Goal: Book appointment/travel/reservation

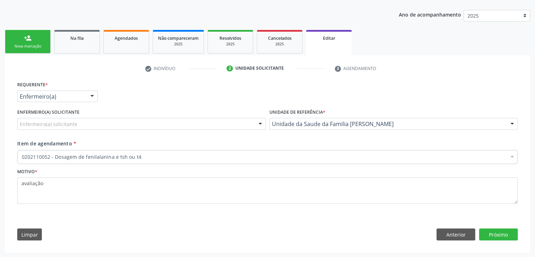
scroll to position [75, 0]
click at [148, 127] on div "Enfermeiro(a) solicitante" at bounding box center [141, 124] width 249 height 12
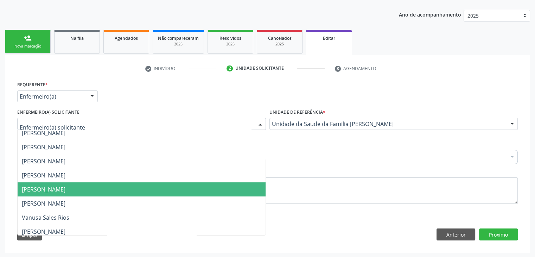
scroll to position [70, 0]
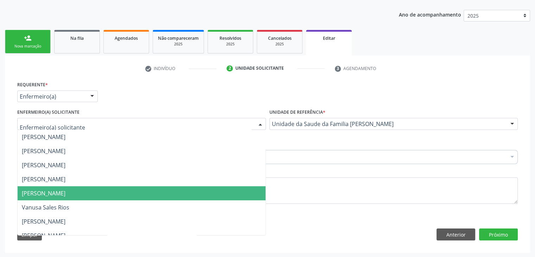
click at [53, 193] on span "[PERSON_NAME]" at bounding box center [44, 193] width 44 height 8
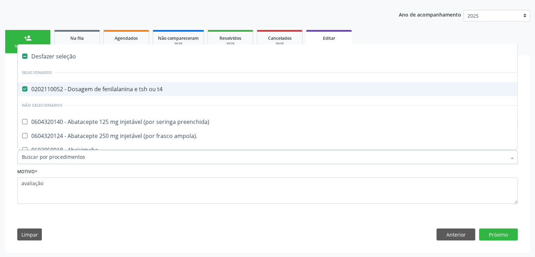
click at [97, 92] on span "0202110052 - Dosagem de fenilalanina e tsh ou t4" at bounding box center [292, 89] width 549 height 14
checkbox t4 "false"
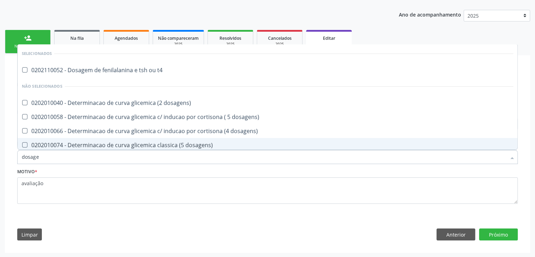
type input "DOSAGEM DE TSH"
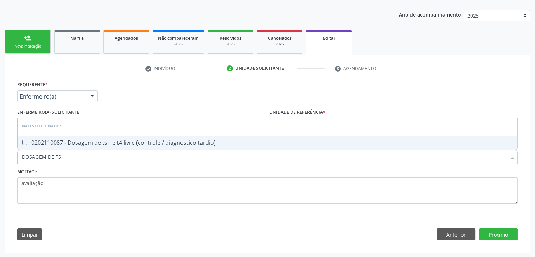
click at [107, 142] on div "0202110087 - Dosagem de tsh e t4 livre (controle / diagnostico tardio)" at bounding box center [267, 143] width 491 height 6
checkbox tardio\) "true"
click at [492, 233] on button "Próximo" at bounding box center [498, 234] width 39 height 12
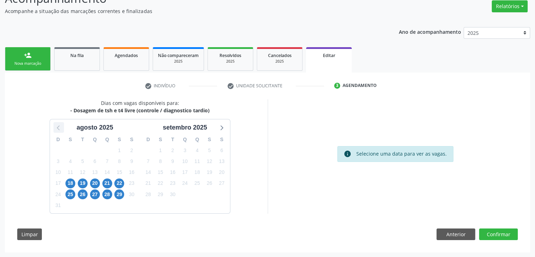
click at [58, 130] on icon at bounding box center [58, 127] width 9 height 9
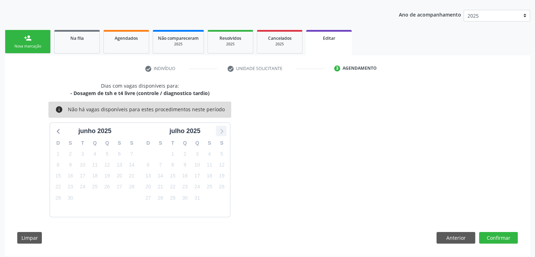
click at [218, 131] on icon at bounding box center [221, 130] width 9 height 9
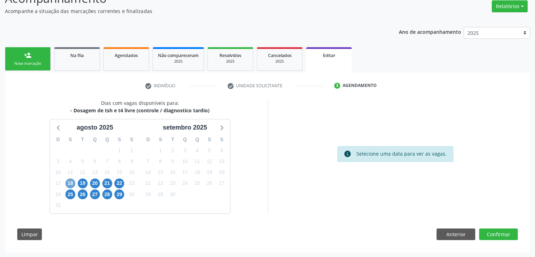
click at [70, 182] on span "18" at bounding box center [70, 183] width 10 height 10
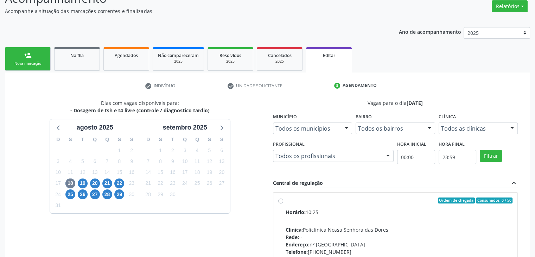
click at [301, 214] on span "Horário:" at bounding box center [295, 211] width 20 height 7
click at [283, 204] on input "Ordem de chegada Consumidos: 0 / 50 Horário: 10:25 Clínica: Policlinica Nossa S…" at bounding box center [280, 200] width 5 height 6
radio input "true"
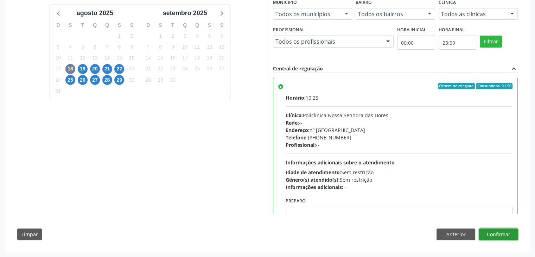
click at [509, 232] on button "Confirmar" at bounding box center [498, 234] width 39 height 12
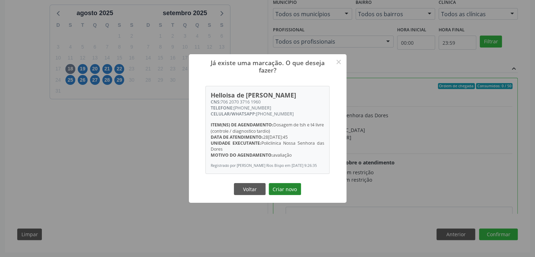
click at [294, 193] on button "Criar novo" at bounding box center [285, 189] width 32 height 12
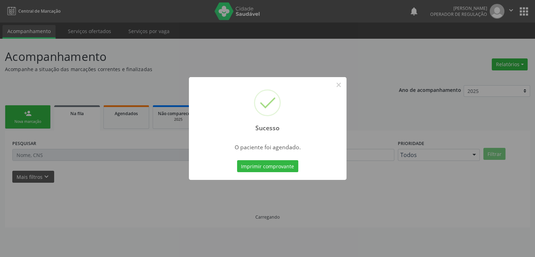
scroll to position [0, 0]
click at [335, 86] on button "×" at bounding box center [341, 85] width 12 height 12
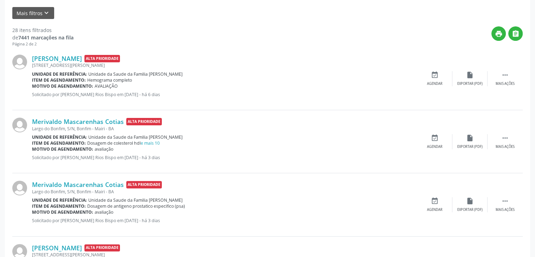
scroll to position [176, 0]
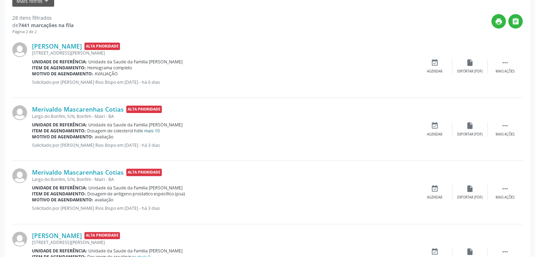
click at [156, 129] on link "e mais 10" at bounding box center [150, 131] width 19 height 6
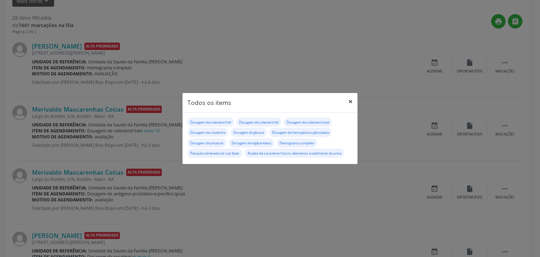
click at [354, 102] on button "×" at bounding box center [350, 101] width 14 height 17
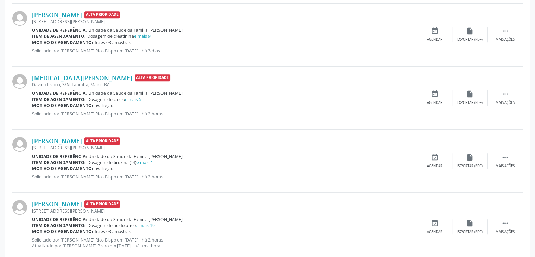
scroll to position [492, 0]
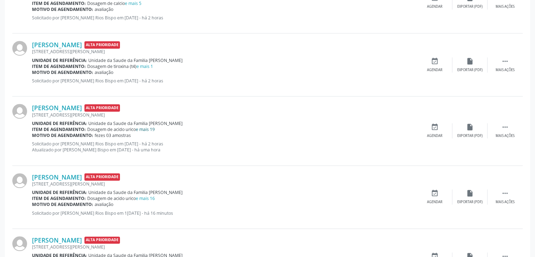
click at [148, 129] on link "e mais 19" at bounding box center [145, 129] width 19 height 6
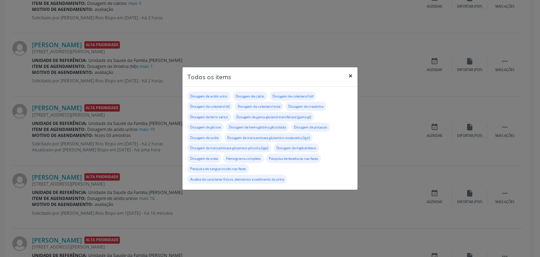
click at [348, 76] on button "×" at bounding box center [350, 75] width 14 height 17
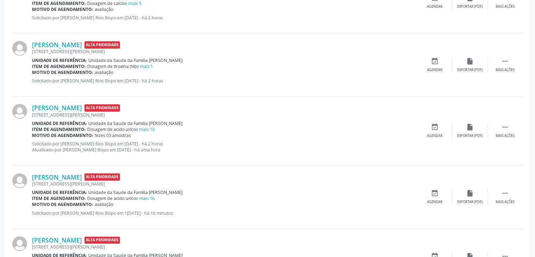
scroll to position [387, 0]
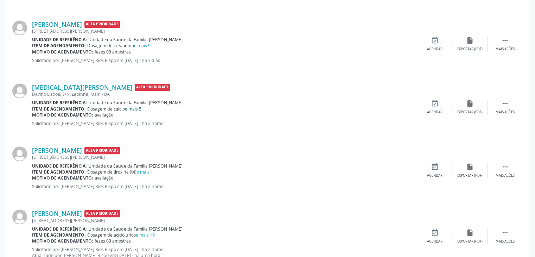
click at [132, 106] on link "e mais 5" at bounding box center [133, 109] width 17 height 6
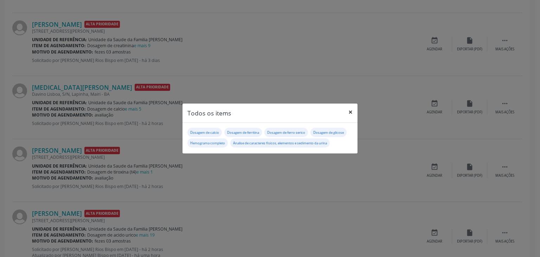
click at [347, 111] on button "×" at bounding box center [350, 111] width 14 height 17
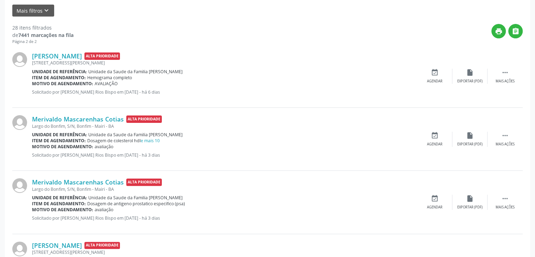
scroll to position [211, 0]
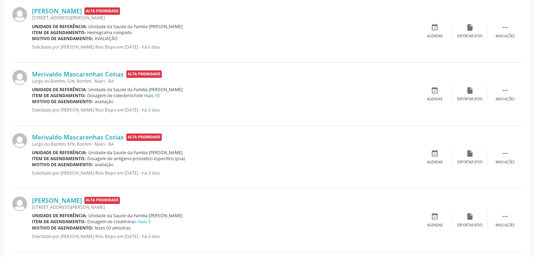
click at [153, 92] on link "e mais 10" at bounding box center [150, 95] width 19 height 6
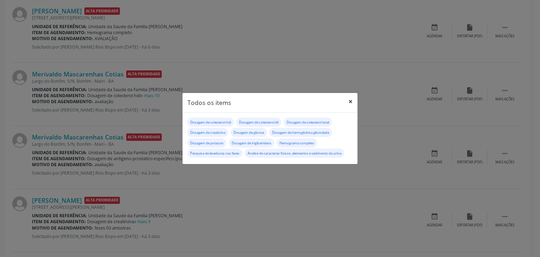
click at [346, 102] on button "×" at bounding box center [350, 101] width 14 height 17
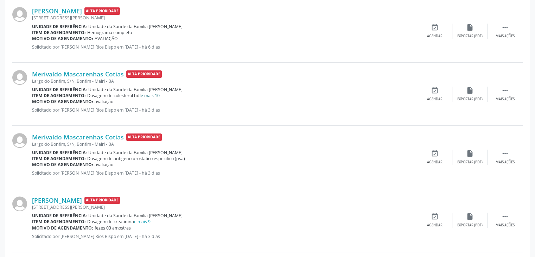
click at [156, 95] on link "e mais 10" at bounding box center [150, 95] width 19 height 6
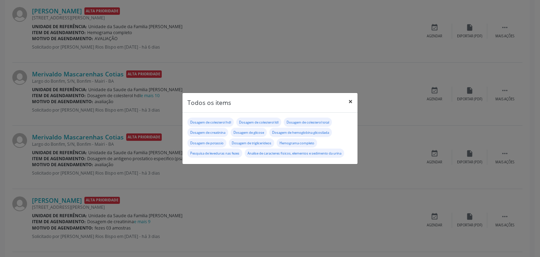
click at [349, 99] on button "×" at bounding box center [350, 101] width 14 height 17
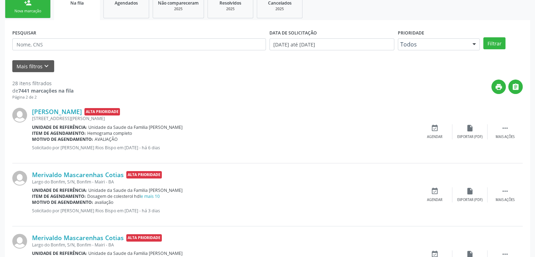
scroll to position [176, 0]
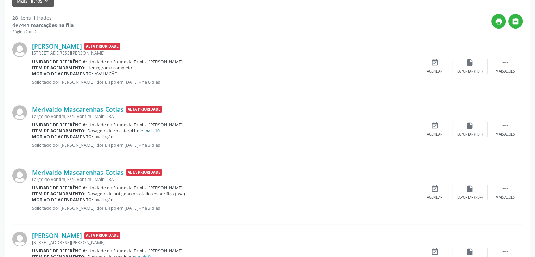
click at [149, 131] on link "e mais 10" at bounding box center [150, 131] width 19 height 6
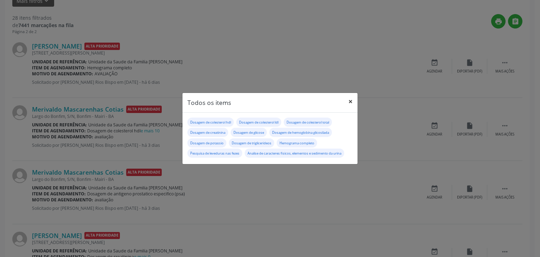
click at [349, 101] on button "×" at bounding box center [350, 101] width 14 height 17
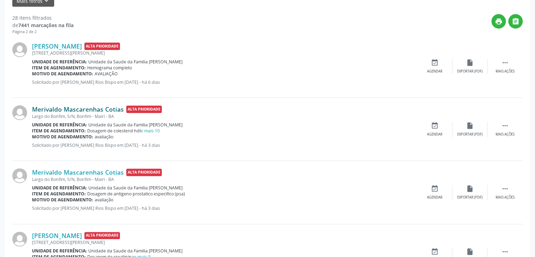
click at [87, 110] on link "Merivaldo Mascarenhas Cotias" at bounding box center [78, 109] width 92 height 8
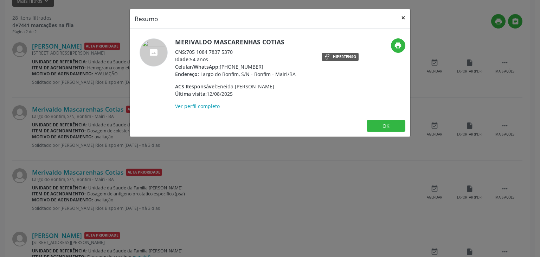
click at [403, 18] on button "×" at bounding box center [403, 17] width 14 height 17
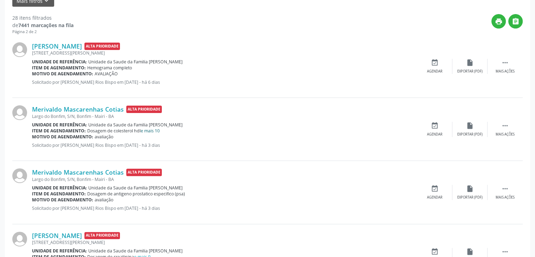
click at [156, 128] on link "e mais 10" at bounding box center [150, 131] width 19 height 6
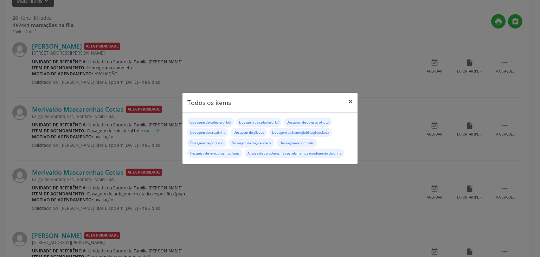
click at [348, 102] on button "×" at bounding box center [350, 101] width 14 height 17
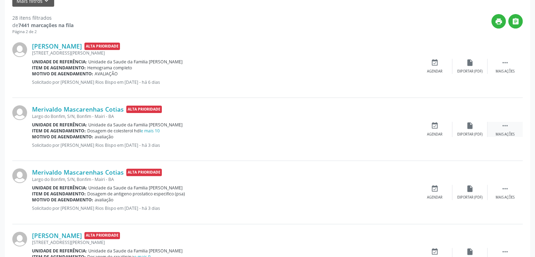
click at [498, 128] on div " Mais ações" at bounding box center [504, 129] width 35 height 15
click at [475, 128] on div "edit Editar" at bounding box center [469, 129] width 35 height 15
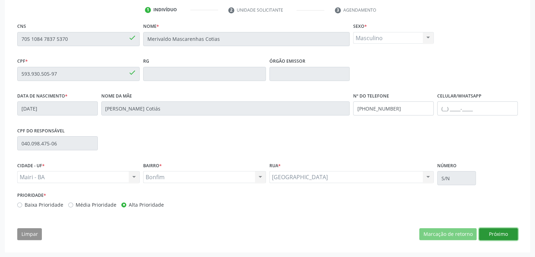
click at [505, 235] on button "Próximo" at bounding box center [498, 234] width 39 height 12
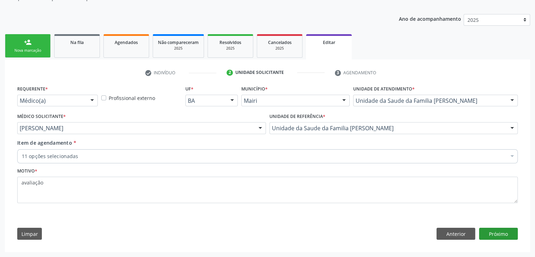
scroll to position [70, 0]
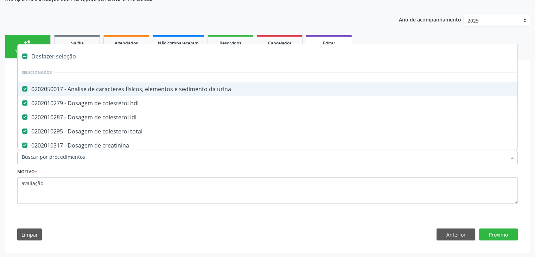
click at [70, 58] on div "Desfazer seleção" at bounding box center [292, 56] width 549 height 14
checkbox urina "false"
checkbox hdl "false"
checkbox ldl "false"
checkbox total "false"
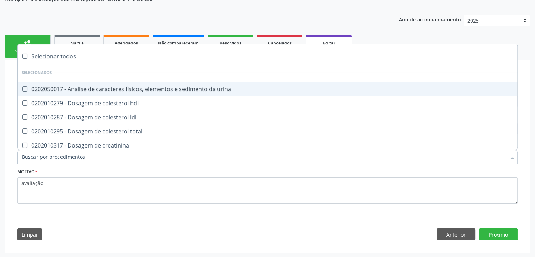
checkbox creatinina "false"
checkbox glicose "false"
checkbox glicosilada "false"
checkbox potassio "false"
checkbox triglicerideos "false"
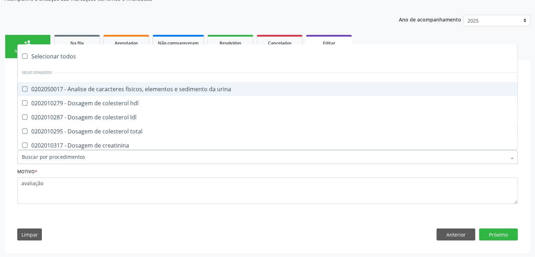
checkbox completo "false"
checkbox fezes "false"
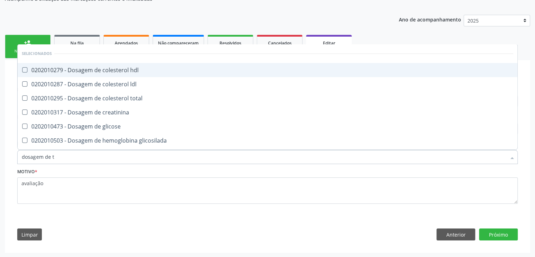
type input "dosagem de ts"
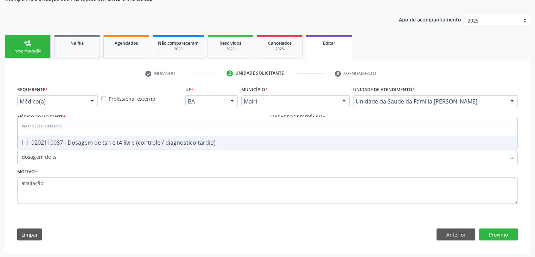
click at [121, 137] on span "0202110087 - Dosagem de tsh e t4 livre (controle / diagnostico tardio)" at bounding box center [268, 142] width 500 height 14
checkbox tardio\) "true"
click at [488, 233] on button "Próximo" at bounding box center [498, 234] width 39 height 12
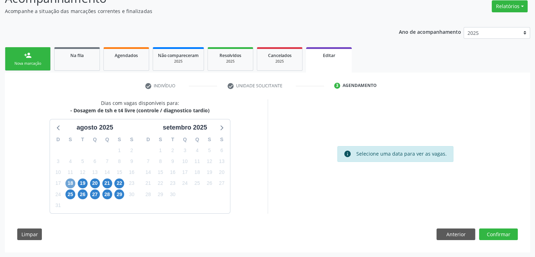
click at [66, 182] on span "18" at bounding box center [70, 183] width 10 height 10
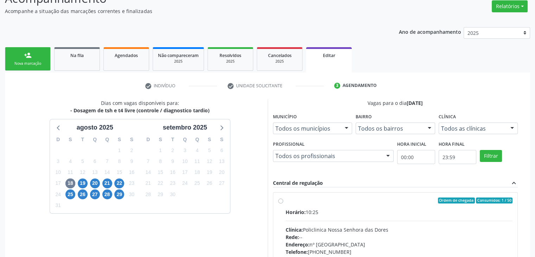
click at [295, 205] on label "Ordem de chegada Consumidos: 1 / 50 Horário: 10:25 Clínica: Policlinica Nossa S…" at bounding box center [398, 251] width 227 height 108
click at [283, 204] on input "Ordem de chegada Consumidos: 1 / 50 Horário: 10:25 Clínica: Policlinica Nossa S…" at bounding box center [280, 200] width 5 height 6
radio input "true"
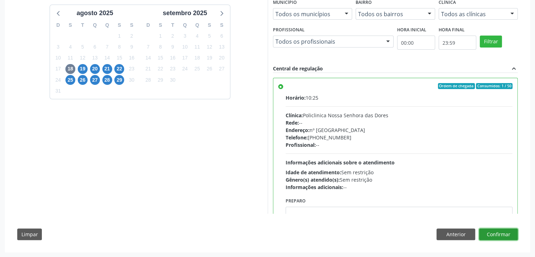
click at [505, 235] on button "Confirmar" at bounding box center [498, 234] width 39 height 12
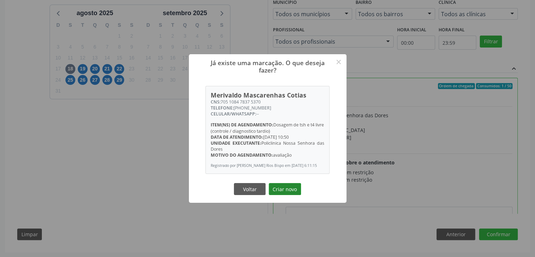
click at [297, 189] on button "Criar novo" at bounding box center [285, 189] width 32 height 12
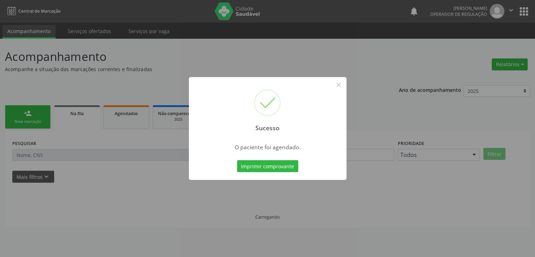
scroll to position [0, 0]
click at [341, 85] on button "×" at bounding box center [341, 85] width 12 height 12
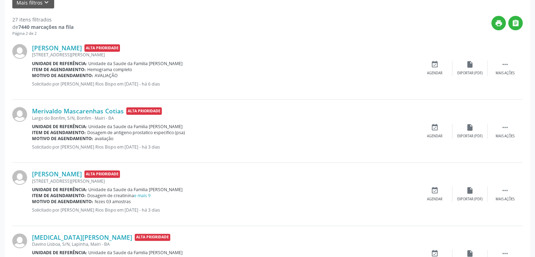
scroll to position [176, 0]
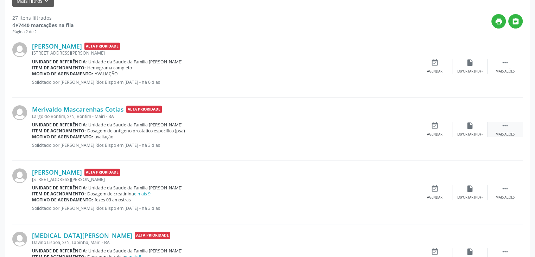
click at [499, 127] on div " Mais ações" at bounding box center [504, 129] width 35 height 15
click at [467, 127] on icon "edit" at bounding box center [470, 126] width 8 height 8
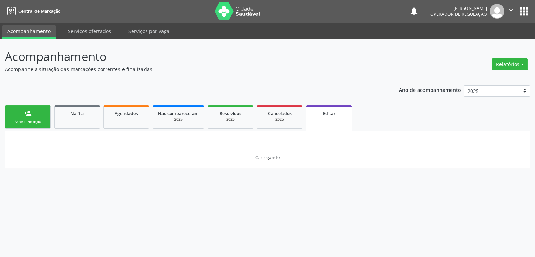
scroll to position [0, 0]
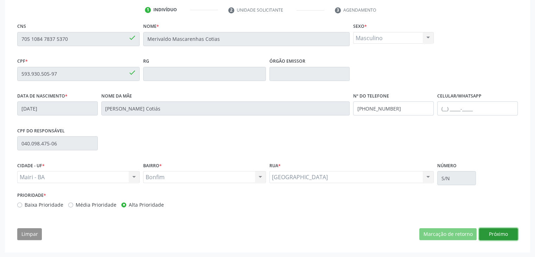
click at [500, 234] on button "Próximo" at bounding box center [498, 234] width 39 height 12
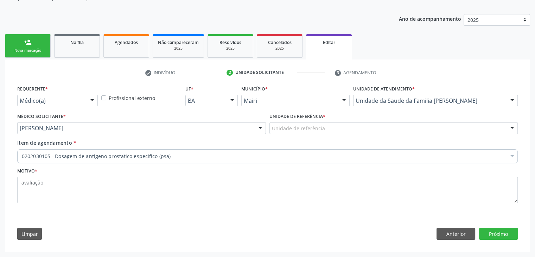
scroll to position [70, 0]
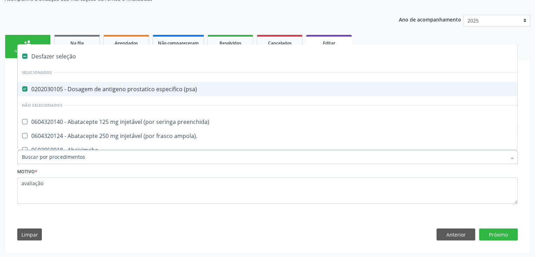
click at [75, 83] on span "0202030105 - Dosagem de antigeno prostatico especifico (psa)" at bounding box center [292, 89] width 549 height 14
checkbox \(psa\) "false"
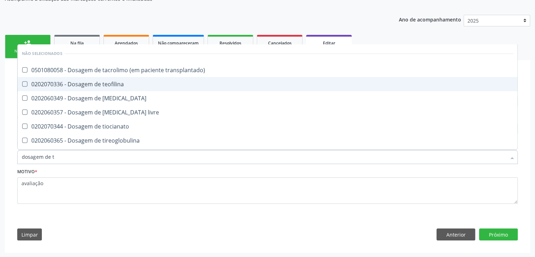
type input "dosagem de ts"
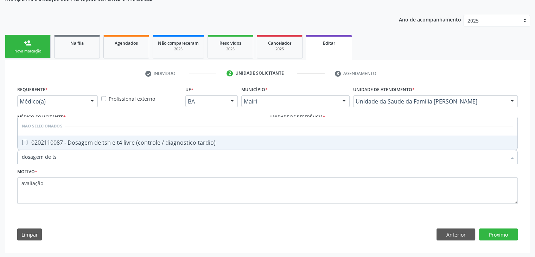
click at [129, 140] on div "0202110087 - Dosagem de tsh e t4 livre (controle / diagnostico tardio)" at bounding box center [267, 143] width 491 height 6
checkbox tardio\) "true"
click at [498, 232] on button "Próximo" at bounding box center [498, 234] width 39 height 12
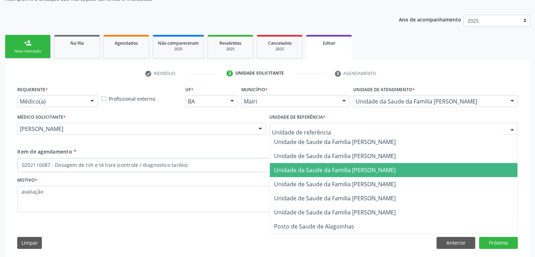
click at [325, 168] on span "Unidade da Saude da Familia [PERSON_NAME]" at bounding box center [335, 170] width 122 height 8
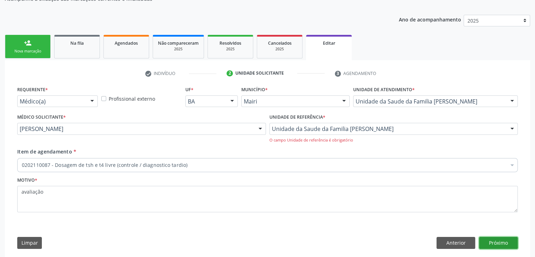
click at [487, 241] on button "Próximo" at bounding box center [498, 243] width 39 height 12
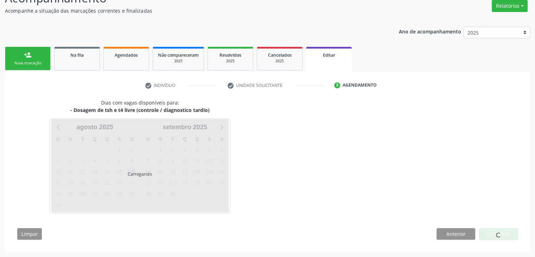
scroll to position [58, 0]
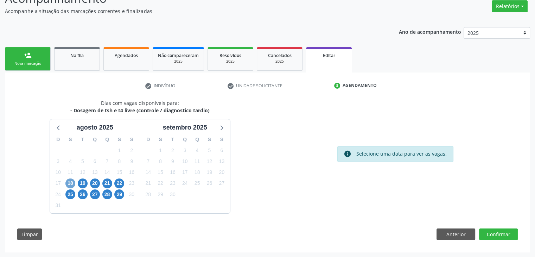
click at [72, 183] on span "18" at bounding box center [70, 183] width 10 height 10
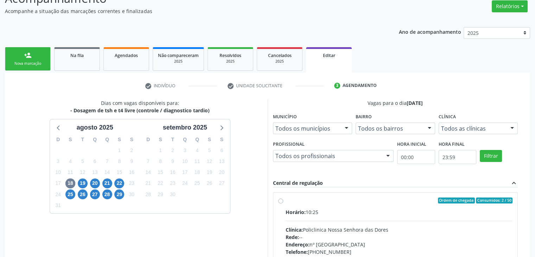
click at [373, 224] on div "Horário: 10:25 Clínica: Policlinica Nossa Senhora das Dores Rede: -- Endereço: …" at bounding box center [398, 256] width 227 height 97
click at [283, 204] on input "Ordem de chegada Consumidos: 2 / 50 Horário: 10:25 Clínica: Policlinica Nossa S…" at bounding box center [280, 200] width 5 height 6
radio input "true"
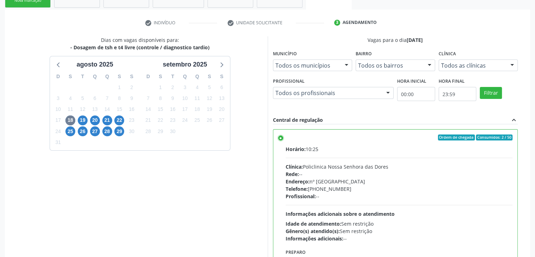
scroll to position [172, 0]
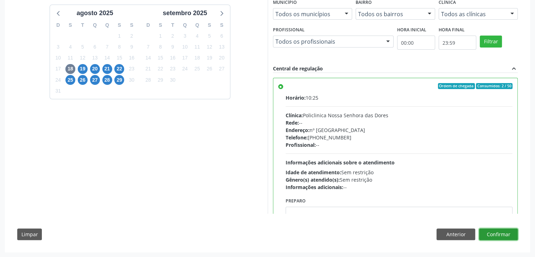
click at [499, 231] on button "Confirmar" at bounding box center [498, 234] width 39 height 12
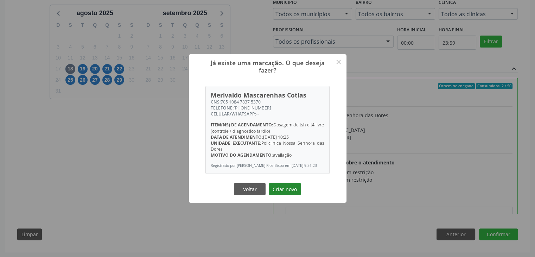
click at [288, 191] on button "Criar novo" at bounding box center [285, 189] width 32 height 12
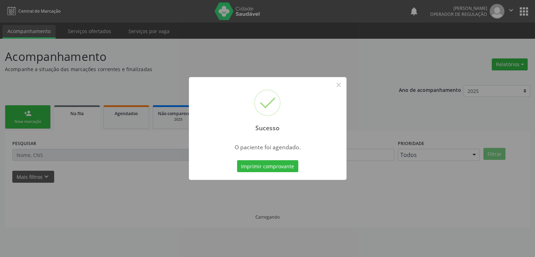
scroll to position [0, 0]
click at [337, 82] on button "×" at bounding box center [341, 85] width 12 height 12
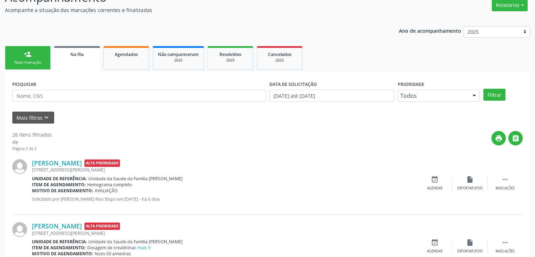
scroll to position [176, 0]
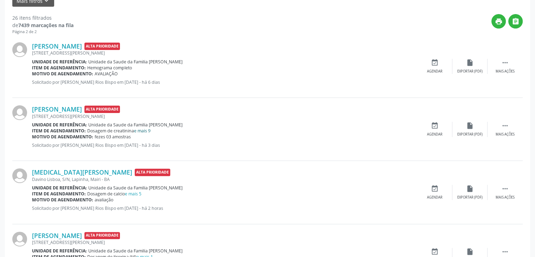
click at [150, 130] on link "e mais 9" at bounding box center [142, 131] width 17 height 6
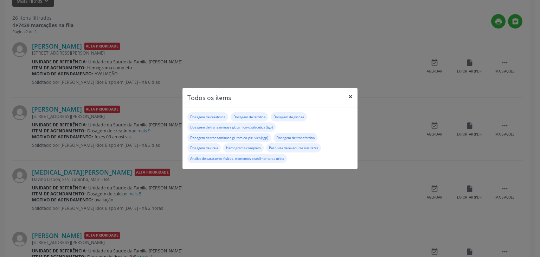
click at [353, 92] on button "×" at bounding box center [350, 96] width 14 height 17
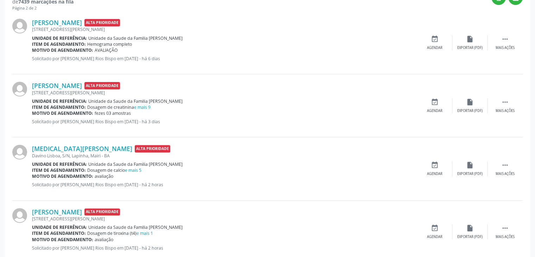
scroll to position [246, 0]
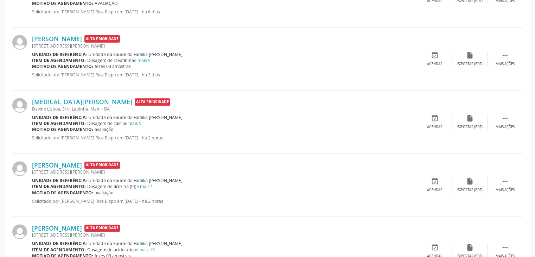
click at [134, 120] on link "e mais 5" at bounding box center [133, 123] width 17 height 6
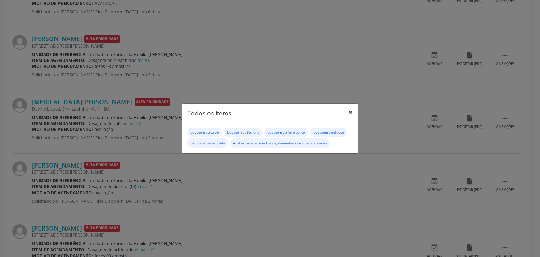
click at [354, 107] on button "×" at bounding box center [350, 111] width 14 height 17
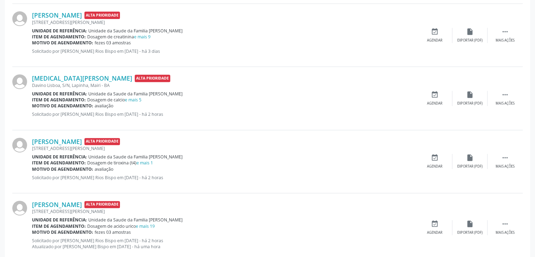
scroll to position [281, 0]
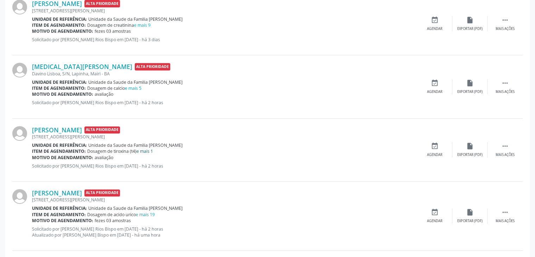
click at [149, 152] on link "e mais 1" at bounding box center [144, 151] width 17 height 6
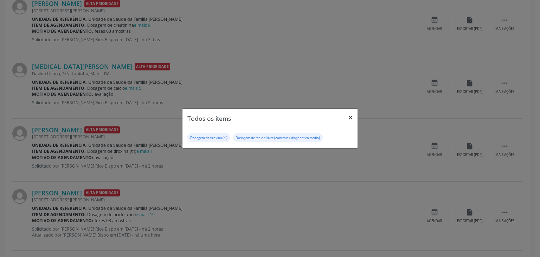
click at [348, 117] on button "×" at bounding box center [350, 117] width 14 height 17
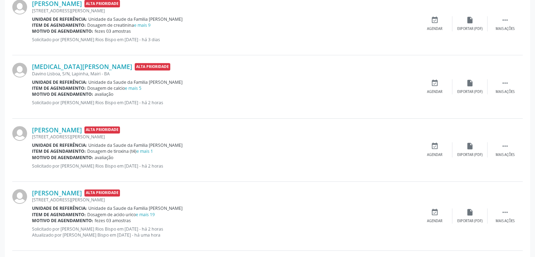
scroll to position [352, 0]
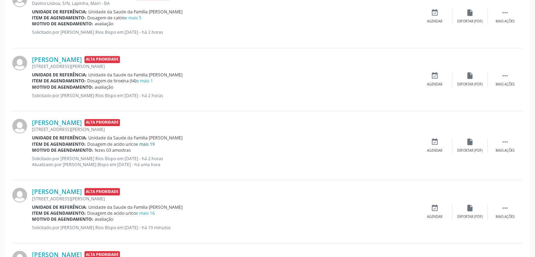
click at [150, 142] on link "e mais 19" at bounding box center [145, 144] width 19 height 6
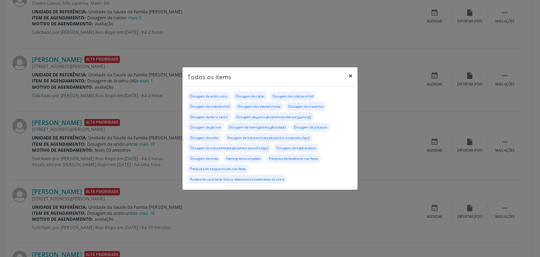
click at [351, 76] on button "×" at bounding box center [350, 75] width 14 height 17
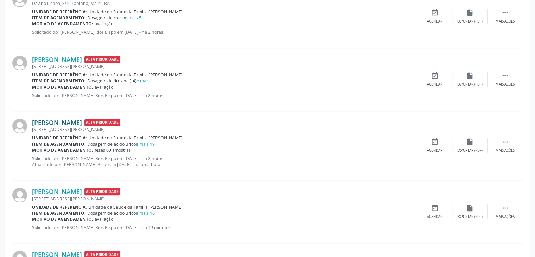
click at [82, 124] on link "Rita Aparecida Soares Machado" at bounding box center [57, 122] width 50 height 8
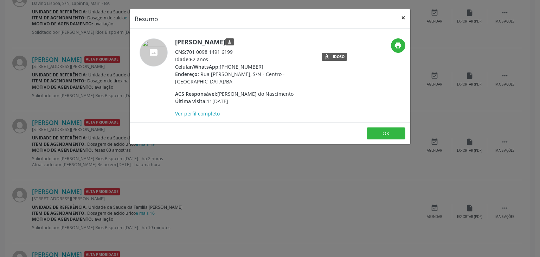
click at [403, 15] on button "×" at bounding box center [403, 17] width 14 height 17
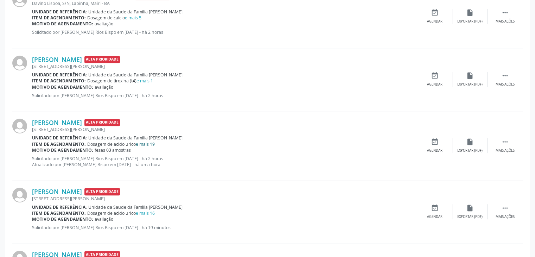
click at [145, 141] on link "e mais 19" at bounding box center [145, 144] width 19 height 6
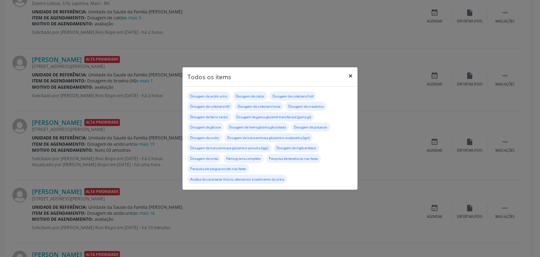
click at [350, 73] on button "×" at bounding box center [350, 75] width 14 height 17
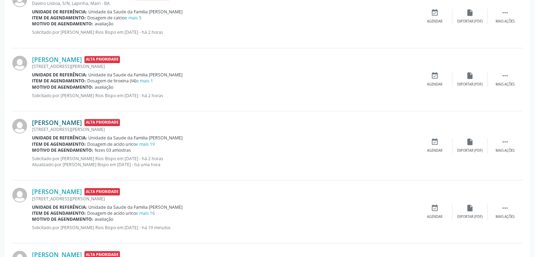
click at [82, 118] on link "Rita Aparecida Soares Machado" at bounding box center [57, 122] width 50 height 8
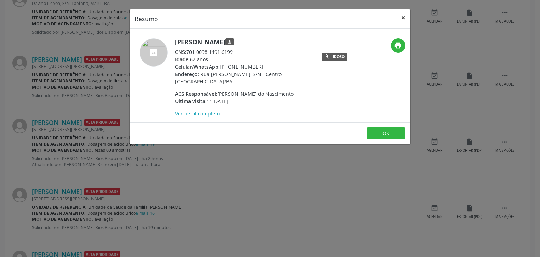
click at [402, 13] on button "×" at bounding box center [403, 17] width 14 height 17
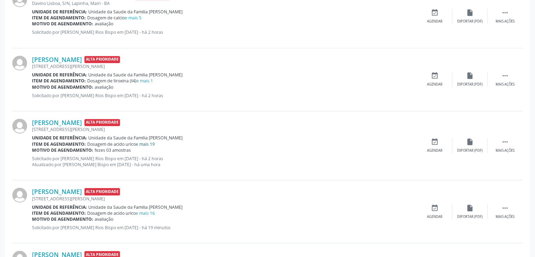
click at [148, 142] on link "e mais 19" at bounding box center [145, 144] width 19 height 6
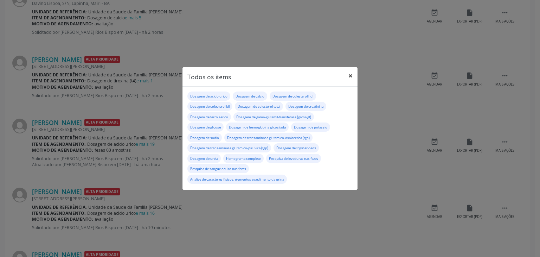
click at [350, 73] on button "×" at bounding box center [350, 75] width 14 height 17
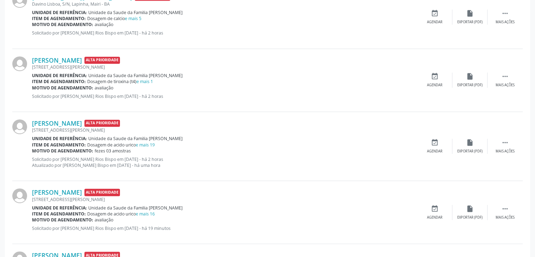
scroll to position [316, 0]
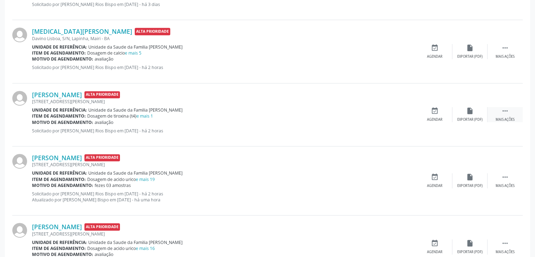
click at [505, 112] on icon "" at bounding box center [505, 111] width 8 height 8
click at [478, 114] on div "edit Editar" at bounding box center [469, 114] width 35 height 15
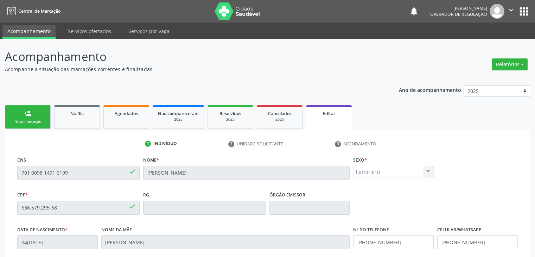
scroll to position [134, 0]
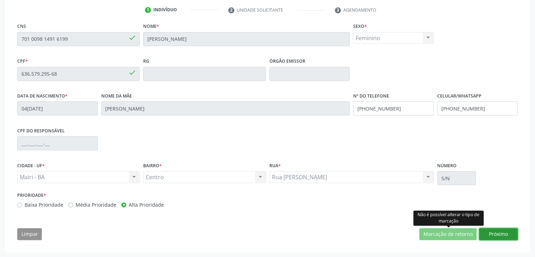
click at [496, 232] on button "Próximo" at bounding box center [498, 234] width 39 height 12
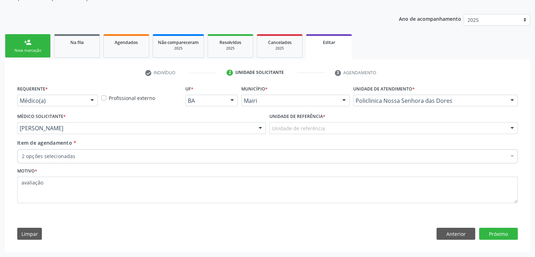
scroll to position [70, 0]
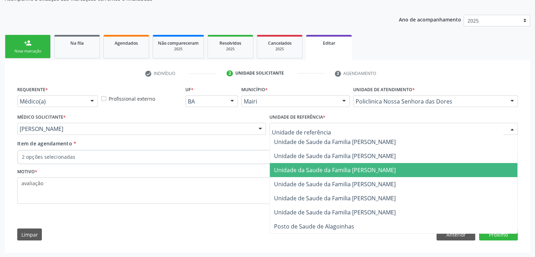
click at [343, 173] on span "Unidade da Saude da Familia [PERSON_NAME]" at bounding box center [394, 170] width 248 height 14
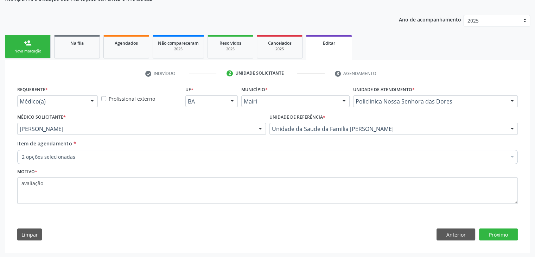
click at [154, 152] on div "2 opções selecionadas" at bounding box center [267, 157] width 500 height 14
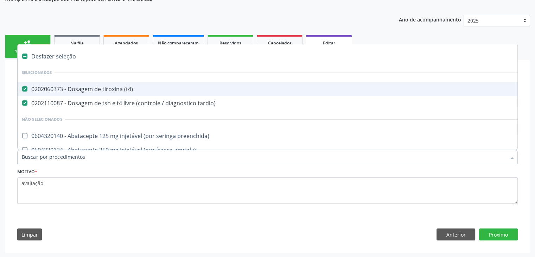
click at [78, 91] on div "0202060373 - Dosagem de tiroxina (t4)" at bounding box center [292, 89] width 541 height 6
checkbox \(t4\) "false"
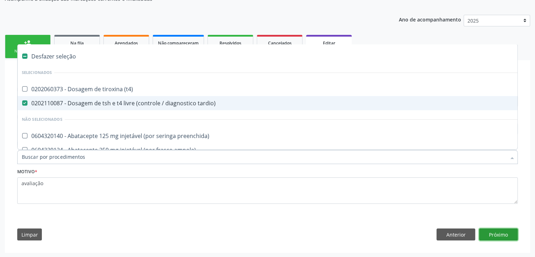
click at [490, 234] on button "Próximo" at bounding box center [498, 234] width 39 height 12
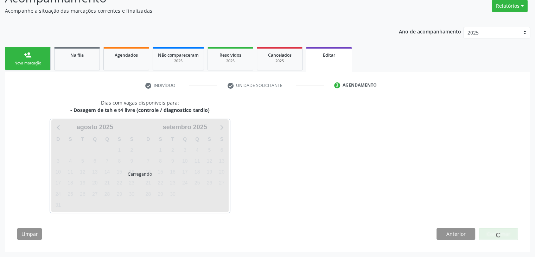
scroll to position [58, 0]
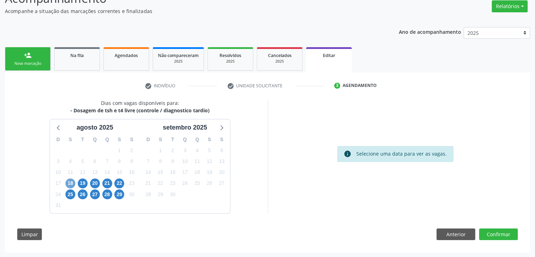
click at [71, 180] on span "18" at bounding box center [70, 183] width 10 height 10
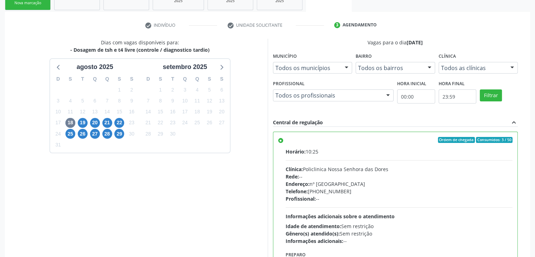
scroll to position [172, 0]
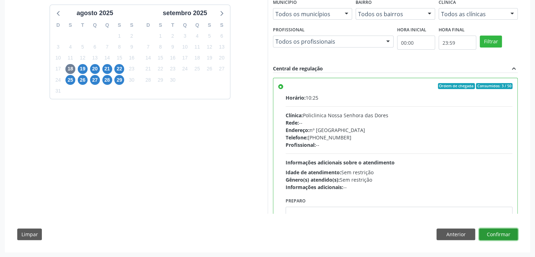
click at [495, 231] on button "Confirmar" at bounding box center [498, 234] width 39 height 12
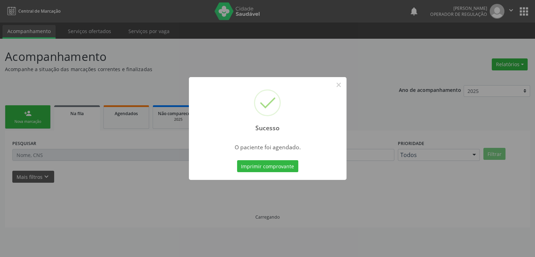
scroll to position [0, 0]
click at [342, 83] on button "×" at bounding box center [341, 85] width 12 height 12
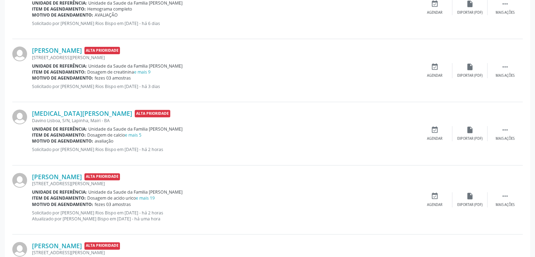
scroll to position [246, 0]
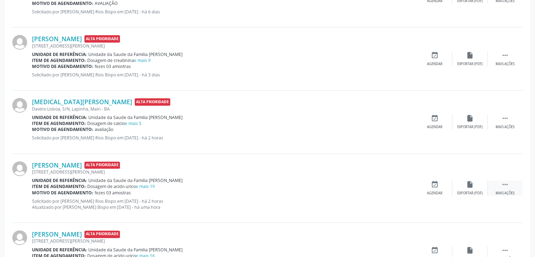
click at [509, 183] on div " Mais ações" at bounding box center [504, 187] width 35 height 15
click at [479, 184] on div "edit Editar" at bounding box center [469, 187] width 35 height 15
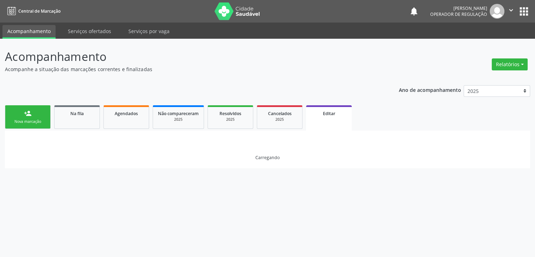
scroll to position [0, 0]
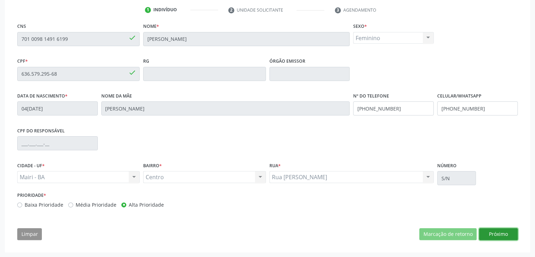
click at [499, 233] on button "Próximo" at bounding box center [498, 234] width 39 height 12
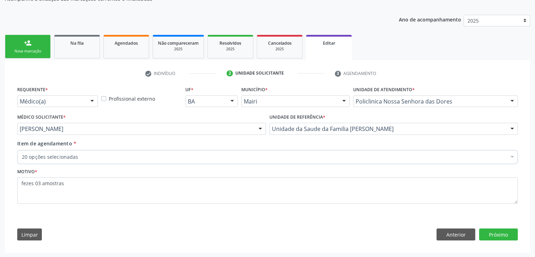
click at [150, 161] on div "20 opções selecionadas" at bounding box center [267, 157] width 500 height 14
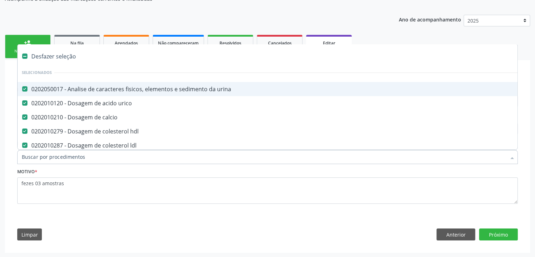
click at [45, 56] on div "Desfazer seleção" at bounding box center [292, 56] width 549 height 14
checkbox urina "false"
checkbox urico "false"
checkbox calcio "false"
checkbox hdl "false"
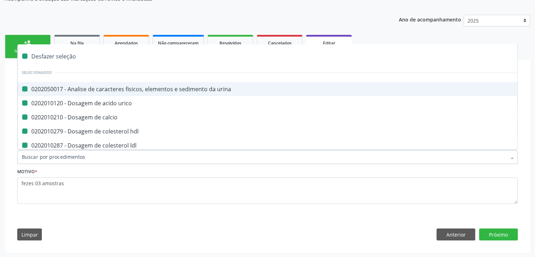
checkbox ldl "false"
checkbox total "false"
checkbox creatinina "false"
checkbox serico "false"
checkbox gt\) "false"
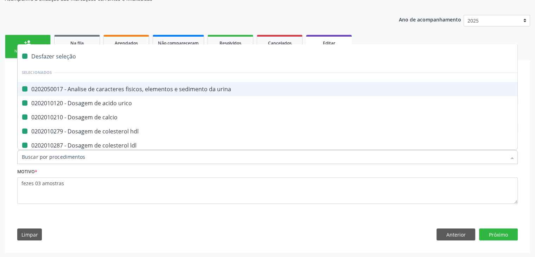
checkbox glicose "false"
checkbox glicosilada "false"
checkbox potassio "false"
checkbox sodio "false"
checkbox \(tgo\) "false"
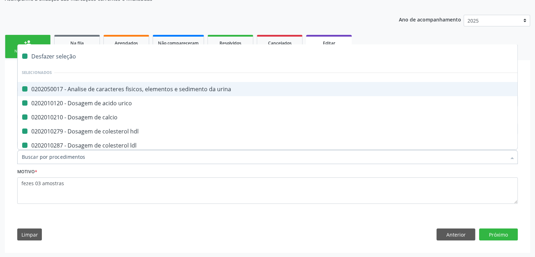
checkbox \(tgp\) "false"
checkbox triglicerideos "false"
checkbox ureia "false"
checkbox completo "false"
checkbox fezes "false"
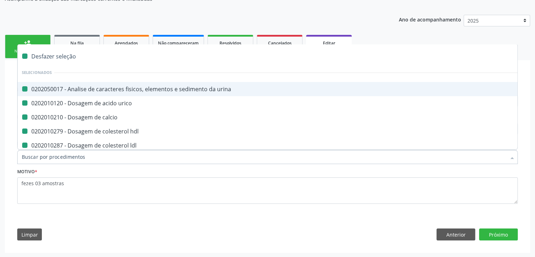
checkbox fezes "false"
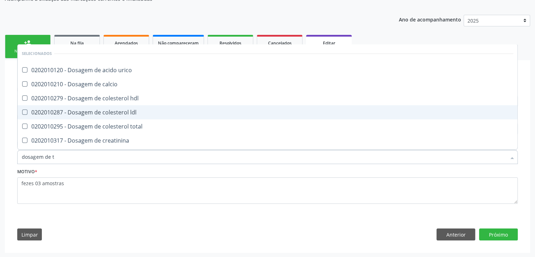
type input "dosagem de ts"
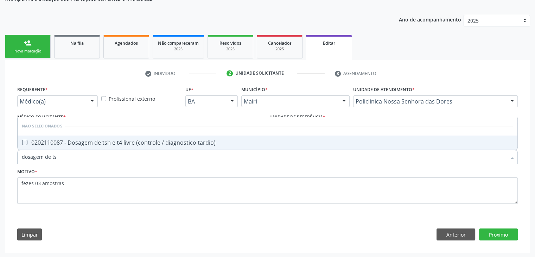
click at [121, 136] on span "0202110087 - Dosagem de tsh e t4 livre (controle / diagnostico tardio)" at bounding box center [268, 142] width 500 height 14
checkbox tardio\) "true"
click at [491, 231] on button "Próximo" at bounding box center [498, 234] width 39 height 12
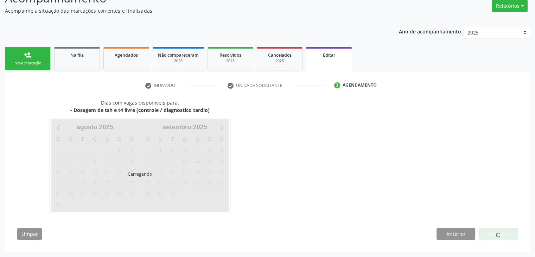
scroll to position [58, 0]
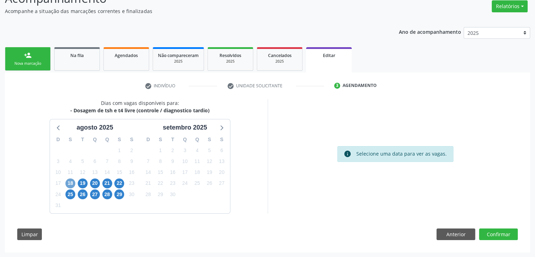
click at [72, 182] on span "18" at bounding box center [70, 183] width 10 height 10
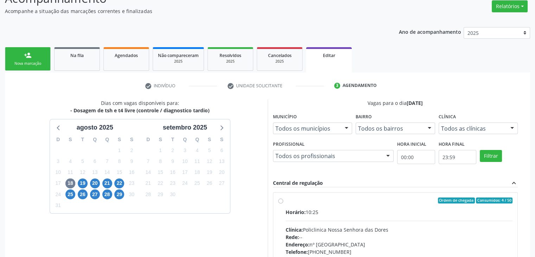
click at [315, 213] on div "Horário: 10:25" at bounding box center [398, 211] width 227 height 7
click at [283, 204] on input "Ordem de chegada Consumidos: 4 / 50 Horário: 10:25 Clínica: Policlinica Nossa S…" at bounding box center [280, 200] width 5 height 6
radio input "true"
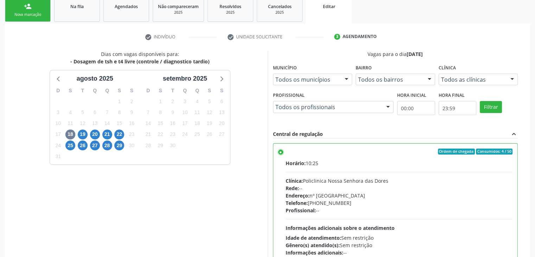
scroll to position [172, 0]
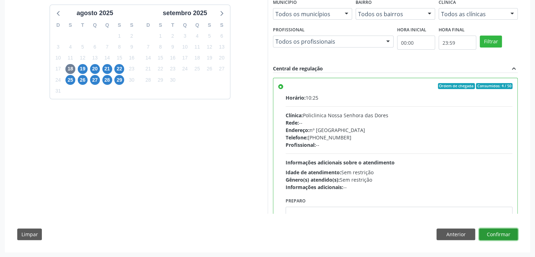
click at [505, 237] on button "Confirmar" at bounding box center [498, 234] width 39 height 12
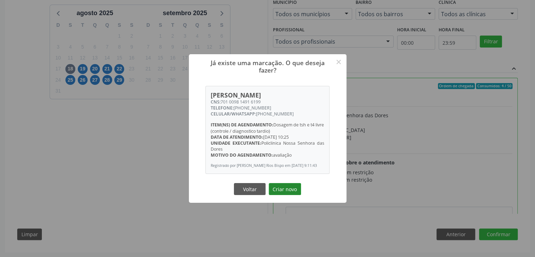
click at [295, 193] on button "Criar novo" at bounding box center [285, 189] width 32 height 12
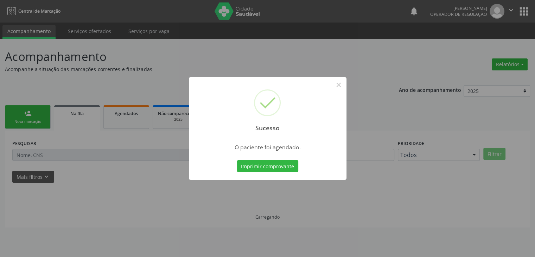
scroll to position [0, 0]
click at [342, 90] on button "×" at bounding box center [341, 85] width 12 height 12
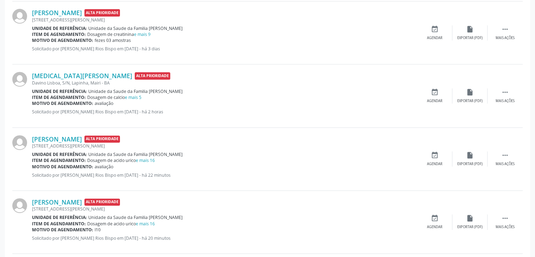
scroll to position [281, 0]
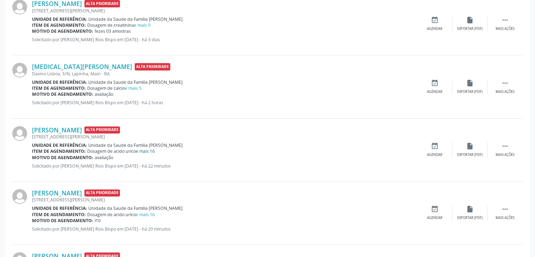
click at [150, 151] on link "e mais 16" at bounding box center [145, 151] width 19 height 6
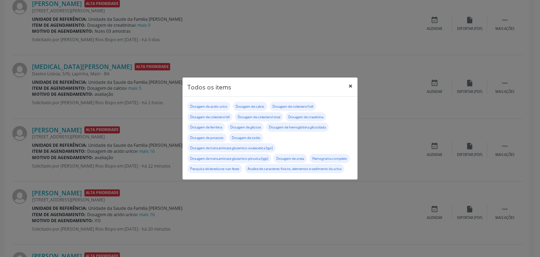
click at [353, 80] on button "×" at bounding box center [350, 85] width 14 height 17
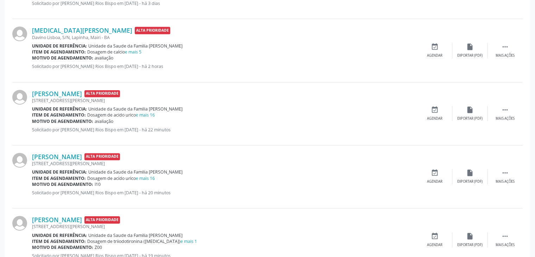
scroll to position [387, 0]
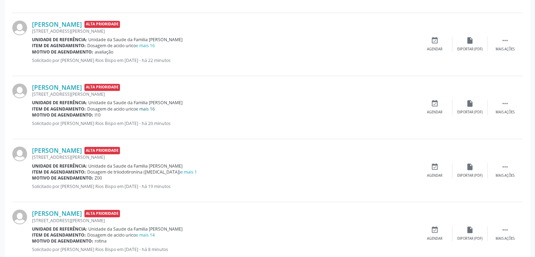
click at [152, 109] on link "e mais 16" at bounding box center [145, 109] width 19 height 6
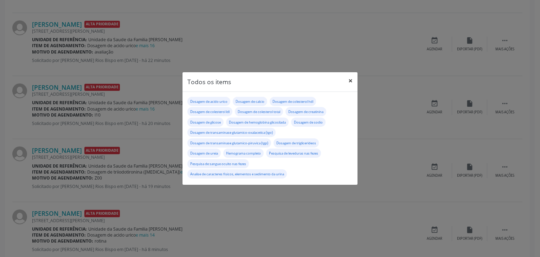
click at [349, 78] on button "×" at bounding box center [350, 80] width 14 height 17
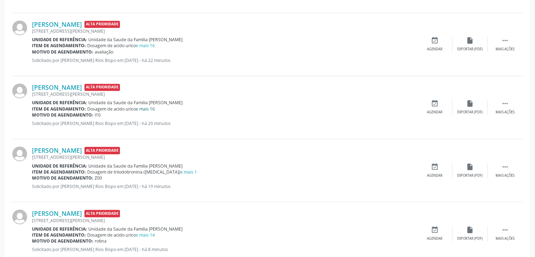
click at [152, 107] on link "e mais 16" at bounding box center [145, 109] width 19 height 6
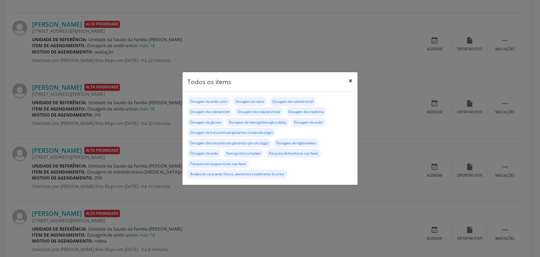
click at [348, 80] on button "×" at bounding box center [350, 80] width 14 height 17
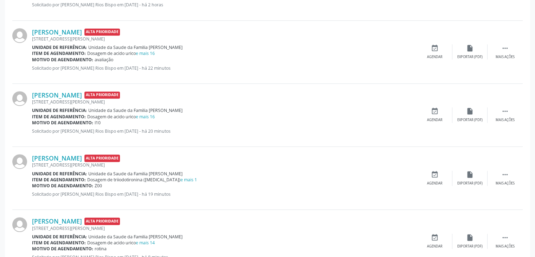
scroll to position [376, 0]
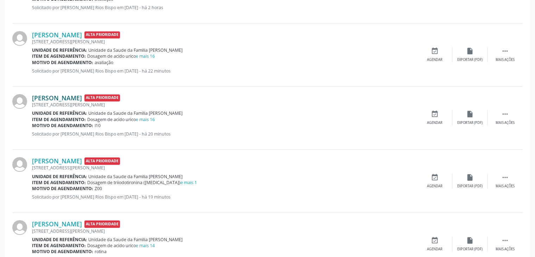
click at [78, 98] on link "Jailma Santana da Silva" at bounding box center [57, 98] width 50 height 8
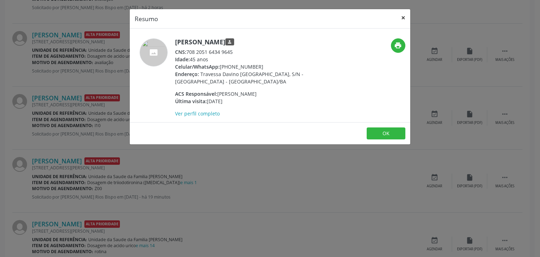
click at [408, 19] on button "×" at bounding box center [403, 17] width 14 height 17
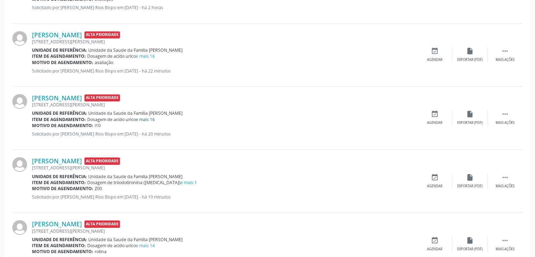
click at [151, 120] on link "e mais 16" at bounding box center [145, 119] width 19 height 6
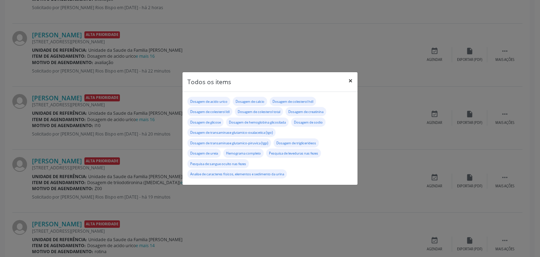
click at [350, 82] on button "×" at bounding box center [350, 80] width 14 height 17
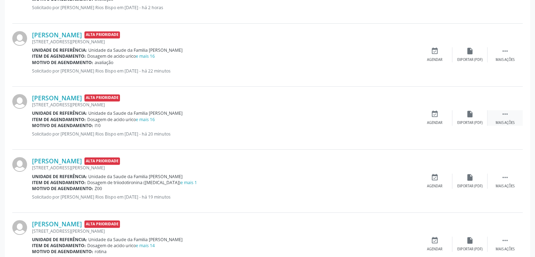
click at [494, 117] on div " Mais ações" at bounding box center [504, 117] width 35 height 15
click at [465, 117] on div "edit Editar" at bounding box center [469, 117] width 35 height 15
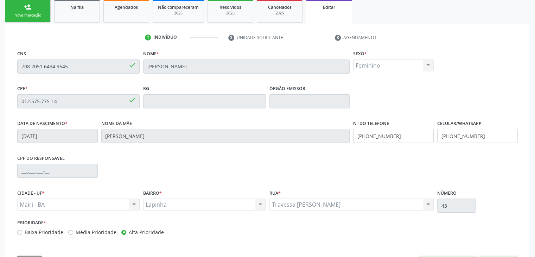
scroll to position [134, 0]
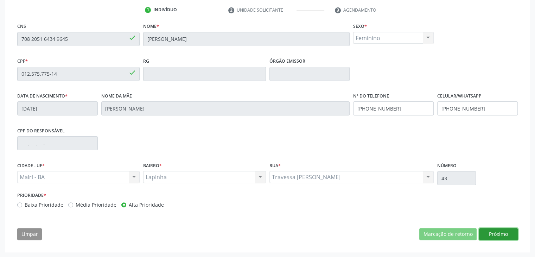
click at [500, 234] on button "Próximo" at bounding box center [498, 234] width 39 height 12
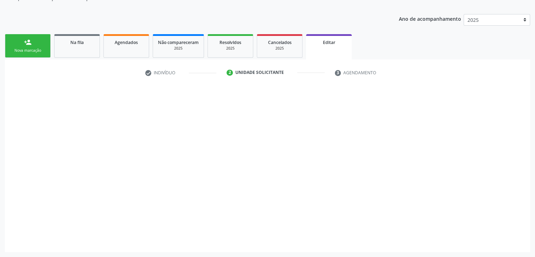
scroll to position [70, 0]
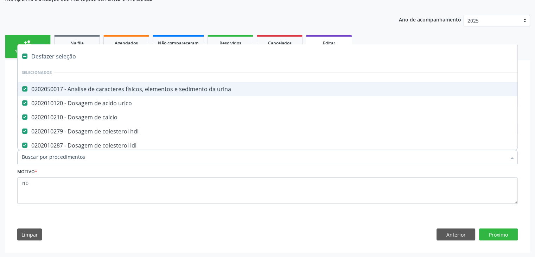
click at [50, 58] on div "Desfazer seleção" at bounding box center [292, 56] width 549 height 14
checkbox urina "false"
checkbox urico "false"
checkbox calcio "false"
checkbox hdl "false"
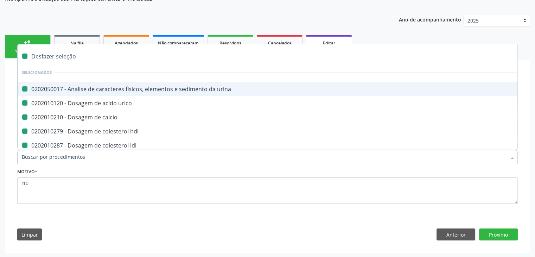
checkbox ldl "false"
checkbox total "false"
checkbox creatinina "false"
checkbox glicose "false"
checkbox glicosilada "false"
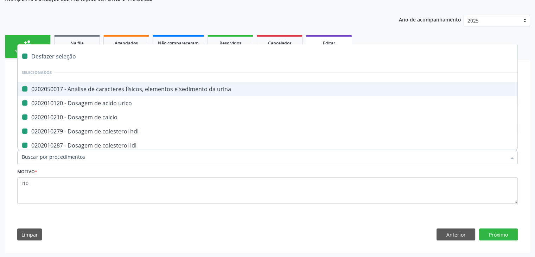
checkbox sodio "false"
checkbox \(tgo\) "false"
checkbox \(tgp\) "false"
checkbox triglicerideos "false"
checkbox ureia "false"
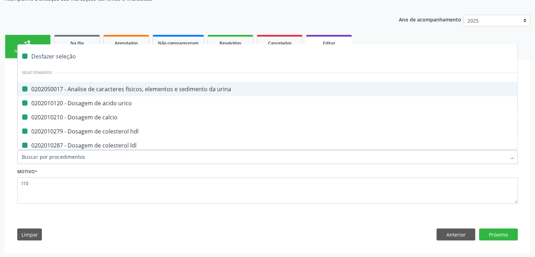
checkbox completo "false"
checkbox fezes "false"
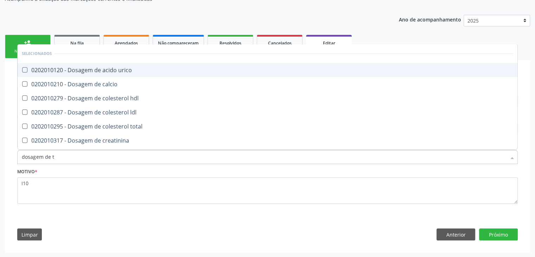
type input "dosagem de ts"
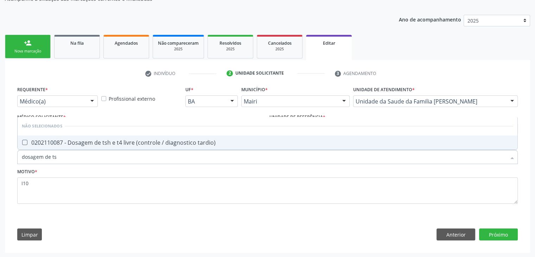
click at [122, 140] on div "0202110087 - Dosagem de tsh e t4 livre (controle / diagnostico tardio)" at bounding box center [267, 143] width 491 height 6
checkbox tardio\) "true"
click at [491, 234] on button "Próximo" at bounding box center [498, 234] width 39 height 12
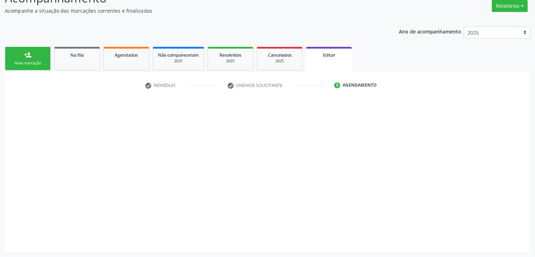
scroll to position [58, 0]
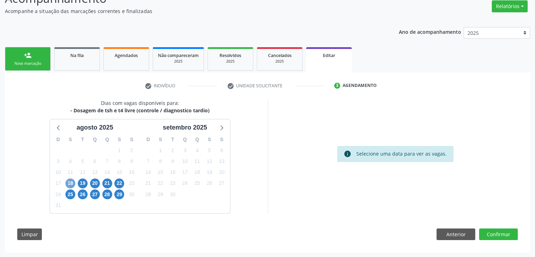
click at [70, 184] on span "18" at bounding box center [70, 183] width 10 height 10
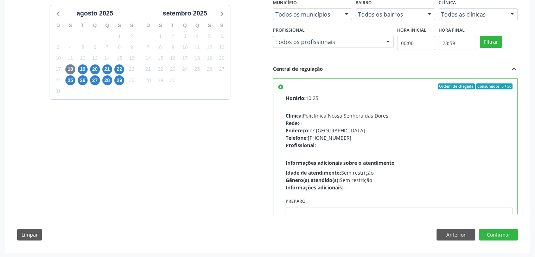
scroll to position [172, 0]
click at [511, 236] on button "Confirmar" at bounding box center [498, 234] width 39 height 12
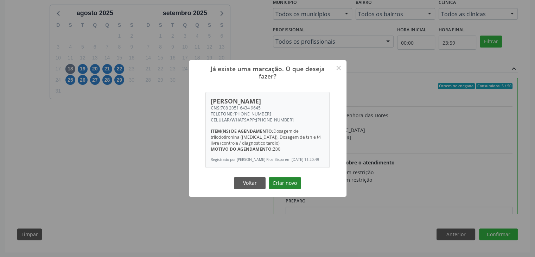
click at [277, 184] on button "Criar novo" at bounding box center [285, 183] width 32 height 12
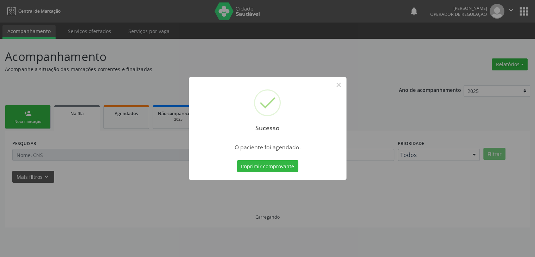
scroll to position [0, 0]
click at [339, 83] on button "×" at bounding box center [341, 85] width 12 height 12
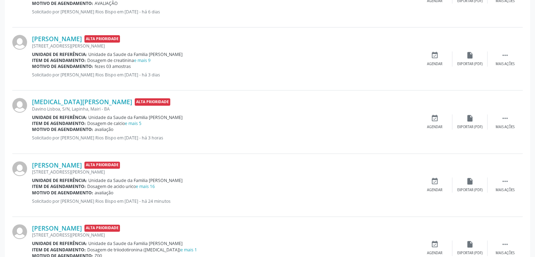
scroll to position [316, 0]
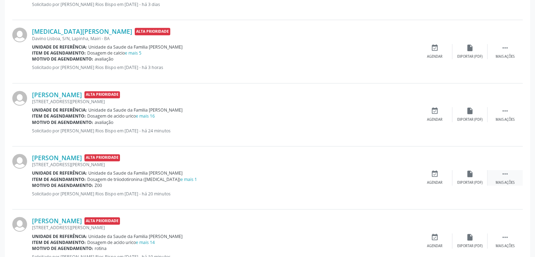
click at [510, 177] on div " Mais ações" at bounding box center [504, 177] width 35 height 15
click at [478, 179] on div "edit Editar" at bounding box center [469, 177] width 35 height 15
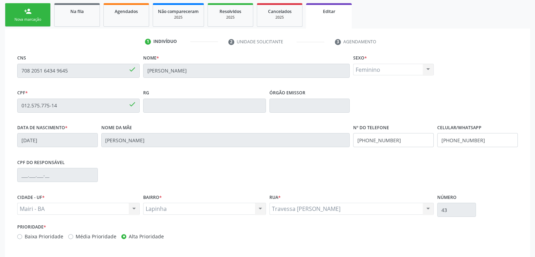
scroll to position [134, 0]
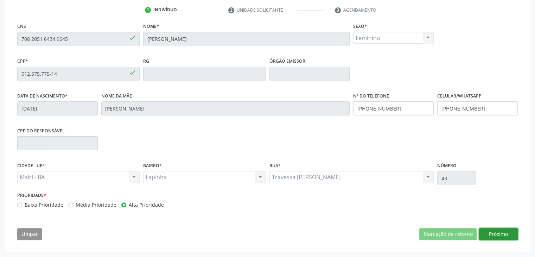
click at [498, 237] on button "Próximo" at bounding box center [498, 234] width 39 height 12
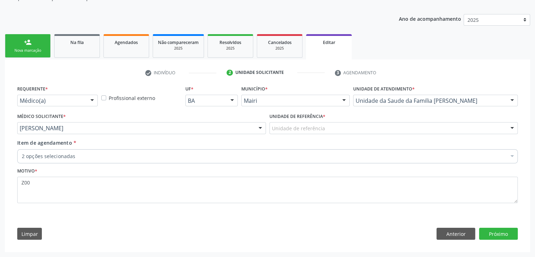
scroll to position [70, 0]
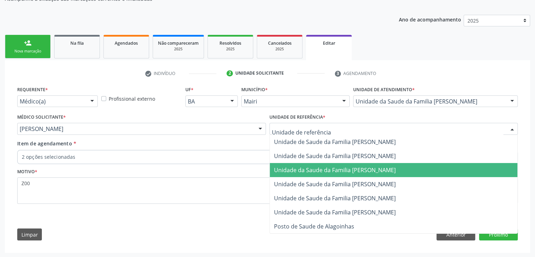
click at [321, 172] on span "Unidade da Saude da Familia [PERSON_NAME]" at bounding box center [335, 170] width 122 height 8
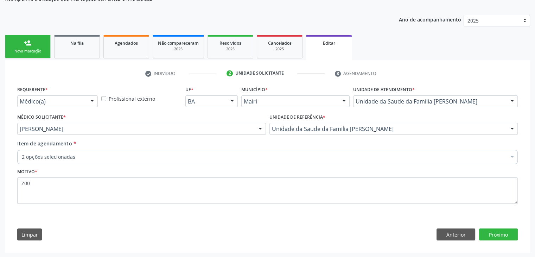
click at [105, 152] on div "2 opções selecionadas" at bounding box center [267, 157] width 500 height 14
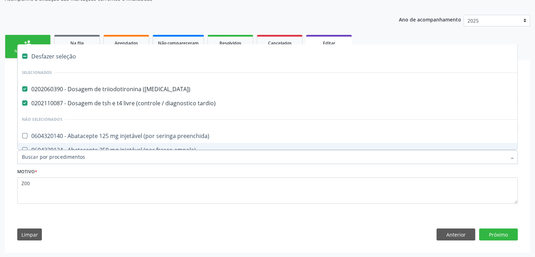
click at [46, 86] on div "0202060390 - Dosagem de triiodotironina ([MEDICAL_DATA])" at bounding box center [292, 89] width 541 height 6
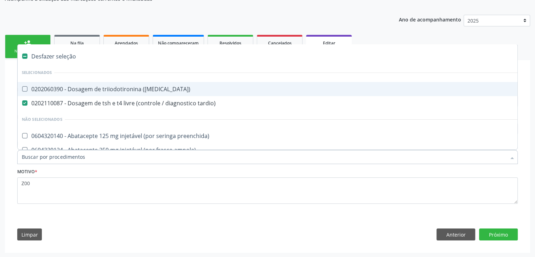
checkbox \(t3\) "false"
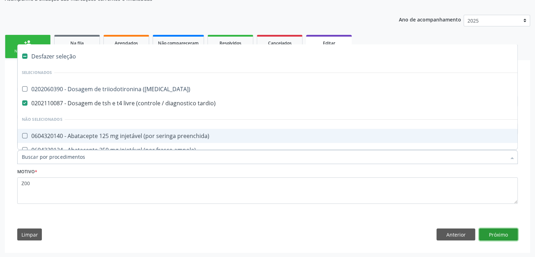
click at [488, 233] on button "Próximo" at bounding box center [498, 234] width 39 height 12
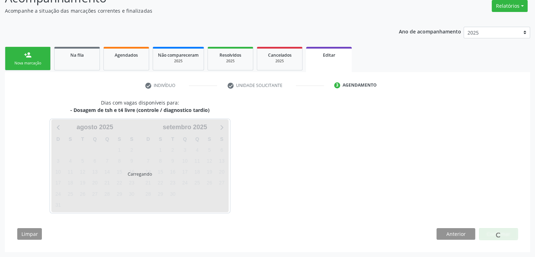
scroll to position [58, 0]
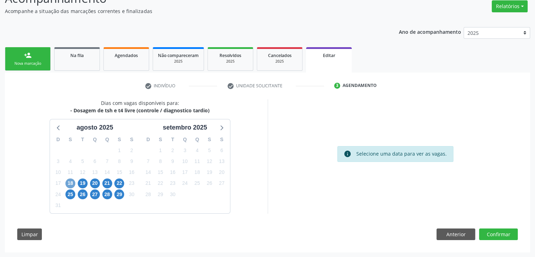
click at [69, 183] on span "18" at bounding box center [70, 183] width 10 height 10
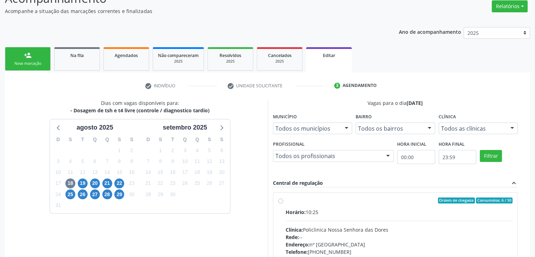
click at [369, 232] on div "Clínica: Policlinica Nossa Senhora das Dores" at bounding box center [398, 229] width 227 height 7
click at [283, 204] on input "Ordem de chegada Consumidos: 6 / 50 Horário: 10:25 Clínica: Policlinica Nossa S…" at bounding box center [280, 200] width 5 height 6
radio input "true"
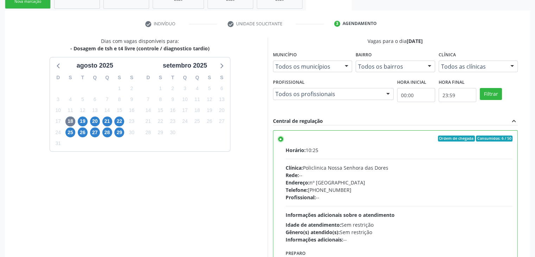
scroll to position [172, 0]
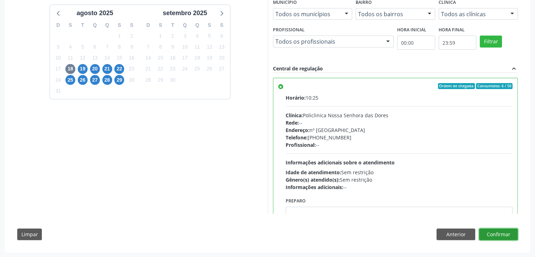
click at [508, 231] on button "Confirmar" at bounding box center [498, 234] width 39 height 12
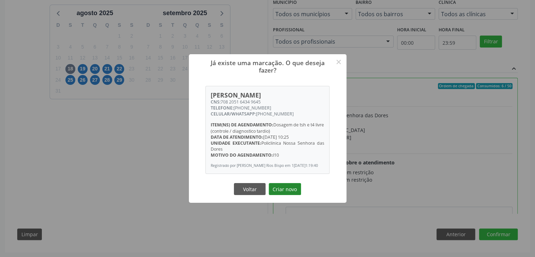
click at [284, 192] on button "Criar novo" at bounding box center [285, 189] width 32 height 12
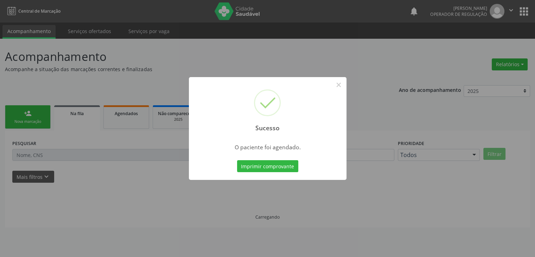
scroll to position [0, 0]
click at [343, 87] on button "×" at bounding box center [341, 85] width 12 height 12
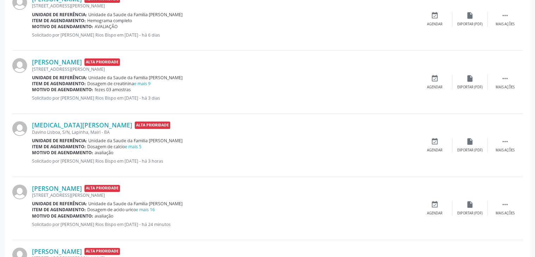
scroll to position [281, 0]
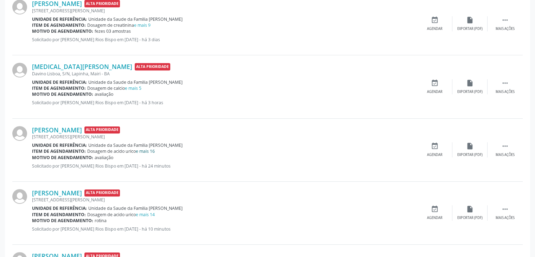
click at [149, 150] on link "e mais 16" at bounding box center [145, 151] width 19 height 6
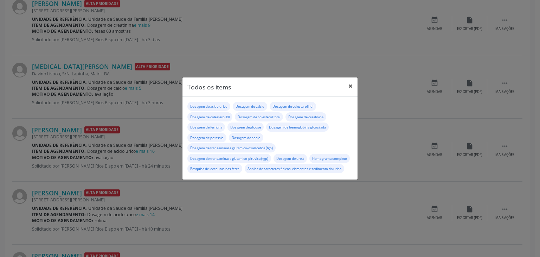
click at [353, 77] on button "×" at bounding box center [350, 85] width 14 height 17
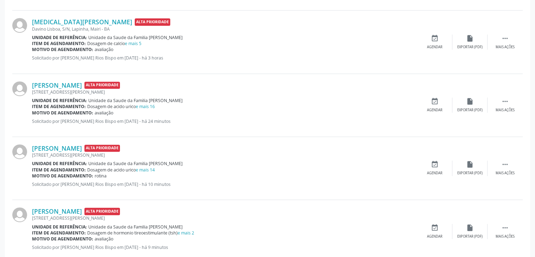
scroll to position [422, 0]
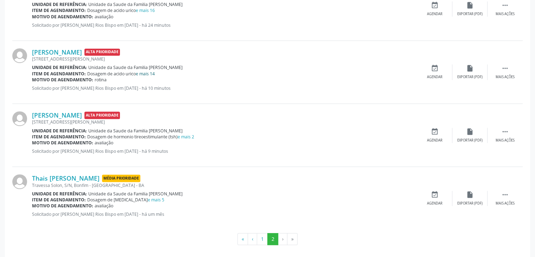
click at [148, 75] on link "e mais 14" at bounding box center [145, 74] width 19 height 6
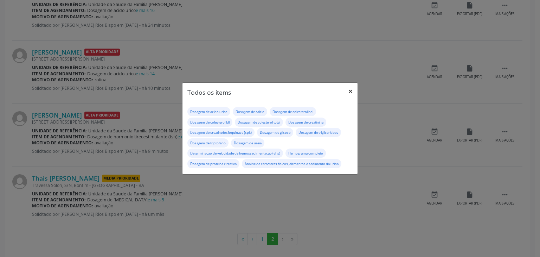
click at [351, 90] on button "×" at bounding box center [350, 91] width 14 height 17
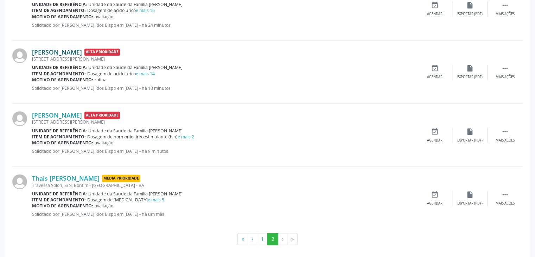
click at [68, 48] on link "[PERSON_NAME]" at bounding box center [57, 52] width 50 height 8
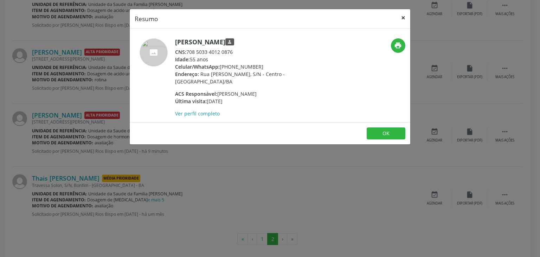
click at [404, 18] on button "×" at bounding box center [403, 17] width 14 height 17
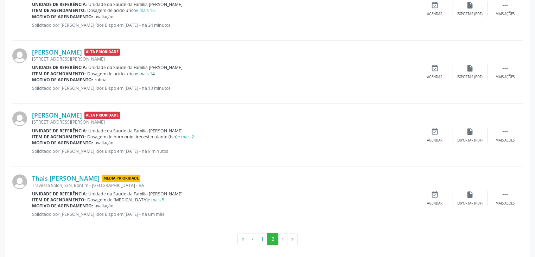
click at [149, 72] on link "e mais 14" at bounding box center [145, 74] width 19 height 6
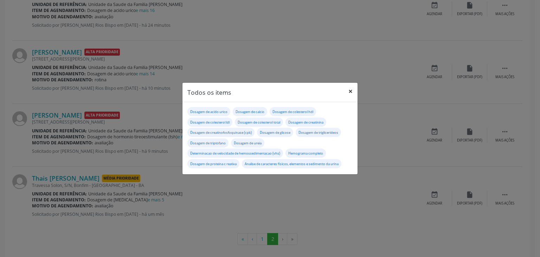
click at [355, 90] on button "×" at bounding box center [350, 91] width 14 height 17
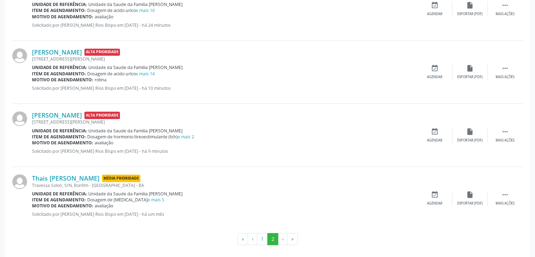
scroll to position [387, 0]
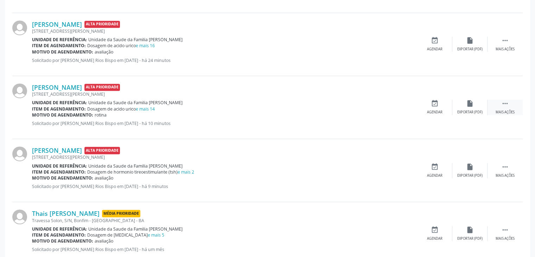
click at [493, 107] on div " Mais ações" at bounding box center [504, 106] width 35 height 15
click at [471, 109] on div "edit Editar" at bounding box center [469, 106] width 35 height 15
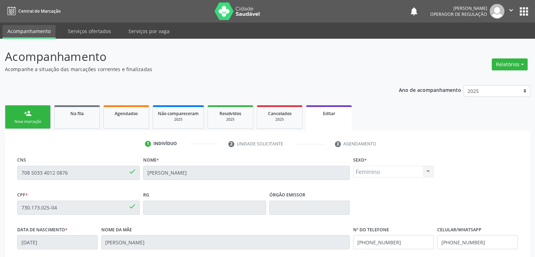
scroll to position [134, 0]
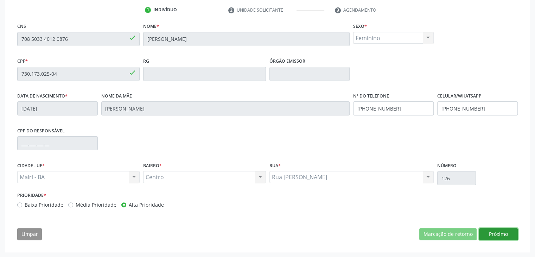
click at [502, 236] on button "Próximo" at bounding box center [498, 234] width 39 height 12
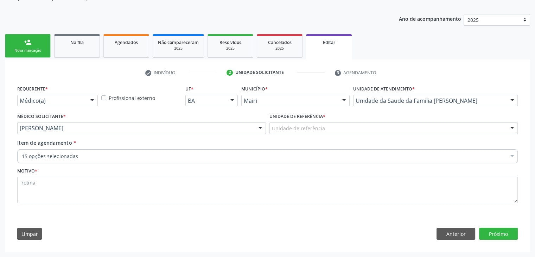
scroll to position [70, 0]
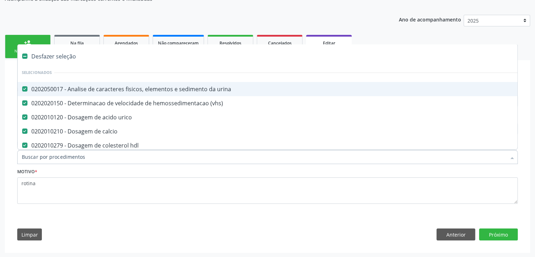
click at [52, 53] on div "Desfazer seleção" at bounding box center [292, 56] width 549 height 14
checkbox urina "false"
checkbox \(vhs\) "false"
checkbox urico "false"
checkbox calcio "false"
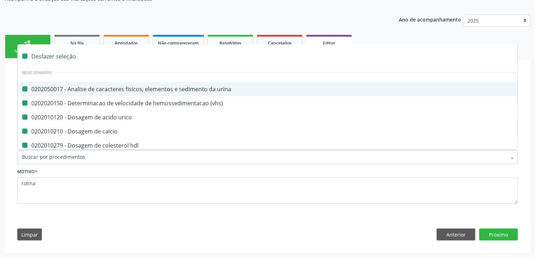
checkbox hdl "false"
checkbox ldl "false"
checkbox total "false"
checkbox creatinina "false"
checkbox \(cpk\) "false"
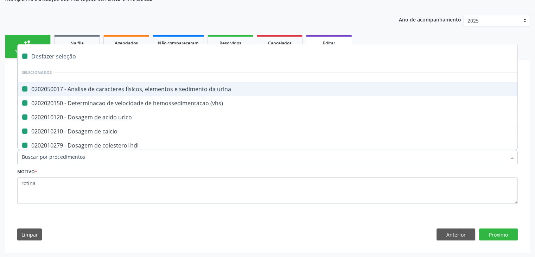
checkbox glicose "false"
checkbox reativa "false"
checkbox triglicerideos "false"
checkbox triptofano "false"
checkbox ureia "false"
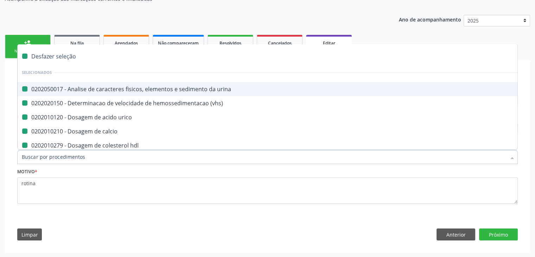
checkbox completo "false"
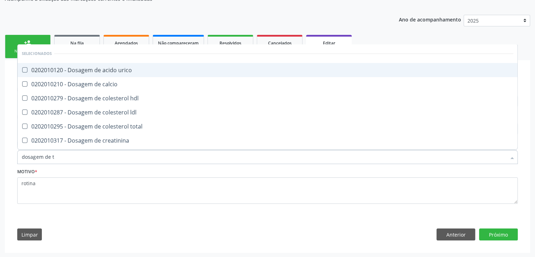
type input "dosagem de ts"
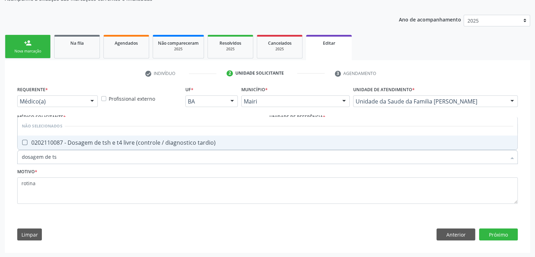
click at [129, 146] on span "0202110087 - Dosagem de tsh e t4 livre (controle / diagnostico tardio)" at bounding box center [268, 142] width 500 height 14
checkbox tardio\) "true"
click at [502, 235] on button "Próximo" at bounding box center [498, 234] width 39 height 12
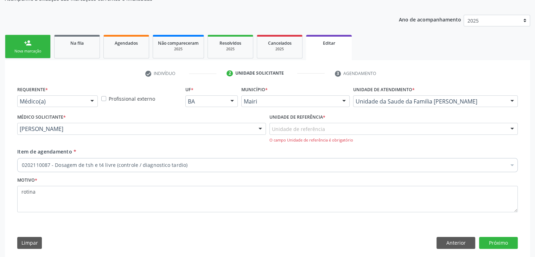
click at [364, 126] on div "Unidade de referência" at bounding box center [393, 129] width 249 height 12
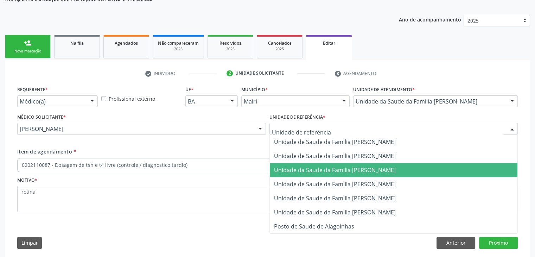
click at [349, 169] on span "Unidade da Saude da Familia [PERSON_NAME]" at bounding box center [335, 170] width 122 height 8
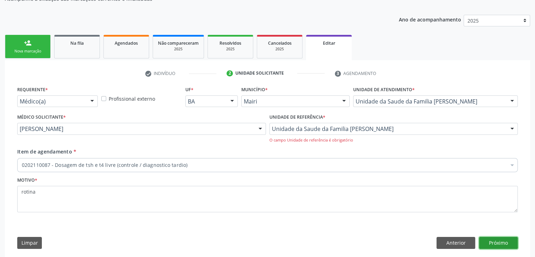
click at [493, 238] on button "Próximo" at bounding box center [498, 243] width 39 height 12
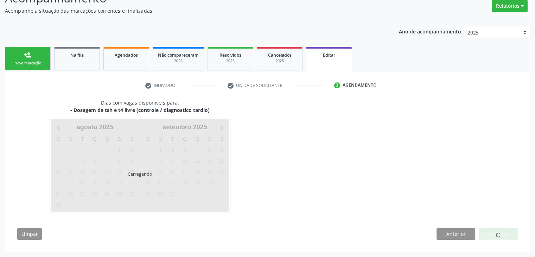
scroll to position [58, 0]
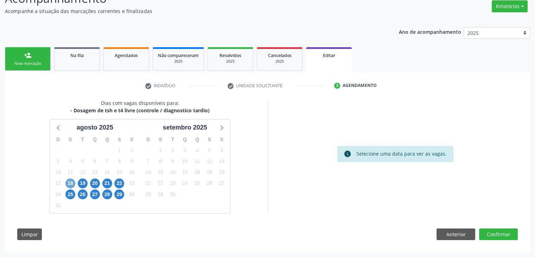
click at [69, 182] on span "18" at bounding box center [70, 183] width 10 height 10
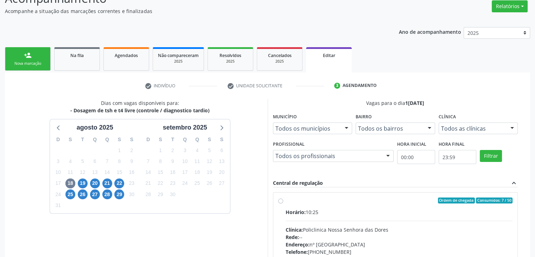
click at [309, 208] on div "Horário: 10:25" at bounding box center [398, 211] width 227 height 7
click at [283, 204] on input "Ordem de chegada Consumidos: 7 / 50 Horário: 10:25 Clínica: Policlinica [GEOGRA…" at bounding box center [280, 200] width 5 height 6
radio input "true"
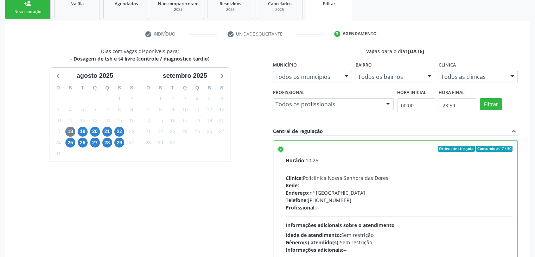
scroll to position [172, 0]
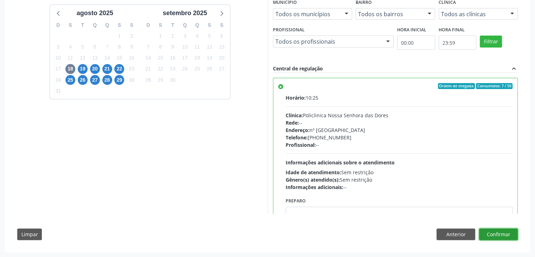
click at [505, 234] on button "Confirmar" at bounding box center [498, 234] width 39 height 12
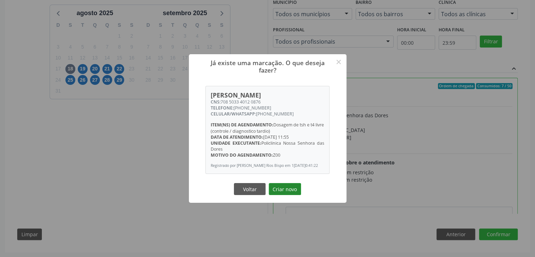
click at [290, 194] on button "Criar novo" at bounding box center [285, 189] width 32 height 12
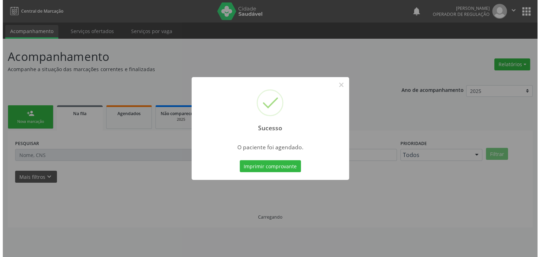
scroll to position [0, 0]
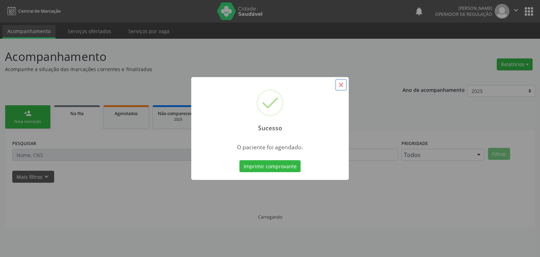
click at [341, 88] on button "×" at bounding box center [341, 85] width 12 height 12
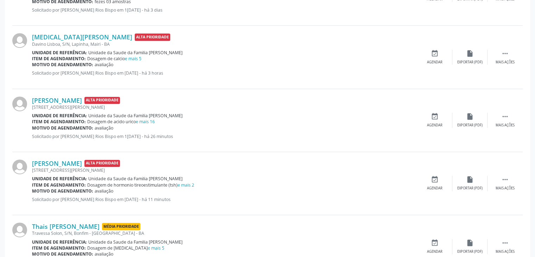
scroll to position [363, 0]
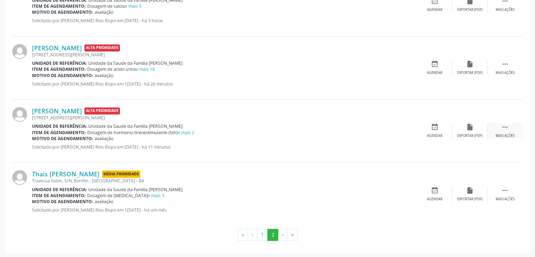
click at [508, 129] on icon "" at bounding box center [505, 127] width 8 height 8
click at [463, 133] on div "edit Editar" at bounding box center [469, 130] width 35 height 15
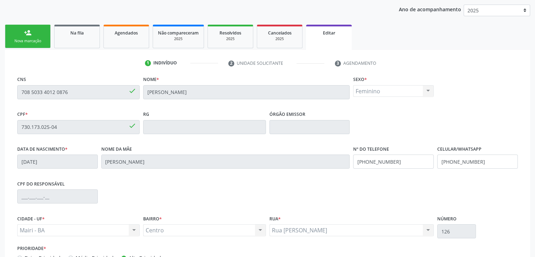
scroll to position [134, 0]
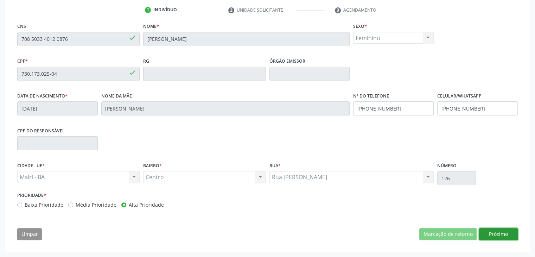
click at [505, 236] on button "Próximo" at bounding box center [498, 234] width 39 height 12
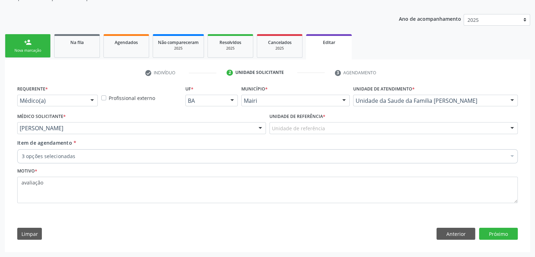
scroll to position [70, 0]
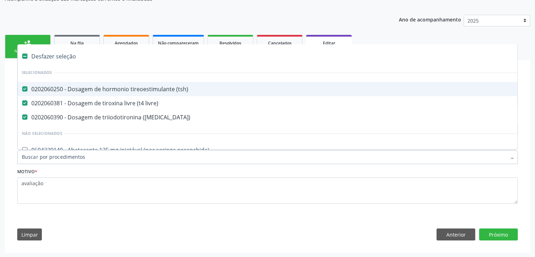
click at [41, 57] on div "Desfazer seleção" at bounding box center [292, 56] width 549 height 14
checkbox \(tsh\) "false"
checkbox livre\) "false"
checkbox \(t3\) "false"
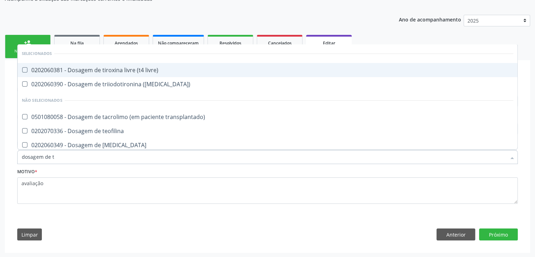
type input "dosagem de ts"
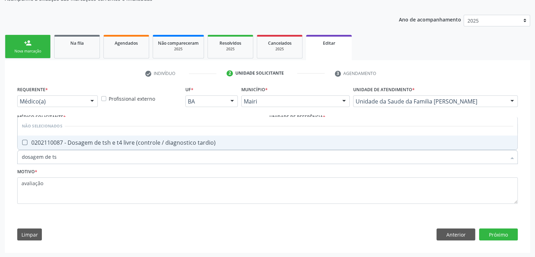
click at [130, 145] on span "0202110087 - Dosagem de tsh e t4 livre (controle / diagnostico tardio)" at bounding box center [268, 142] width 500 height 14
checkbox tardio\) "true"
click at [499, 234] on button "Próximo" at bounding box center [498, 234] width 39 height 12
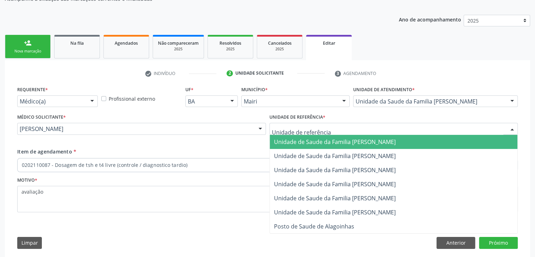
click at [328, 129] on div at bounding box center [393, 129] width 249 height 12
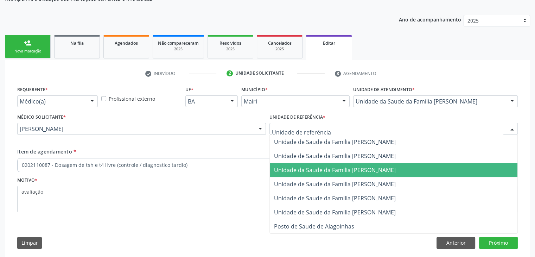
click at [329, 171] on span "Unidade da Saude da Familia [PERSON_NAME]" at bounding box center [335, 170] width 122 height 8
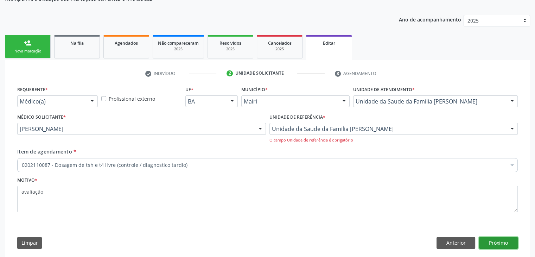
drag, startPoint x: 490, startPoint y: 244, endPoint x: 485, endPoint y: 245, distance: 5.0
click at [490, 244] on button "Próximo" at bounding box center [498, 243] width 39 height 12
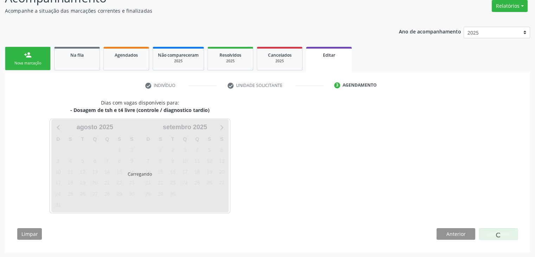
scroll to position [58, 0]
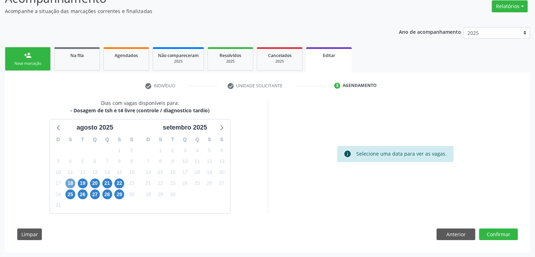
drag, startPoint x: 67, startPoint y: 183, endPoint x: 112, endPoint y: 190, distance: 45.1
click at [68, 183] on span "18" at bounding box center [70, 183] width 10 height 10
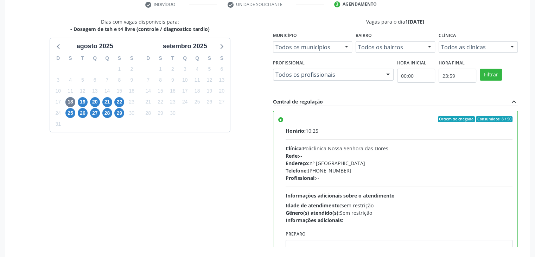
scroll to position [172, 0]
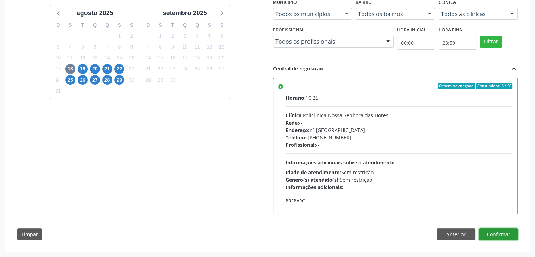
click at [494, 231] on button "Confirmar" at bounding box center [498, 234] width 39 height 12
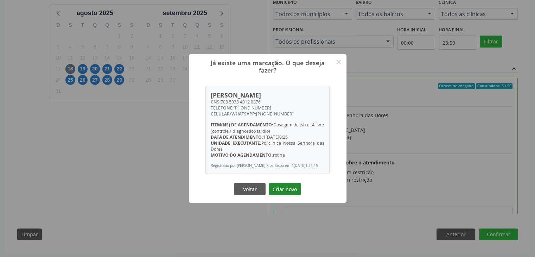
click at [291, 189] on button "Criar novo" at bounding box center [285, 189] width 32 height 12
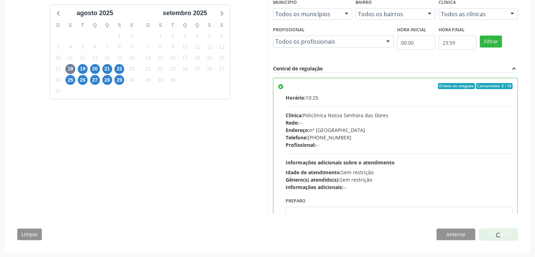
scroll to position [0, 0]
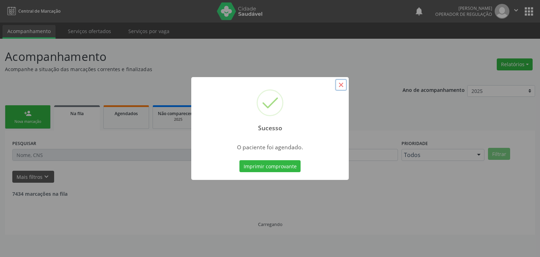
click at [337, 82] on button "×" at bounding box center [341, 85] width 12 height 12
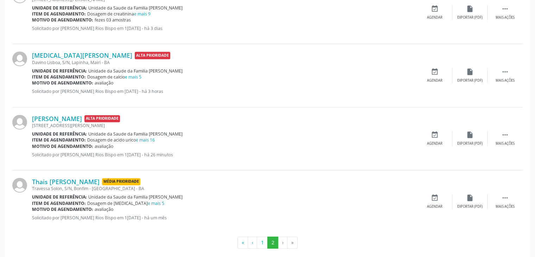
scroll to position [300, 0]
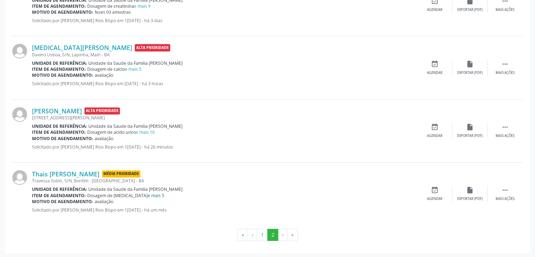
click at [148, 196] on link "e mais 5" at bounding box center [156, 195] width 17 height 6
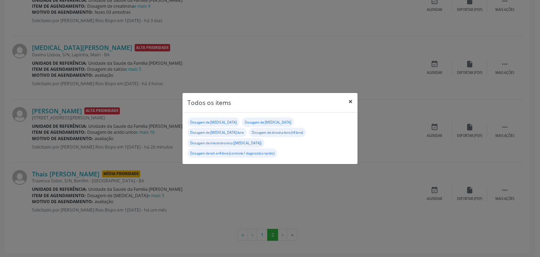
click at [354, 108] on button "×" at bounding box center [350, 101] width 14 height 17
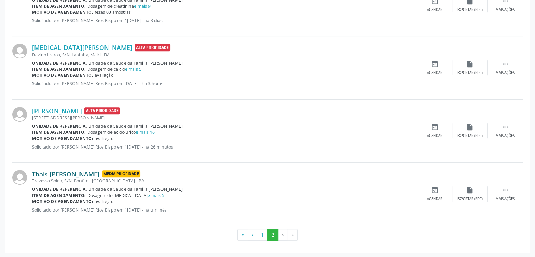
click at [51, 175] on link "Thais [PERSON_NAME]" at bounding box center [65, 174] width 67 height 8
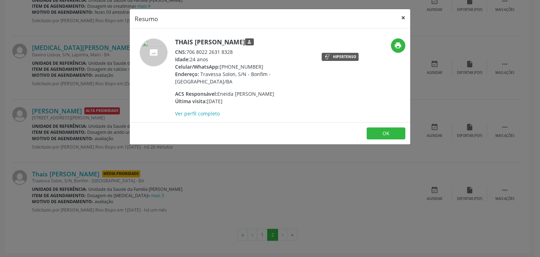
click at [400, 17] on button "×" at bounding box center [403, 17] width 14 height 17
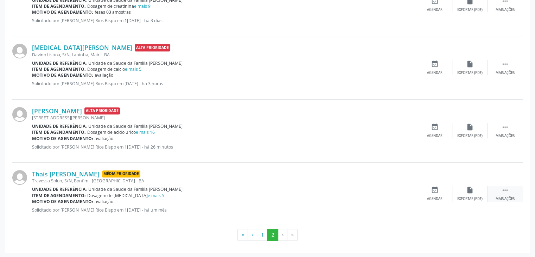
click at [497, 192] on div " Mais ações" at bounding box center [504, 193] width 35 height 15
click at [474, 196] on div "Editar" at bounding box center [469, 198] width 11 height 5
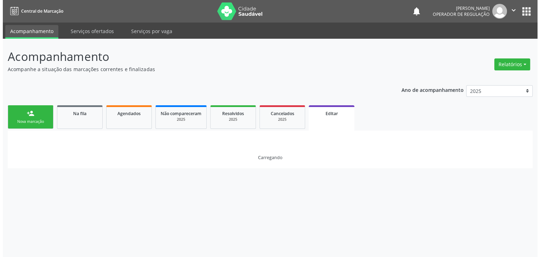
scroll to position [0, 0]
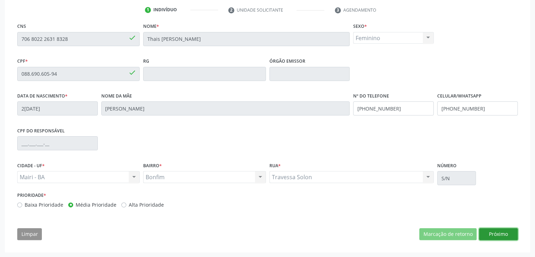
click at [492, 228] on button "Próximo" at bounding box center [498, 234] width 39 height 12
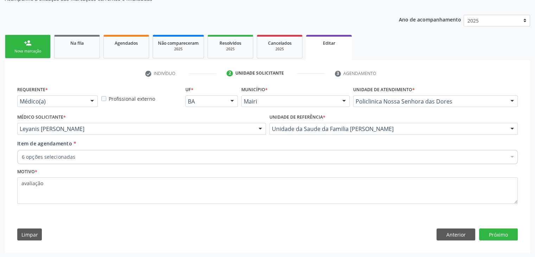
click at [128, 150] on div "6 opções selecionadas" at bounding box center [267, 157] width 500 height 14
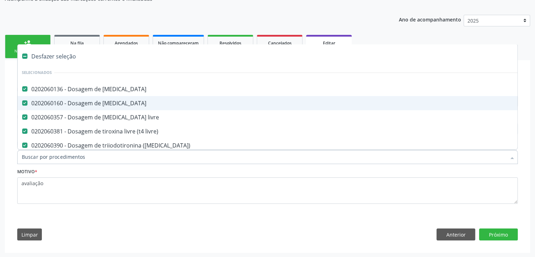
click at [64, 54] on div "Desfazer seleção" at bounding box center [292, 56] width 549 height 14
checkbox cortisol "false"
checkbox estradiol "false"
checkbox livre "false"
checkbox livre\) "false"
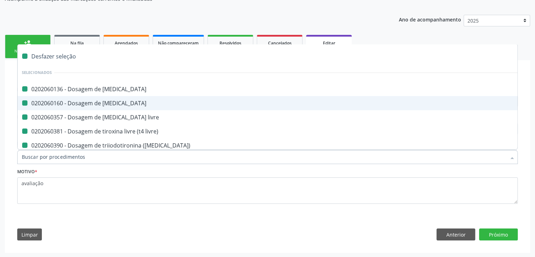
checkbox \(t3\) "false"
checkbox tardio\) "false"
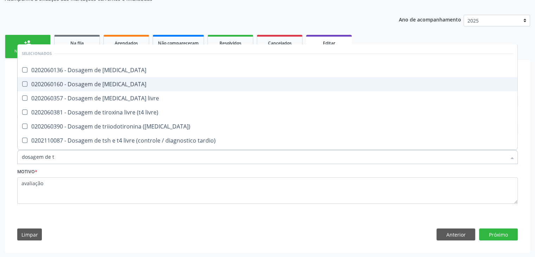
type input "dosagem de ts"
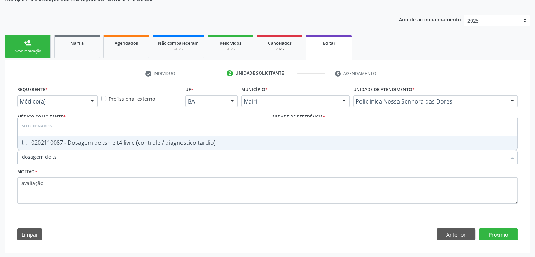
click at [151, 144] on div "0202110087 - Dosagem de tsh e t4 livre (controle / diagnostico tardio)" at bounding box center [267, 143] width 491 height 6
checkbox tardio\) "true"
click at [500, 237] on button "Próximo" at bounding box center [498, 234] width 39 height 12
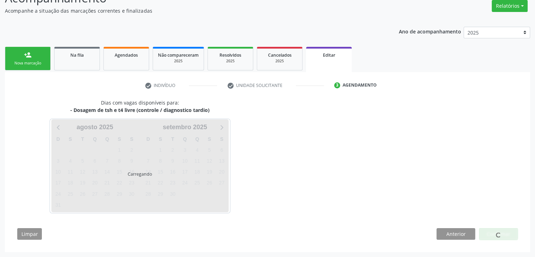
scroll to position [58, 0]
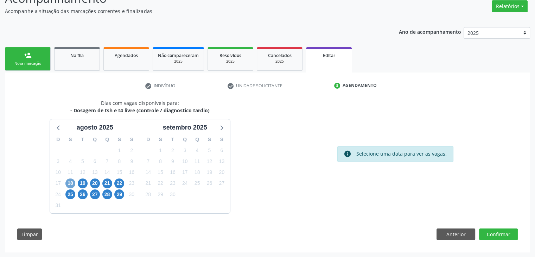
click at [73, 182] on span "18" at bounding box center [70, 183] width 10 height 10
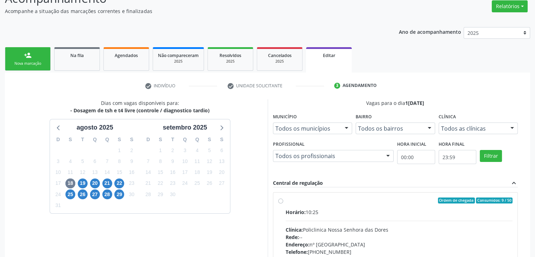
click at [339, 215] on div "Horário: 10:25 Clínica: Policlinica Nossa Senhora das Dores Rede: -- Endereço: …" at bounding box center [398, 256] width 227 height 97
click at [283, 204] on input "Ordem de chegada Consumidos: 9 / 50 Horário: 10:25 Clínica: Policlinica [GEOGRA…" at bounding box center [280, 200] width 5 height 6
radio input "true"
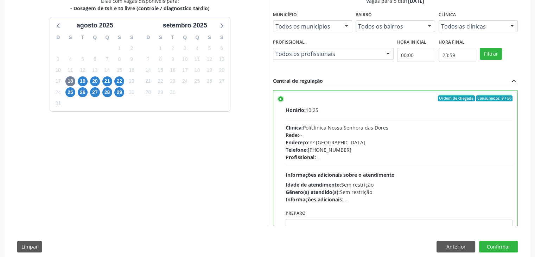
scroll to position [172, 0]
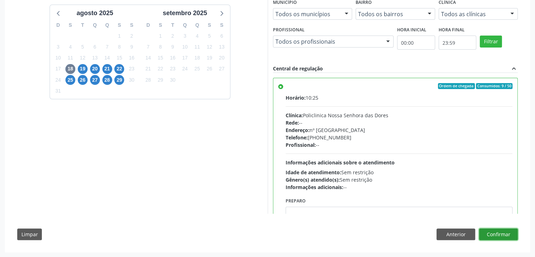
click at [502, 231] on button "Confirmar" at bounding box center [498, 234] width 39 height 12
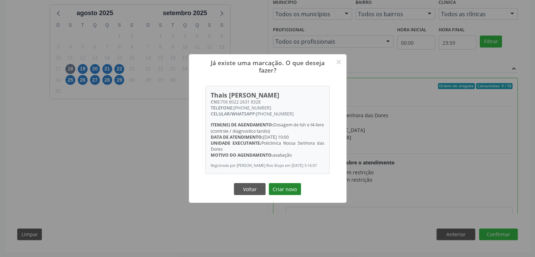
click at [288, 192] on button "Criar novo" at bounding box center [285, 189] width 32 height 12
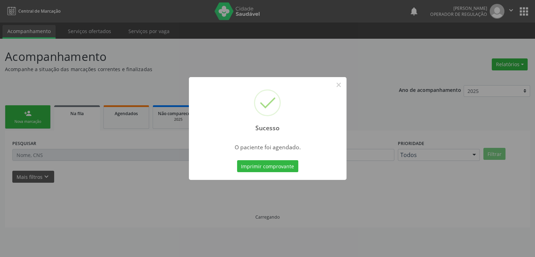
scroll to position [0, 0]
click at [345, 85] on button "×" at bounding box center [341, 85] width 12 height 12
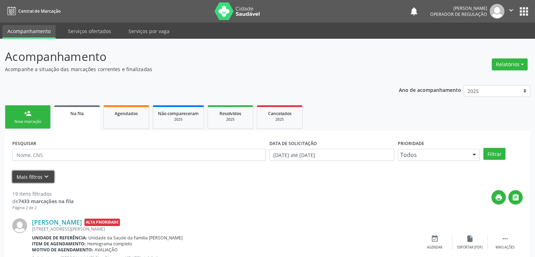
click at [43, 176] on icon "keyboard_arrow_down" at bounding box center [47, 177] width 8 height 8
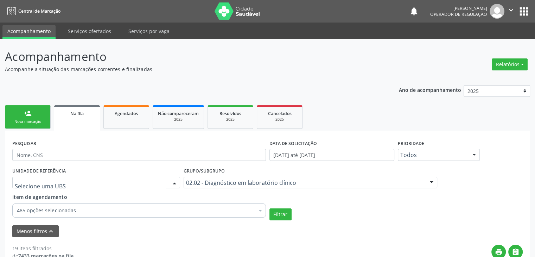
click at [97, 180] on div at bounding box center [96, 182] width 168 height 12
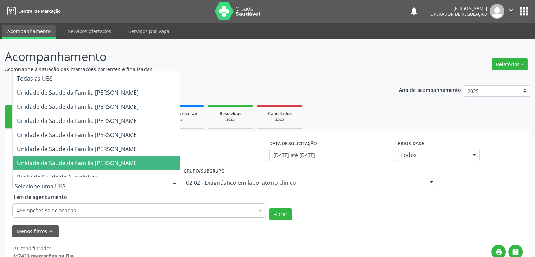
click at [107, 159] on span "Unidade de Saude da Familia [PERSON_NAME]" at bounding box center [78, 163] width 122 height 8
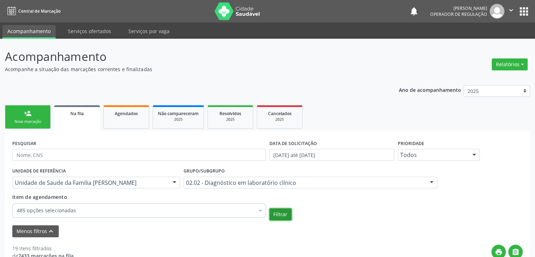
click at [288, 215] on button "Filtrar" at bounding box center [280, 214] width 22 height 12
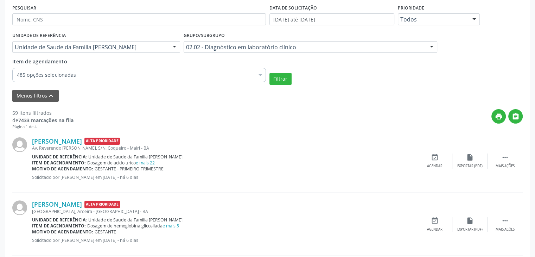
scroll to position [176, 0]
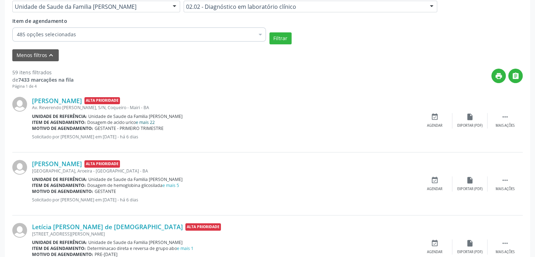
click at [152, 122] on link "e mais 22" at bounding box center [145, 122] width 19 height 6
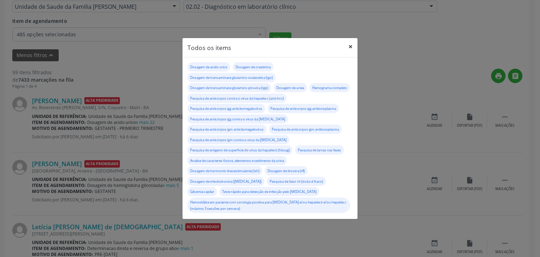
click at [350, 40] on button "×" at bounding box center [350, 46] width 14 height 17
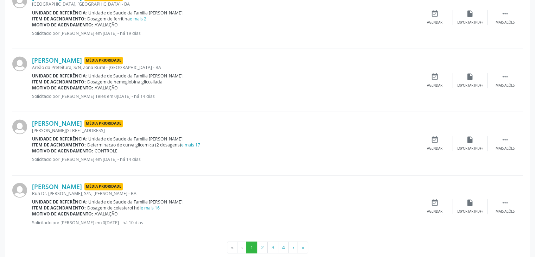
scroll to position [984, 0]
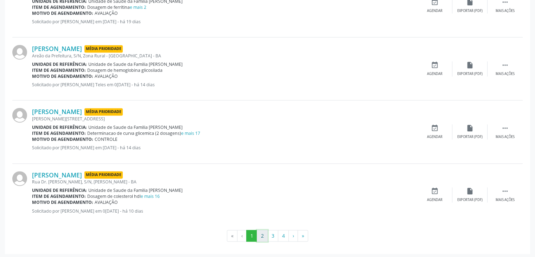
click at [258, 234] on button "2" at bounding box center [262, 236] width 11 height 12
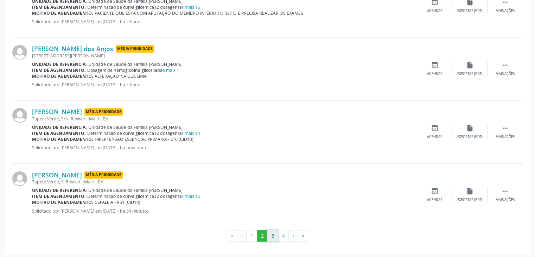
click at [268, 232] on button "3" at bounding box center [272, 236] width 11 height 12
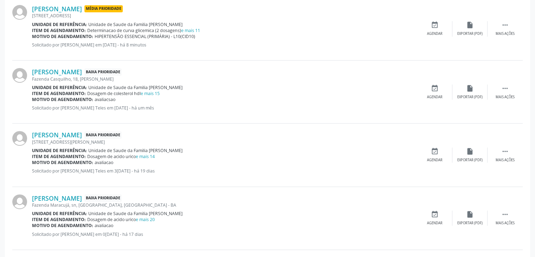
scroll to position [210, 0]
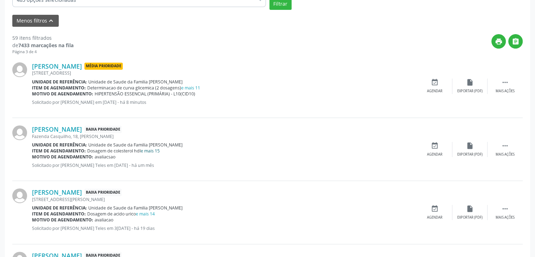
click at [154, 150] on link "e mais 15" at bounding box center [150, 151] width 19 height 6
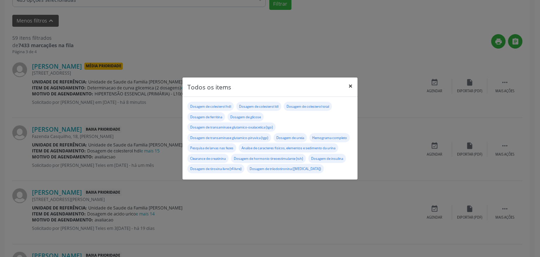
click at [349, 80] on button "×" at bounding box center [350, 85] width 14 height 17
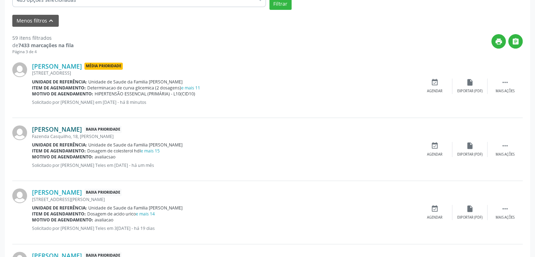
click at [58, 130] on link "[PERSON_NAME]" at bounding box center [57, 129] width 50 height 8
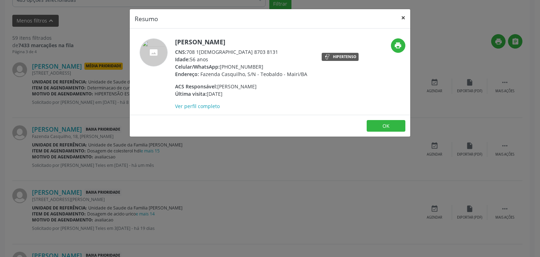
click at [398, 15] on button "×" at bounding box center [403, 17] width 14 height 17
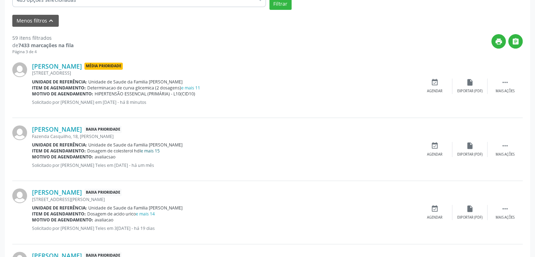
click at [156, 150] on link "e mais 15" at bounding box center [150, 151] width 19 height 6
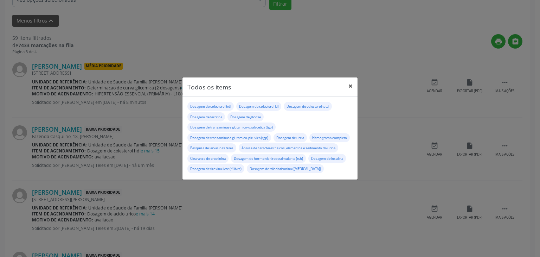
click at [354, 77] on button "×" at bounding box center [350, 85] width 14 height 17
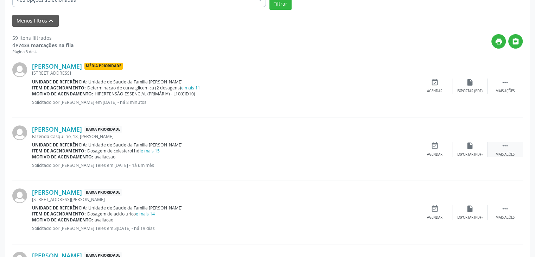
click at [499, 148] on div " Mais ações" at bounding box center [504, 149] width 35 height 15
click at [474, 148] on div "edit Editar" at bounding box center [469, 149] width 35 height 15
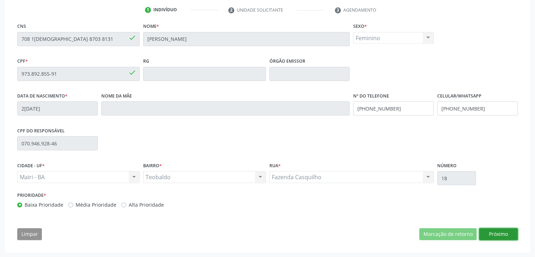
click at [495, 231] on button "Próximo" at bounding box center [498, 234] width 39 height 12
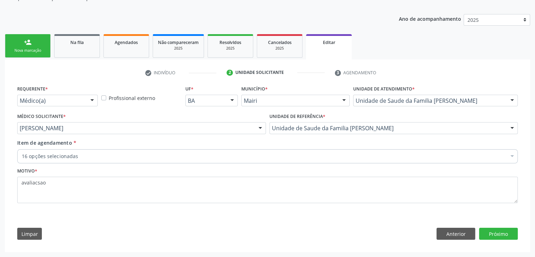
scroll to position [70, 0]
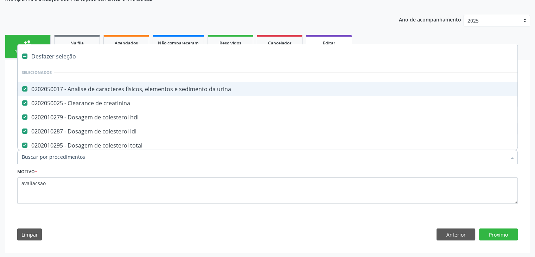
click at [63, 58] on div "Desfazer seleção" at bounding box center [292, 56] width 549 height 14
checkbox urina "false"
checkbox creatinina "false"
checkbox hdl "false"
checkbox ldl "false"
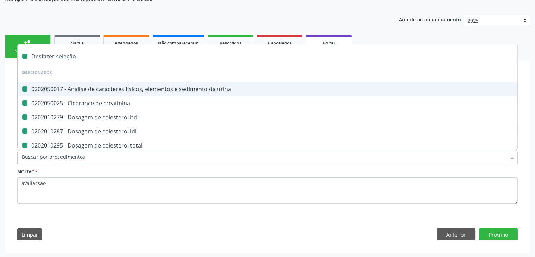
checkbox total "false"
checkbox ferritina "false"
checkbox glicose "false"
checkbox \(tsh\) "false"
checkbox insulina "false"
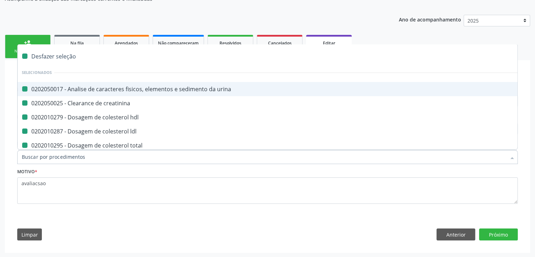
checkbox livre\) "false"
checkbox \(tgo\) "false"
checkbox \(tgp\) "false"
checkbox \(t3\) "false"
checkbox ureia "false"
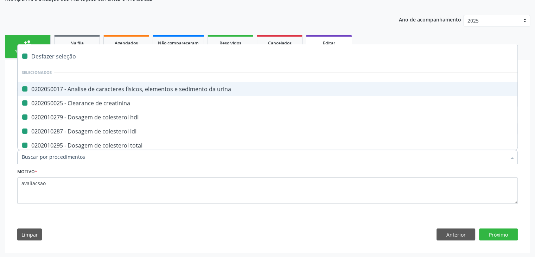
checkbox completo "false"
checkbox fezes "false"
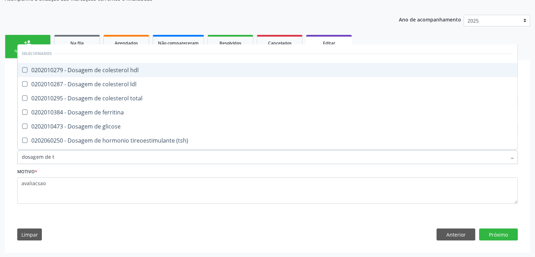
type input "dosagem de ts"
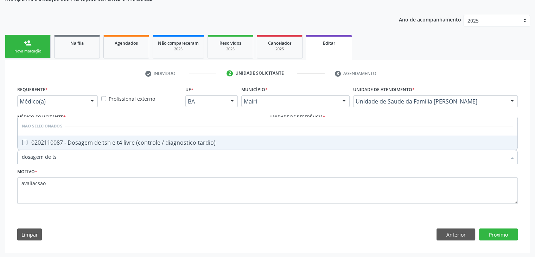
click at [124, 141] on div "0202110087 - Dosagem de tsh e t4 livre (controle / diagnostico tardio)" at bounding box center [267, 143] width 491 height 6
checkbox tardio\) "true"
click at [494, 235] on button "Próximo" at bounding box center [498, 234] width 39 height 12
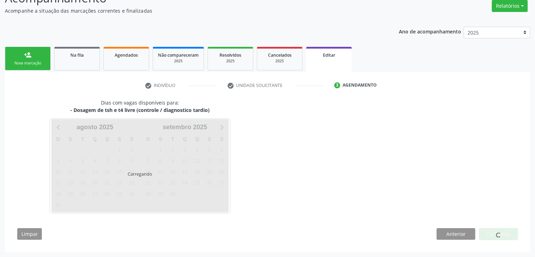
scroll to position [58, 0]
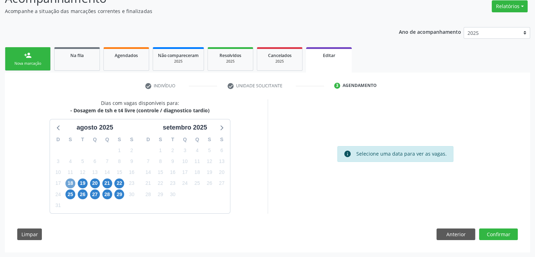
click at [70, 184] on span "18" at bounding box center [70, 183] width 10 height 10
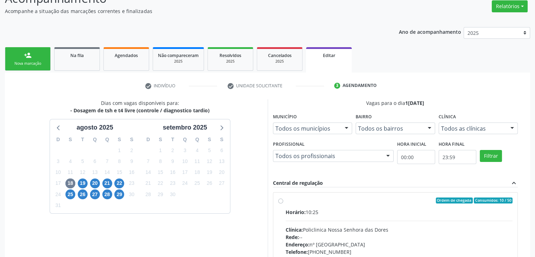
click at [386, 215] on div "Horário: 10:25 Clínica: Policlinica Nossa Senhora das Dores Rede: -- Endereço: …" at bounding box center [398, 256] width 227 height 97
click at [283, 204] on input "Ordem de chegada Consumidos: 10 / 50 Horário: 10:25 Clínica: Policlinica [GEOGR…" at bounding box center [280, 200] width 5 height 6
radio input "true"
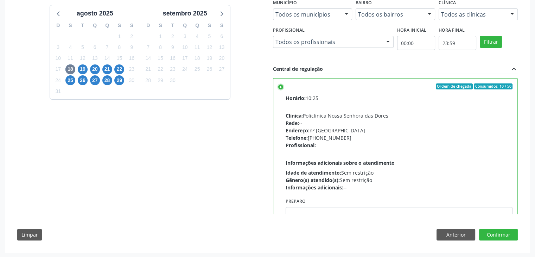
scroll to position [172, 0]
click at [501, 232] on button "Confirmar" at bounding box center [498, 234] width 39 height 12
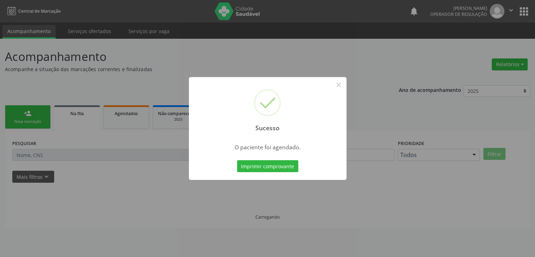
scroll to position [0, 0]
click at [339, 89] on button "×" at bounding box center [341, 85] width 12 height 12
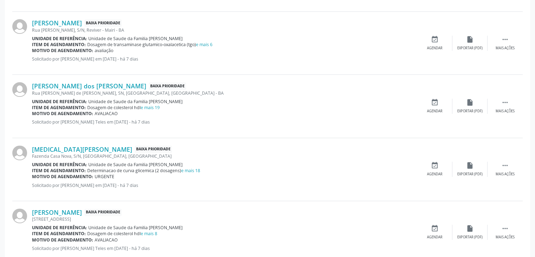
scroll to position [929, 0]
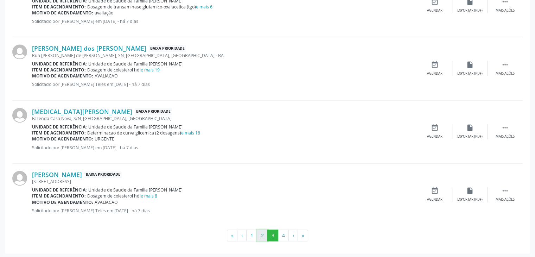
click at [266, 233] on button "2" at bounding box center [262, 235] width 11 height 12
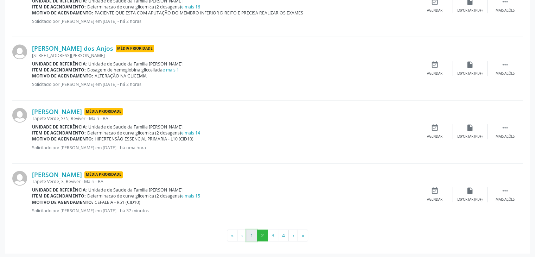
click at [256, 232] on button "1" at bounding box center [251, 235] width 11 height 12
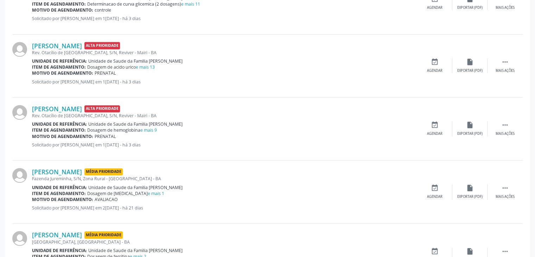
scroll to position [738, 0]
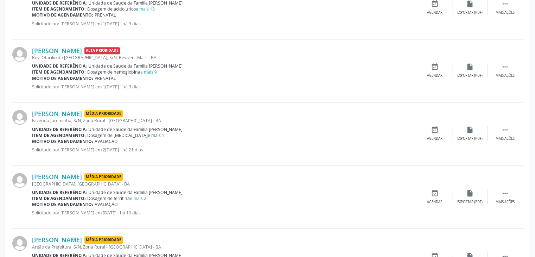
click at [148, 134] on link "e mais 1" at bounding box center [156, 135] width 17 height 6
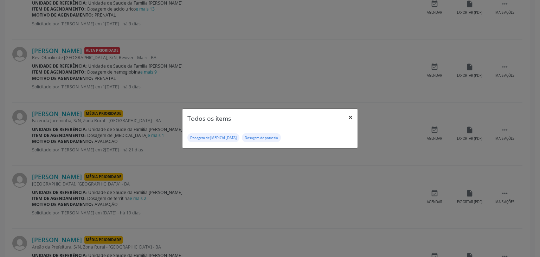
click at [349, 118] on button "×" at bounding box center [350, 117] width 14 height 17
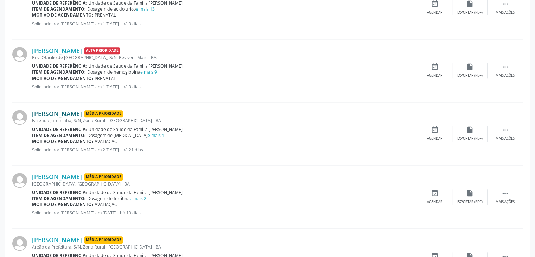
click at [60, 110] on link "[PERSON_NAME]" at bounding box center [57, 114] width 50 height 8
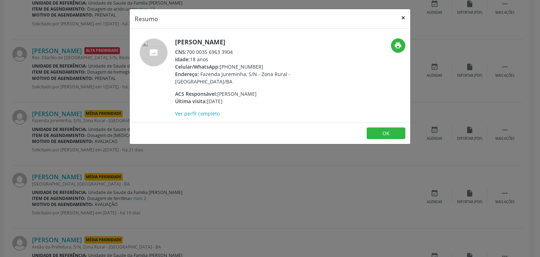
click at [408, 16] on button "×" at bounding box center [403, 17] width 14 height 17
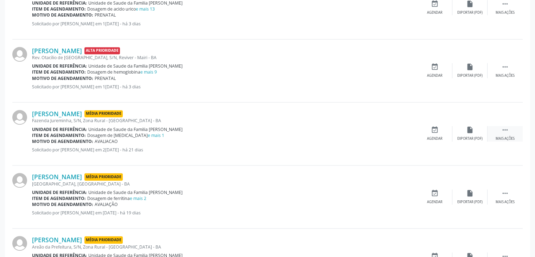
click at [506, 129] on icon "" at bounding box center [505, 130] width 8 height 8
click at [477, 129] on div "edit Editar" at bounding box center [469, 133] width 35 height 15
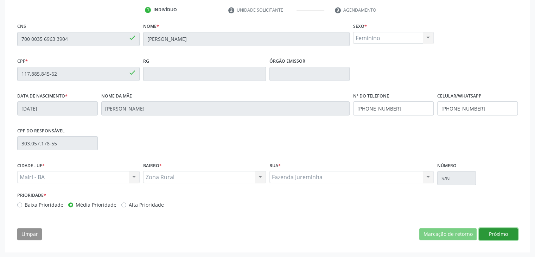
click at [503, 230] on button "Próximo" at bounding box center [498, 234] width 39 height 12
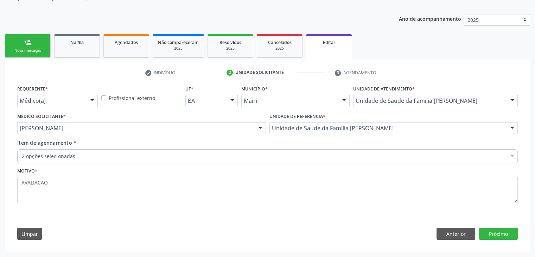
scroll to position [70, 0]
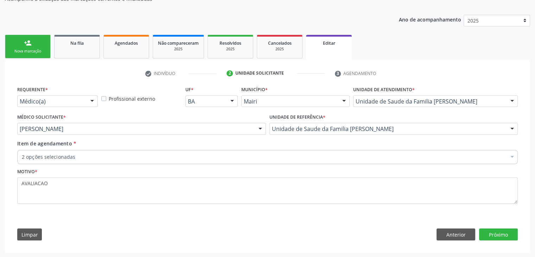
click at [166, 151] on div "2 opções selecionadas" at bounding box center [267, 157] width 500 height 14
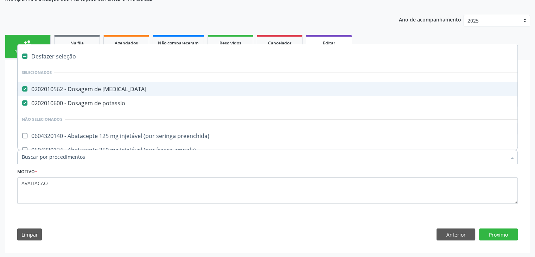
click at [55, 51] on div "Desfazer seleção" at bounding box center [292, 56] width 549 height 14
checkbox magnesio "false"
checkbox potassio "false"
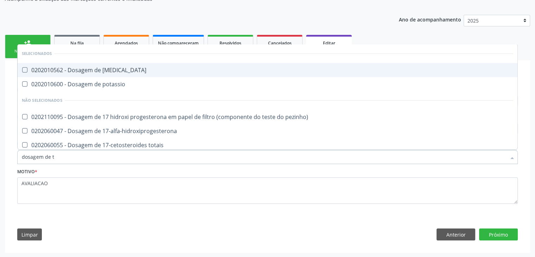
type input "dosagem de ts"
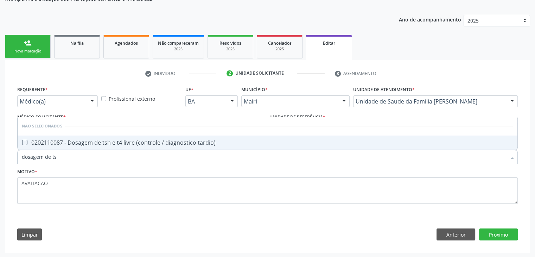
click at [101, 136] on span "0202110087 - Dosagem de tsh e t4 livre (controle / diagnostico tardio)" at bounding box center [268, 142] width 500 height 14
checkbox tardio\) "true"
click at [508, 235] on button "Próximo" at bounding box center [498, 234] width 39 height 12
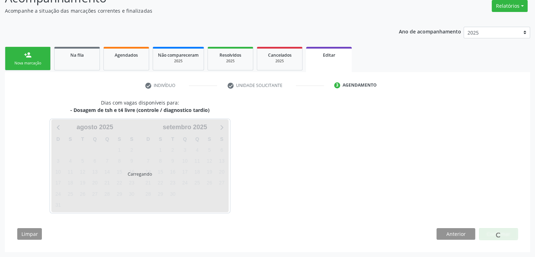
scroll to position [58, 0]
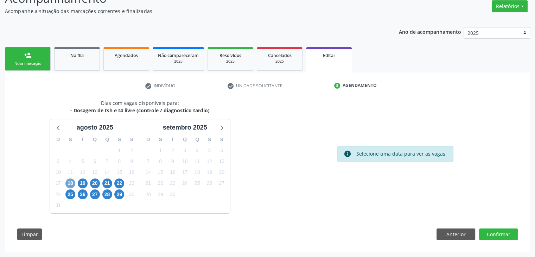
click at [68, 183] on span "18" at bounding box center [70, 183] width 10 height 10
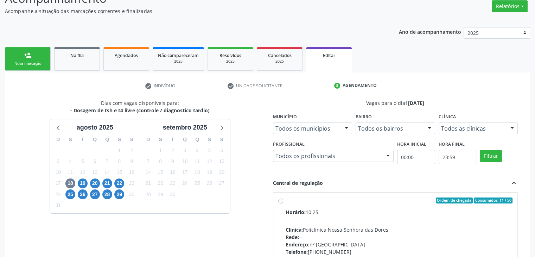
click at [308, 219] on div "Horário: 10:25 Clínica: Policlinica Nossa Senhora das Dores Rede: -- Endereço: …" at bounding box center [398, 256] width 227 height 97
click at [283, 204] on input "Ordem de chegada Consumidos: 11 / 50 Horário: 10:25 Clínica: Policlinica [GEOGR…" at bounding box center [280, 200] width 5 height 6
radio input "true"
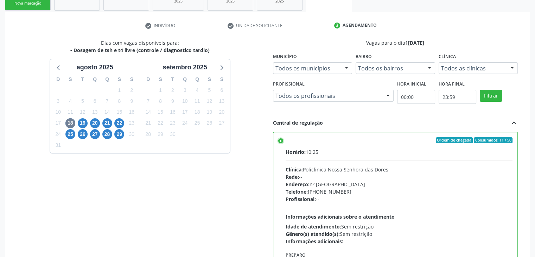
scroll to position [172, 0]
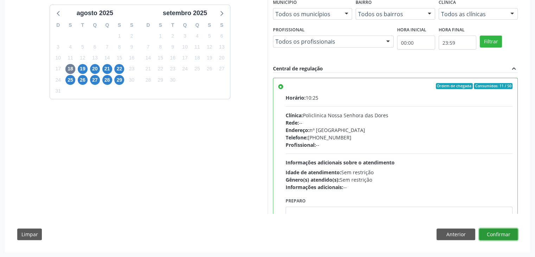
click at [500, 234] on button "Confirmar" at bounding box center [498, 234] width 39 height 12
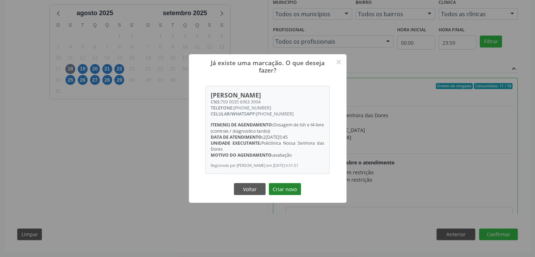
click at [295, 193] on button "Criar novo" at bounding box center [285, 189] width 32 height 12
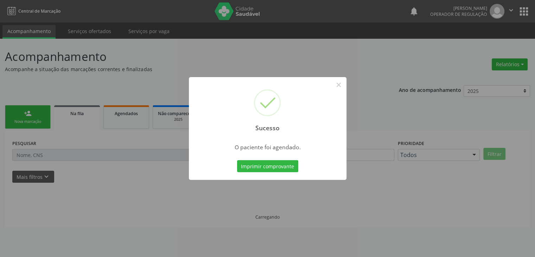
scroll to position [0, 0]
click at [344, 85] on button "×" at bounding box center [341, 85] width 12 height 12
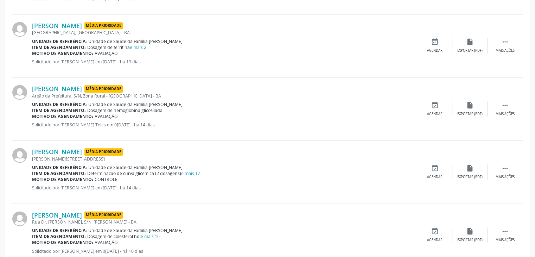
scroll to position [773, 0]
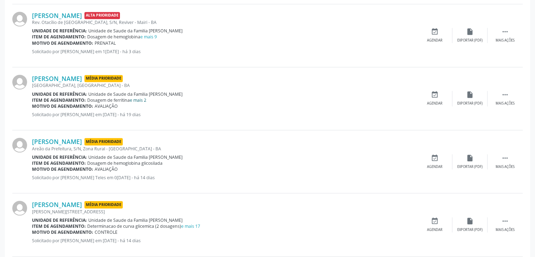
click at [144, 100] on link "e mais 2" at bounding box center [138, 100] width 17 height 6
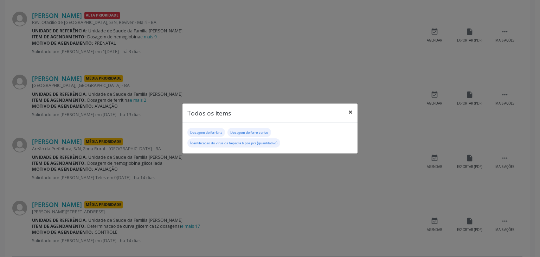
click at [354, 113] on button "×" at bounding box center [350, 111] width 14 height 17
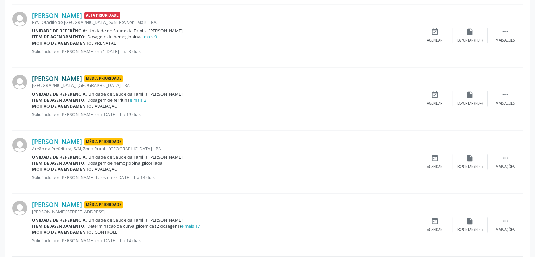
click at [82, 80] on link "[PERSON_NAME]" at bounding box center [57, 79] width 50 height 8
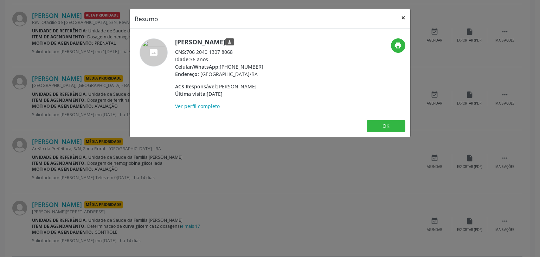
click at [405, 11] on button "×" at bounding box center [403, 17] width 14 height 17
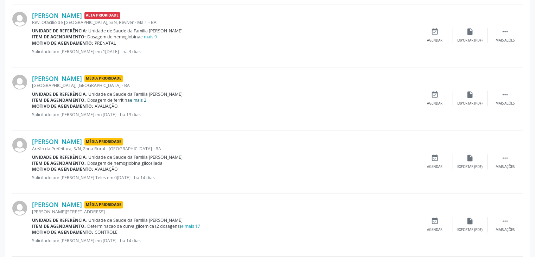
click at [146, 97] on link "e mais 2" at bounding box center [138, 100] width 17 height 6
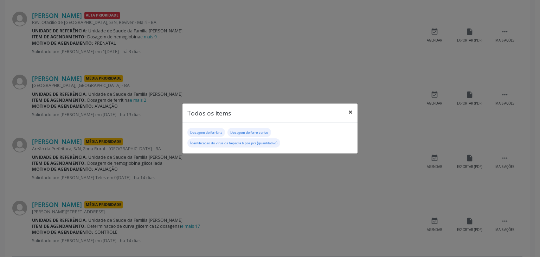
click at [354, 110] on button "×" at bounding box center [350, 111] width 14 height 17
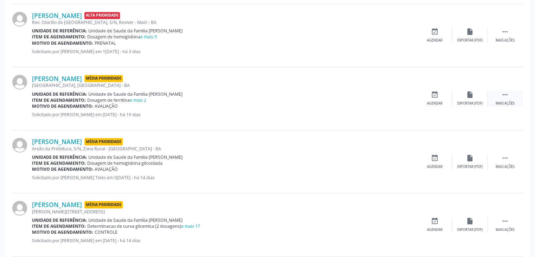
click at [496, 98] on div " Mais ações" at bounding box center [504, 98] width 35 height 15
click at [480, 98] on div "edit Editar" at bounding box center [469, 98] width 35 height 15
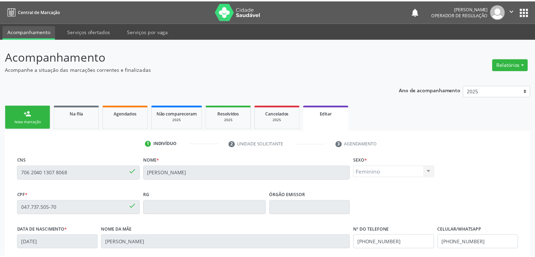
scroll to position [134, 0]
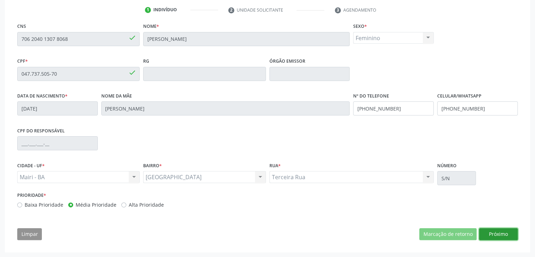
click at [488, 235] on button "Próximo" at bounding box center [498, 234] width 39 height 12
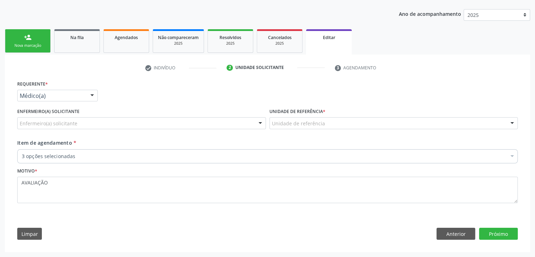
scroll to position [75, 0]
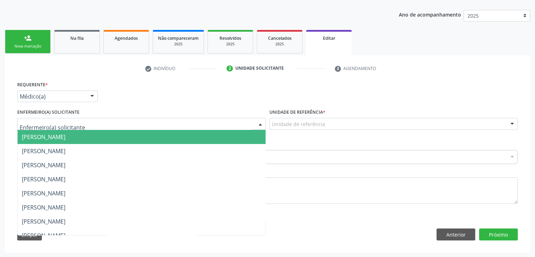
click at [150, 128] on div at bounding box center [141, 124] width 249 height 12
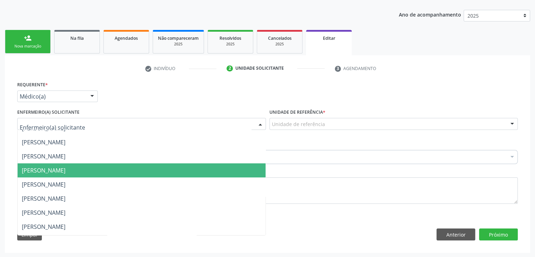
scroll to position [35, 0]
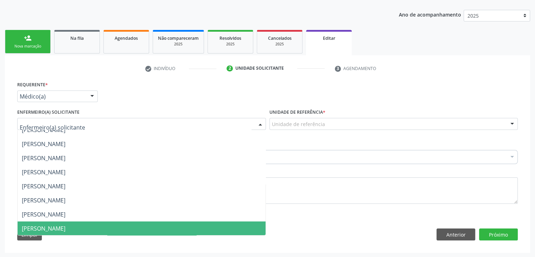
click at [49, 226] on span "[PERSON_NAME]" at bounding box center [44, 228] width 44 height 8
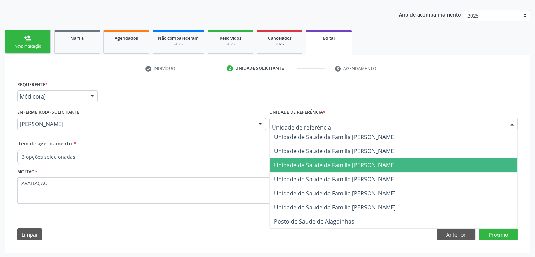
click at [343, 165] on span "Unidade da Saude da Familia [PERSON_NAME]" at bounding box center [335, 165] width 122 height 8
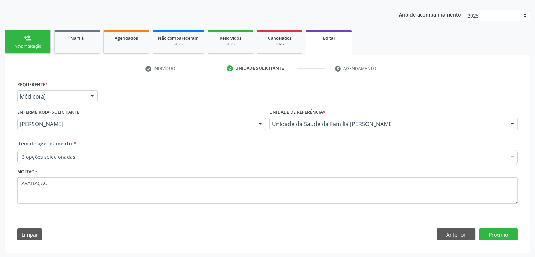
click at [343, 118] on div "Unidade da Saude da Familia [PERSON_NAME]" at bounding box center [393, 124] width 249 height 12
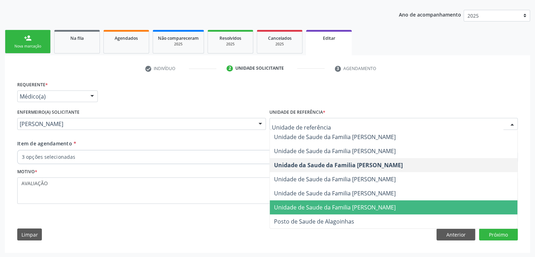
click at [359, 202] on span "Unidade de Saude da Familia [PERSON_NAME]" at bounding box center [394, 207] width 248 height 14
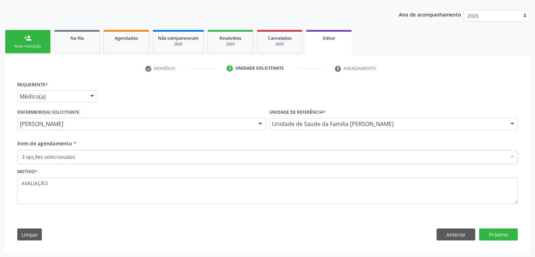
click at [126, 150] on div "3 opções selecionadas" at bounding box center [267, 157] width 500 height 14
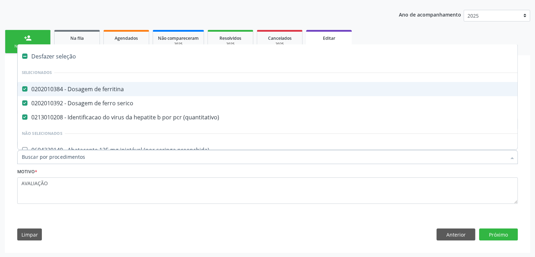
click at [62, 58] on div "Desfazer seleção" at bounding box center [292, 56] width 549 height 14
checkbox ferritina "false"
checkbox serico "false"
checkbox \(quantitativo\) "false"
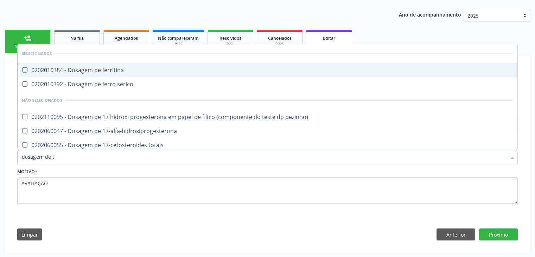
type input "dosagem de ts"
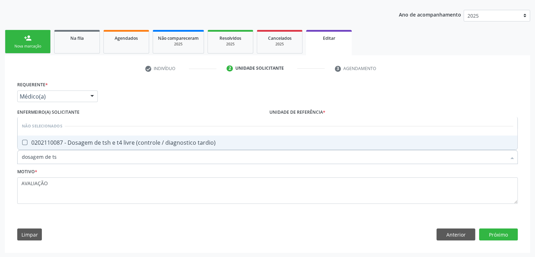
click at [112, 150] on input "dosagem de ts" at bounding box center [264, 157] width 484 height 14
click at [113, 141] on div "0202110087 - Dosagem de tsh e t4 livre (controle / diagnostico tardio)" at bounding box center [267, 143] width 491 height 6
checkbox tardio\) "true"
click at [487, 230] on button "Próximo" at bounding box center [498, 234] width 39 height 12
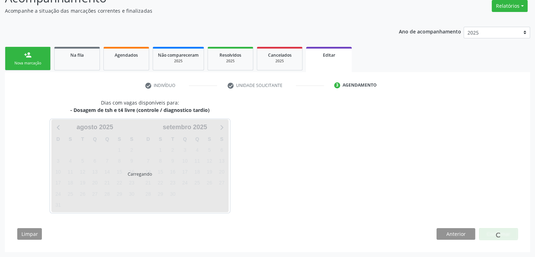
scroll to position [58, 0]
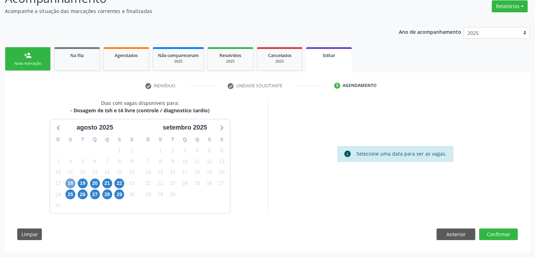
click at [68, 181] on span "18" at bounding box center [70, 183] width 10 height 10
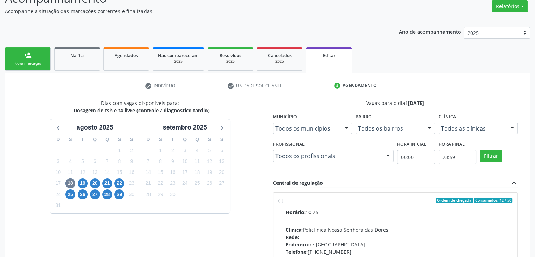
click at [323, 210] on div "Horário: 10:25" at bounding box center [398, 211] width 227 height 7
click at [283, 204] on input "Ordem de chegada Consumidos: 12 / 50 Horário: 10:25 Clínica: Policlinica [GEOGR…" at bounding box center [280, 200] width 5 height 6
radio input "true"
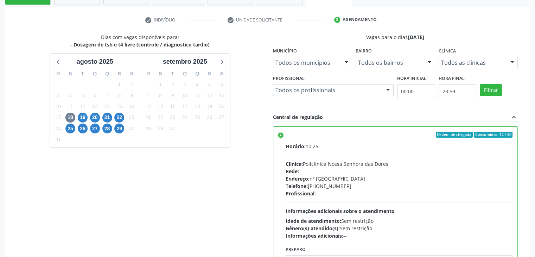
scroll to position [172, 0]
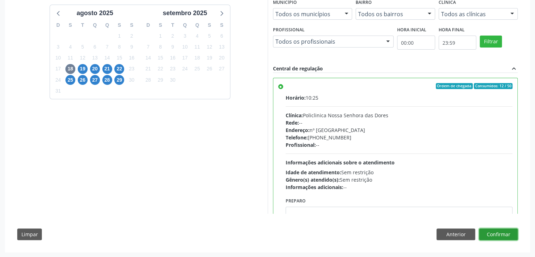
click at [506, 231] on button "Confirmar" at bounding box center [498, 234] width 39 height 12
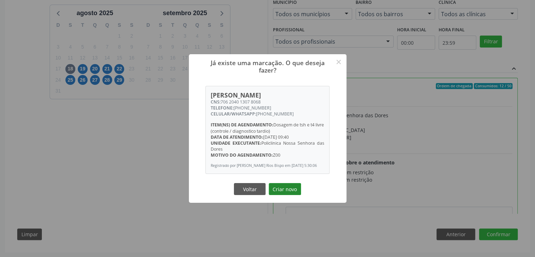
click at [282, 192] on button "Criar novo" at bounding box center [285, 189] width 32 height 12
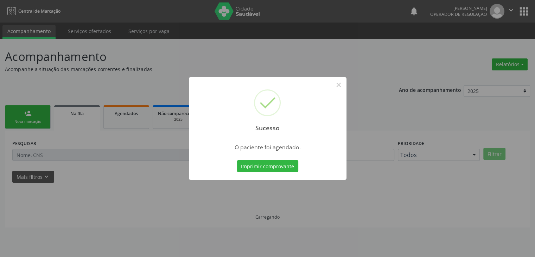
scroll to position [0, 0]
click at [339, 82] on button "×" at bounding box center [341, 85] width 12 height 12
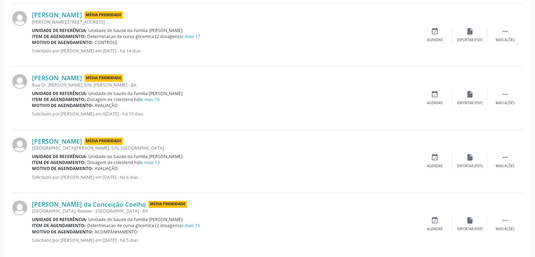
scroll to position [929, 0]
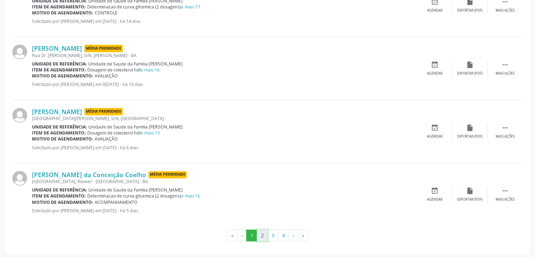
click at [265, 234] on button "2" at bounding box center [262, 235] width 11 height 12
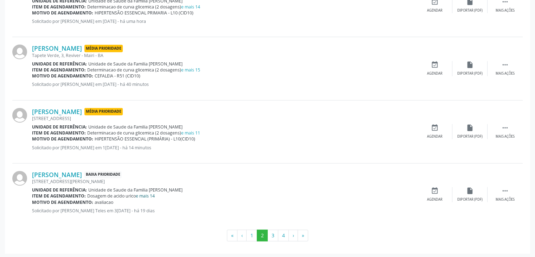
click at [152, 196] on link "e mais 14" at bounding box center [145, 196] width 19 height 6
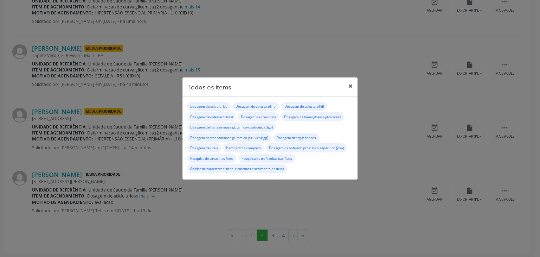
click at [349, 87] on button "×" at bounding box center [350, 85] width 14 height 17
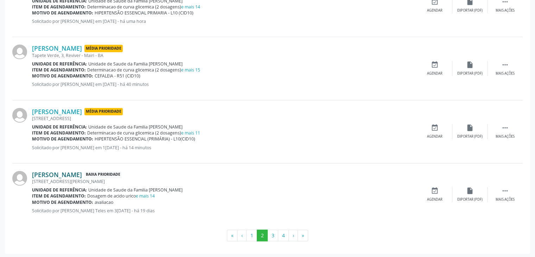
click at [63, 170] on link "[PERSON_NAME]" at bounding box center [57, 174] width 50 height 8
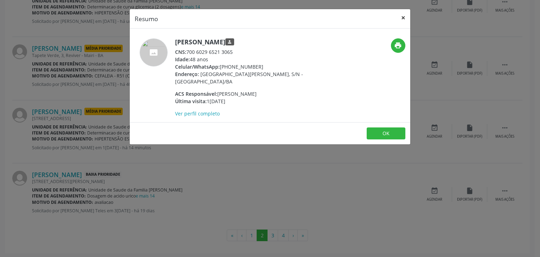
click at [408, 14] on button "×" at bounding box center [403, 17] width 14 height 17
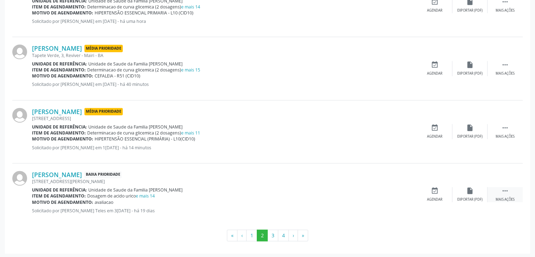
click at [492, 191] on div " Mais ações" at bounding box center [504, 194] width 35 height 15
click at [475, 193] on div "edit Editar" at bounding box center [469, 194] width 35 height 15
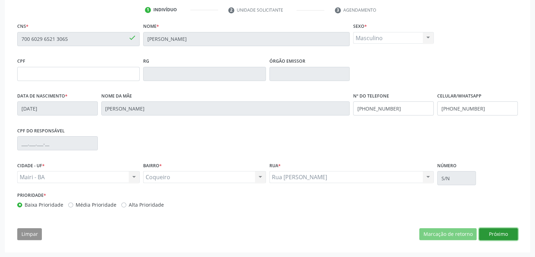
click at [493, 234] on button "Próximo" at bounding box center [498, 234] width 39 height 12
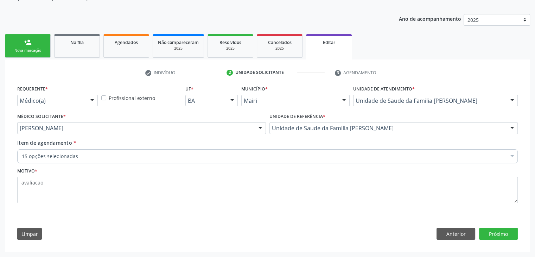
scroll to position [70, 0]
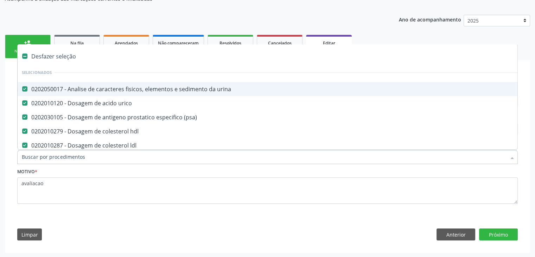
click at [58, 61] on div "Desfazer seleção" at bounding box center [292, 56] width 549 height 14
checkbox urina "false"
checkbox urico "false"
checkbox \(psa\) "false"
checkbox hdl "false"
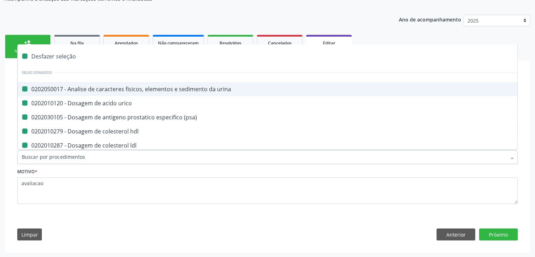
checkbox ldl "false"
checkbox total "false"
checkbox creatinina "false"
checkbox glicosilada "false"
checkbox \(tgo\) "false"
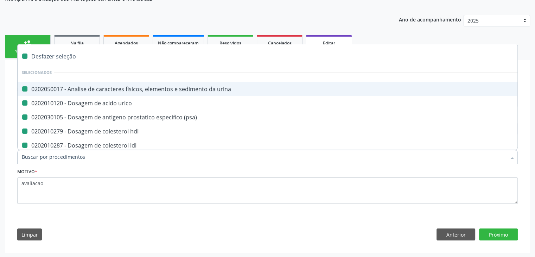
checkbox \(tgp\) "false"
checkbox triglicerideos "false"
checkbox ureia "false"
checkbox completo "false"
checkbox fezes "false"
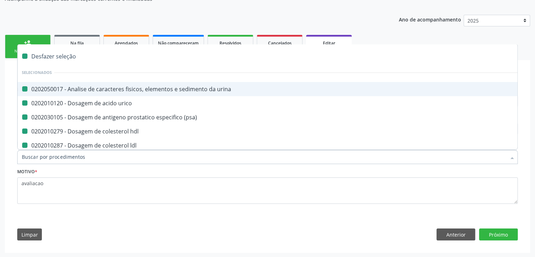
checkbox fezes "false"
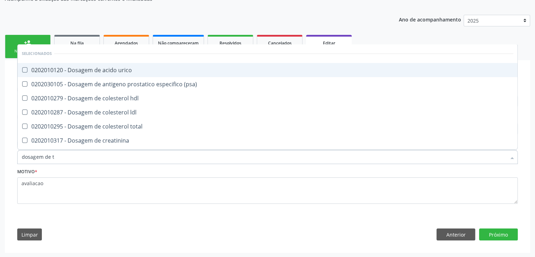
type input "dosagem de ts"
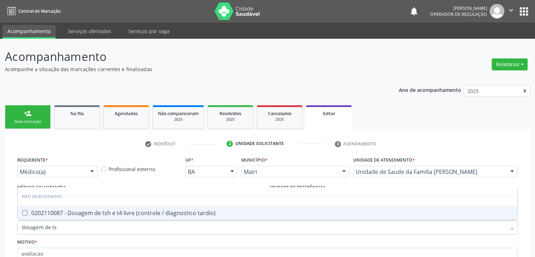
scroll to position [70, 0]
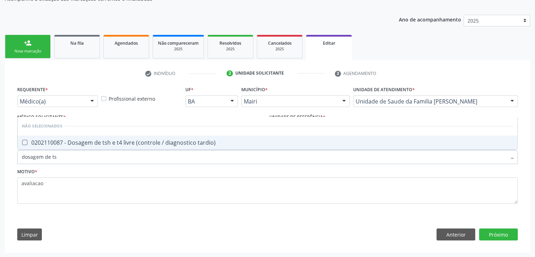
click at [114, 143] on div "0202110087 - Dosagem de tsh e t4 livre (controle / diagnostico tardio)" at bounding box center [267, 143] width 491 height 6
checkbox tardio\) "true"
click at [497, 237] on button "Próximo" at bounding box center [498, 234] width 39 height 12
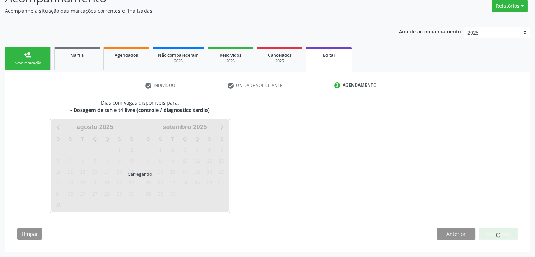
scroll to position [58, 0]
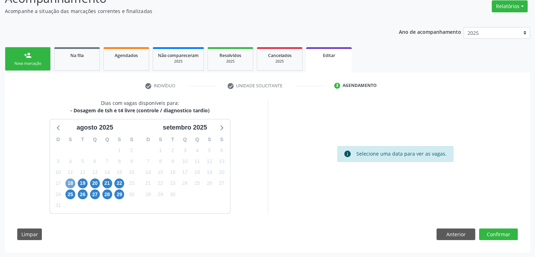
click at [73, 183] on span "18" at bounding box center [70, 183] width 10 height 10
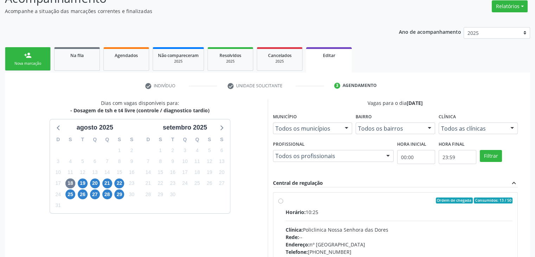
click at [336, 210] on div "Horário: 10:25" at bounding box center [398, 211] width 227 height 7
click at [283, 204] on input "Ordem de chegada Consumidos: 13 / 50 Horário: 10:25 Clínica: Policlinica Nossa …" at bounding box center [280, 200] width 5 height 6
radio input "true"
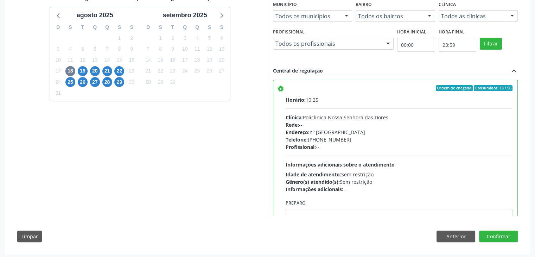
scroll to position [172, 0]
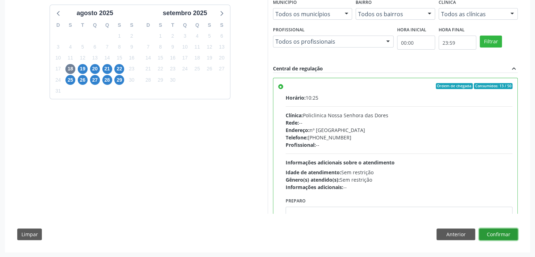
click at [500, 228] on button "Confirmar" at bounding box center [498, 234] width 39 height 12
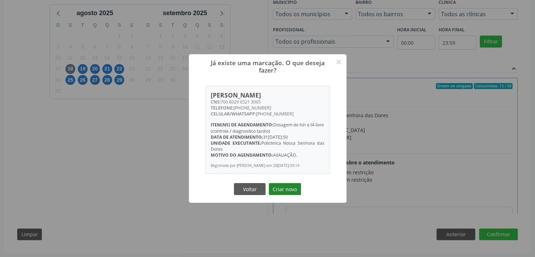
click at [285, 190] on button "Criar novo" at bounding box center [285, 189] width 32 height 12
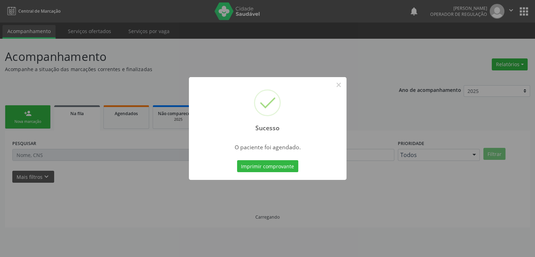
scroll to position [0, 0]
click at [341, 85] on button "×" at bounding box center [341, 85] width 12 height 12
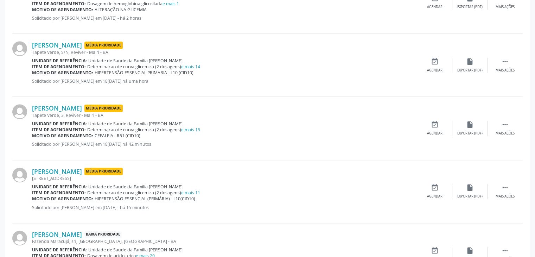
scroll to position [929, 0]
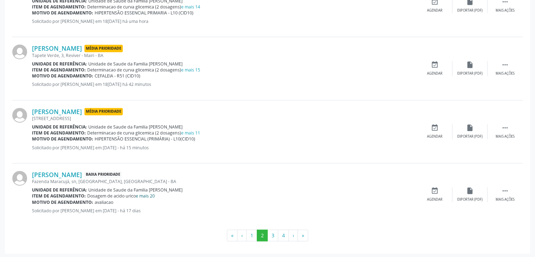
click at [152, 193] on link "e mais 20" at bounding box center [145, 196] width 19 height 6
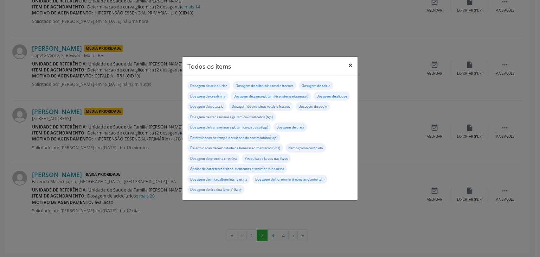
click at [351, 67] on button "×" at bounding box center [350, 65] width 14 height 17
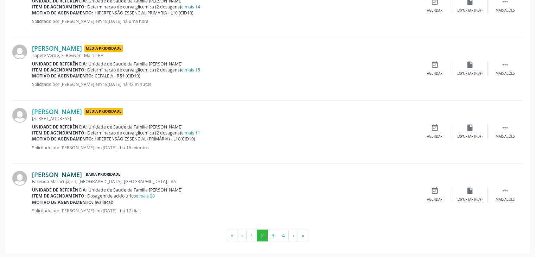
click at [79, 173] on link "[PERSON_NAME]" at bounding box center [57, 174] width 50 height 8
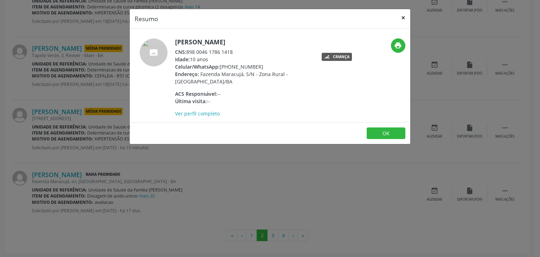
click at [397, 18] on button "×" at bounding box center [403, 17] width 14 height 17
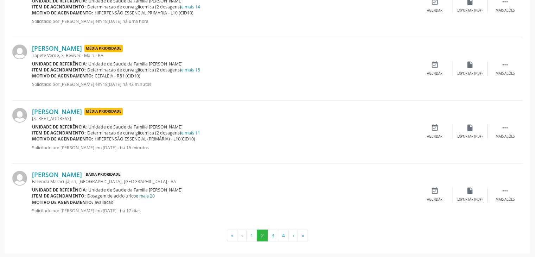
click at [150, 193] on link "e mais 20" at bounding box center [145, 196] width 19 height 6
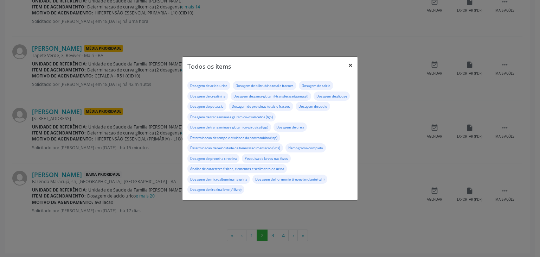
click at [349, 66] on button "×" at bounding box center [350, 65] width 14 height 17
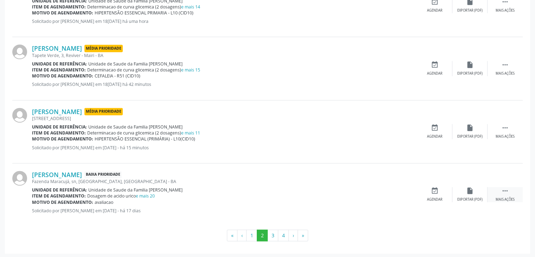
click at [505, 190] on icon "" at bounding box center [505, 191] width 8 height 8
click at [471, 190] on icon "edit" at bounding box center [470, 191] width 8 height 8
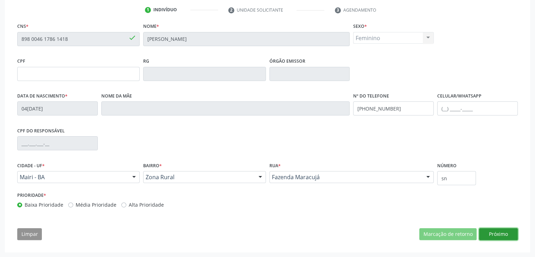
click at [495, 229] on button "Próximo" at bounding box center [498, 234] width 39 height 12
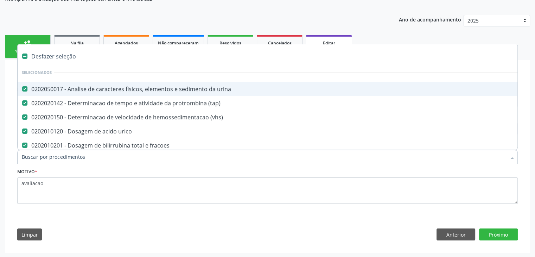
click at [63, 64] on li "Selecionados" at bounding box center [292, 72] width 549 height 19
click at [60, 56] on div "Desfazer seleção" at bounding box center [292, 56] width 549 height 14
checkbox urina "false"
checkbox \(tap\) "false"
checkbox \(vhs\) "false"
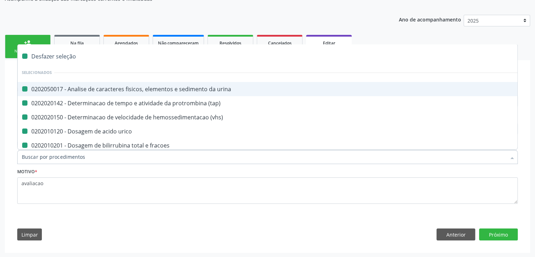
checkbox urico "false"
checkbox fracoes "false"
checkbox calcio "false"
checkbox creatinina "false"
checkbox gt\) "false"
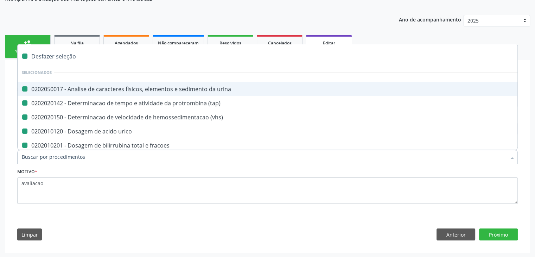
checkbox glicose "false"
checkbox \(tsh\) "false"
checkbox urina "false"
checkbox potassio "false"
checkbox reativa "false"
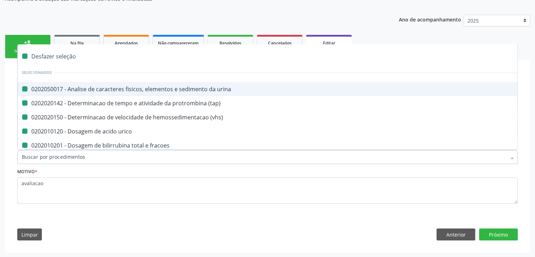
checkbox fracoes "false"
checkbox sodio "false"
checkbox livre\) "false"
checkbox \(tgo\) "false"
checkbox \(tgp\) "false"
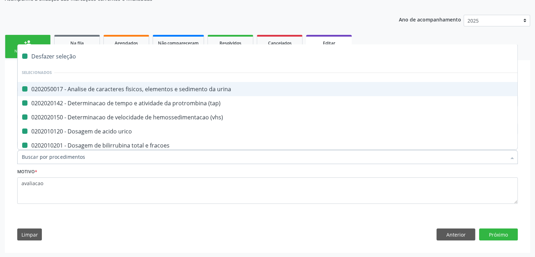
checkbox ureia "false"
checkbox completo "false"
checkbox fezes "false"
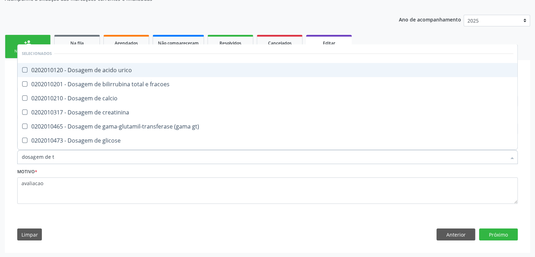
type input "dosagem de ts"
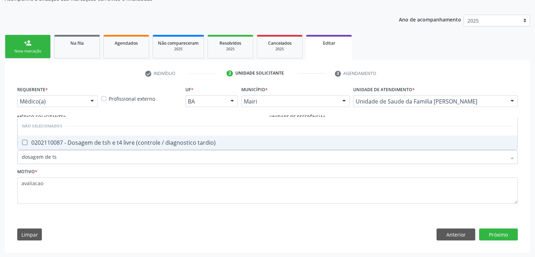
click at [120, 144] on div "0202110087 - Dosagem de tsh e t4 livre (controle / diagnostico tardio)" at bounding box center [267, 143] width 491 height 6
checkbox tardio\) "true"
click at [485, 230] on button "Próximo" at bounding box center [498, 234] width 39 height 12
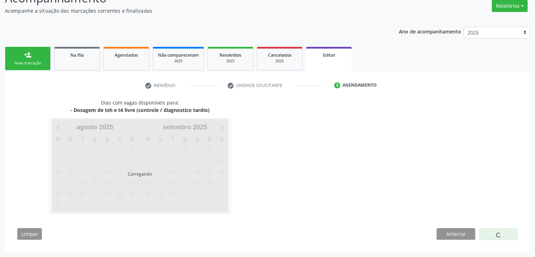
scroll to position [58, 0]
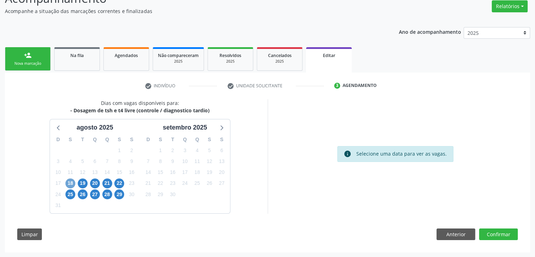
click at [69, 181] on span "18" at bounding box center [70, 183] width 10 height 10
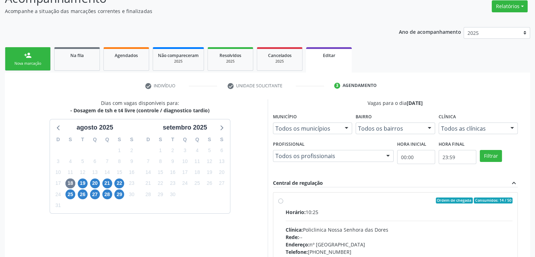
click at [344, 221] on div "Horário: 10:25 Clínica: Policlinica Nossa Senhora das Dores Rede: -- Endereço: …" at bounding box center [398, 256] width 227 height 97
click at [283, 204] on input "Ordem de chegada Consumidos: 14 / 50 Horário: 10:25 Clínica: Policlinica Nossa …" at bounding box center [280, 200] width 5 height 6
radio input "true"
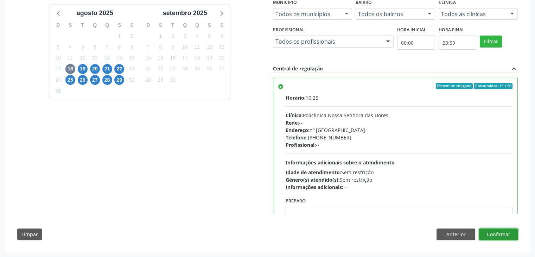
click at [508, 231] on button "Confirmar" at bounding box center [498, 234] width 39 height 12
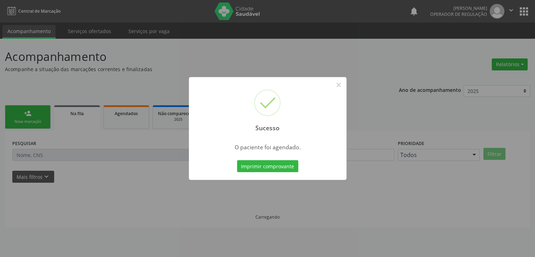
scroll to position [0, 0]
click at [337, 83] on button "×" at bounding box center [341, 85] width 12 height 12
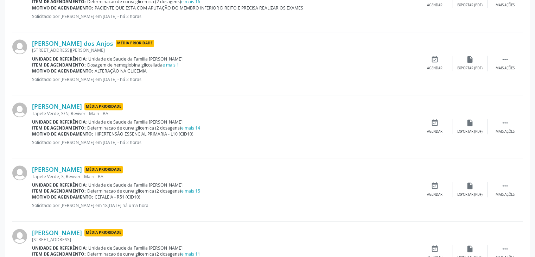
scroll to position [929, 0]
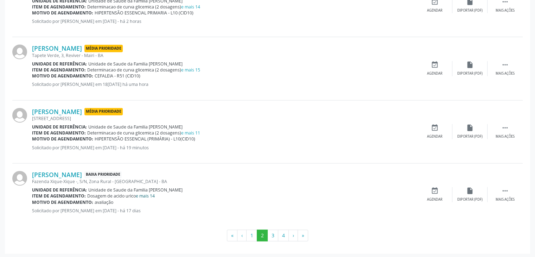
click at [149, 195] on link "e mais 14" at bounding box center [145, 196] width 19 height 6
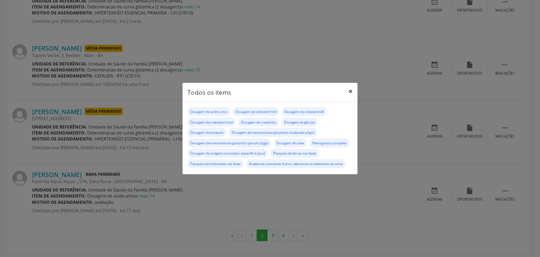
click at [348, 85] on button "×" at bounding box center [350, 91] width 14 height 17
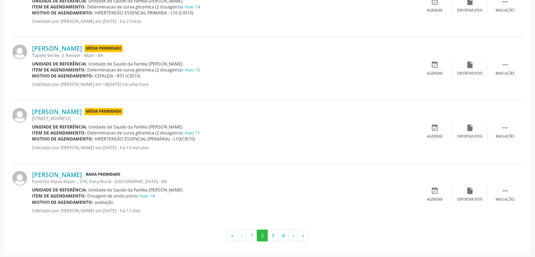
click at [84, 168] on div "Celestino de Jesus Carvalho Baixa Prioridade Fazenda Xique-Xique -, S/N, Zona R…" at bounding box center [267, 194] width 510 height 63
click at [82, 172] on link "[PERSON_NAME]" at bounding box center [57, 174] width 50 height 8
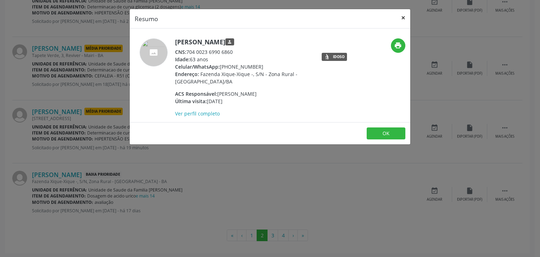
click at [399, 16] on button "×" at bounding box center [403, 17] width 14 height 17
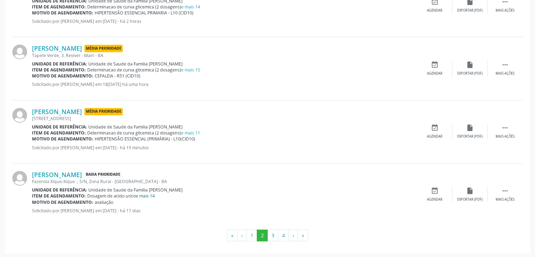
click at [148, 194] on link "e mais 14" at bounding box center [145, 196] width 19 height 6
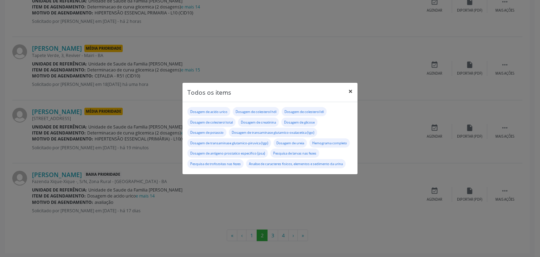
click at [356, 83] on button "×" at bounding box center [350, 91] width 14 height 17
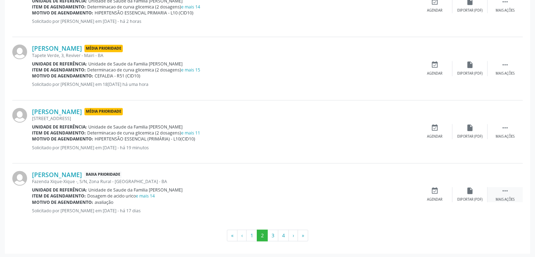
click at [507, 188] on icon "" at bounding box center [505, 191] width 8 height 8
click at [467, 194] on div "edit Editar" at bounding box center [469, 194] width 35 height 15
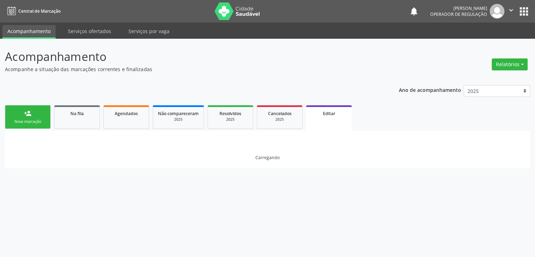
scroll to position [0, 0]
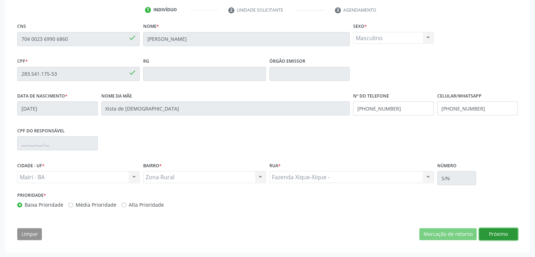
click at [502, 230] on button "Próximo" at bounding box center [498, 234] width 39 height 12
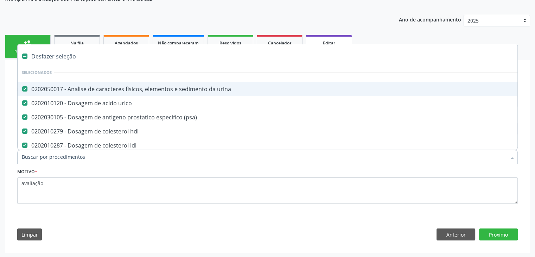
click at [65, 55] on div "Desfazer seleção" at bounding box center [292, 56] width 549 height 14
checkbox urina "false"
checkbox urico "false"
checkbox \(psa\) "false"
checkbox hdl "false"
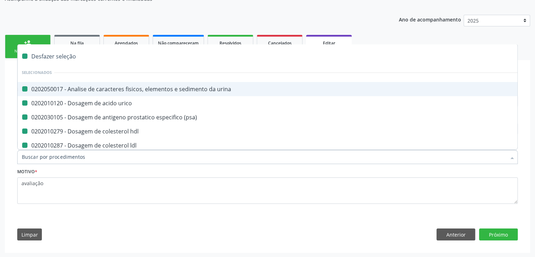
checkbox ldl "false"
checkbox total "false"
checkbox creatinina "false"
checkbox glicose "false"
checkbox potassio "false"
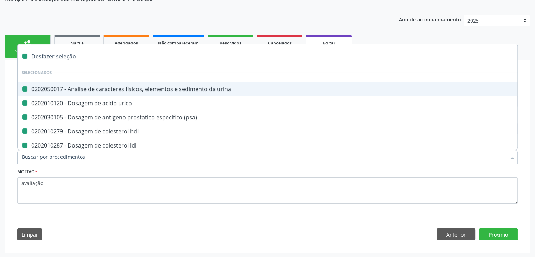
checkbox \(tgo\) "false"
checkbox \(tgp\) "false"
checkbox ureia "false"
checkbox completo "false"
checkbox fezes "false"
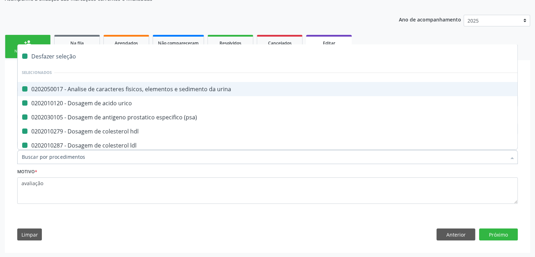
checkbox fezes "false"
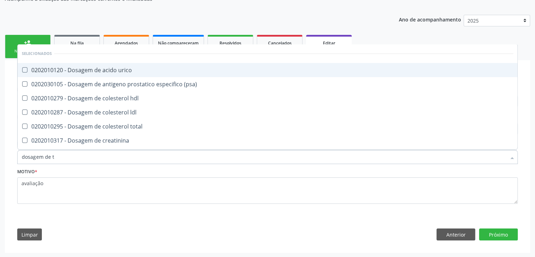
type input "dosagem de ts"
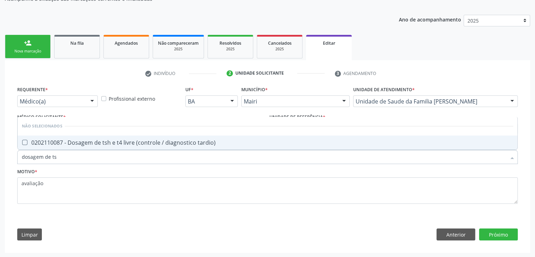
click at [83, 145] on span "0202110087 - Dosagem de tsh e t4 livre (controle / diagnostico tardio)" at bounding box center [268, 142] width 500 height 14
checkbox tardio\) "true"
click at [497, 232] on button "Próximo" at bounding box center [498, 234] width 39 height 12
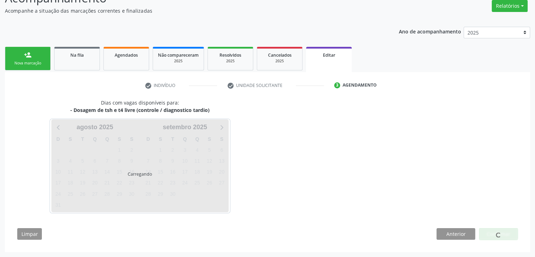
scroll to position [58, 0]
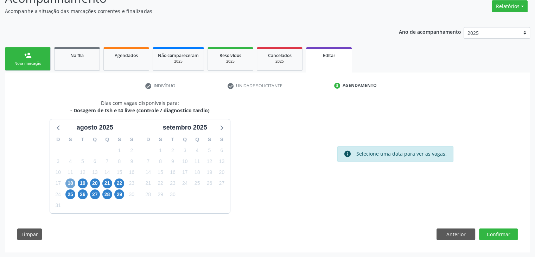
click at [71, 183] on span "18" at bounding box center [70, 183] width 10 height 10
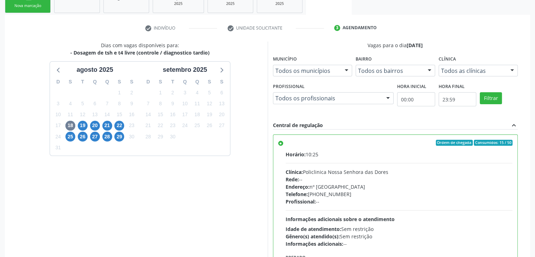
scroll to position [172, 0]
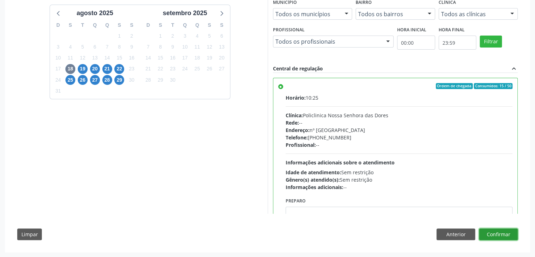
click at [506, 232] on button "Confirmar" at bounding box center [498, 234] width 39 height 12
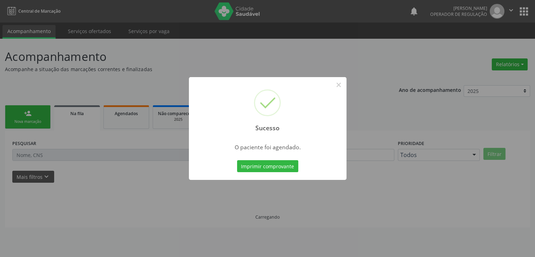
scroll to position [0, 0]
click at [346, 81] on button "×" at bounding box center [341, 85] width 12 height 12
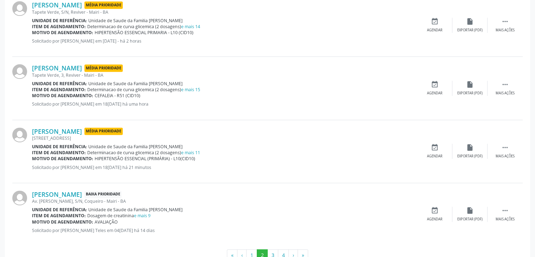
scroll to position [929, 0]
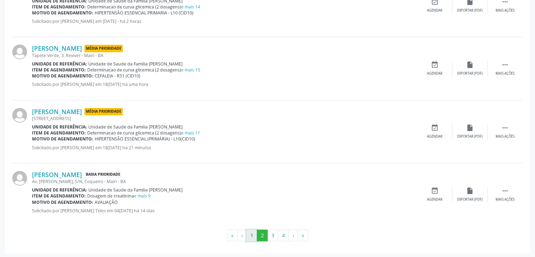
click at [250, 231] on button "1" at bounding box center [251, 235] width 11 height 12
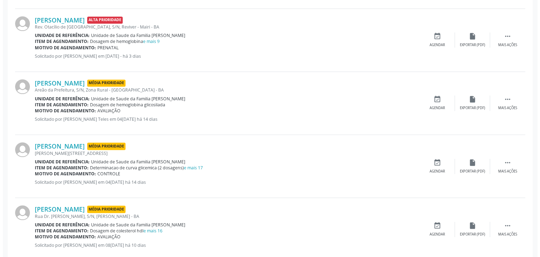
scroll to position [773, 0]
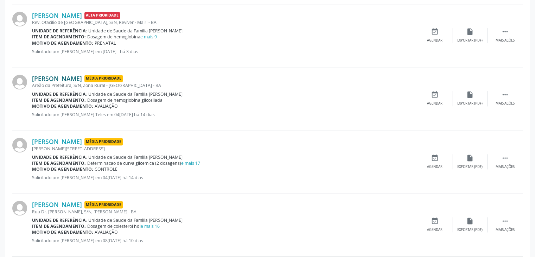
click at [51, 76] on link "[PERSON_NAME]" at bounding box center [57, 79] width 50 height 8
